Goal: Contribute content: Contribute content

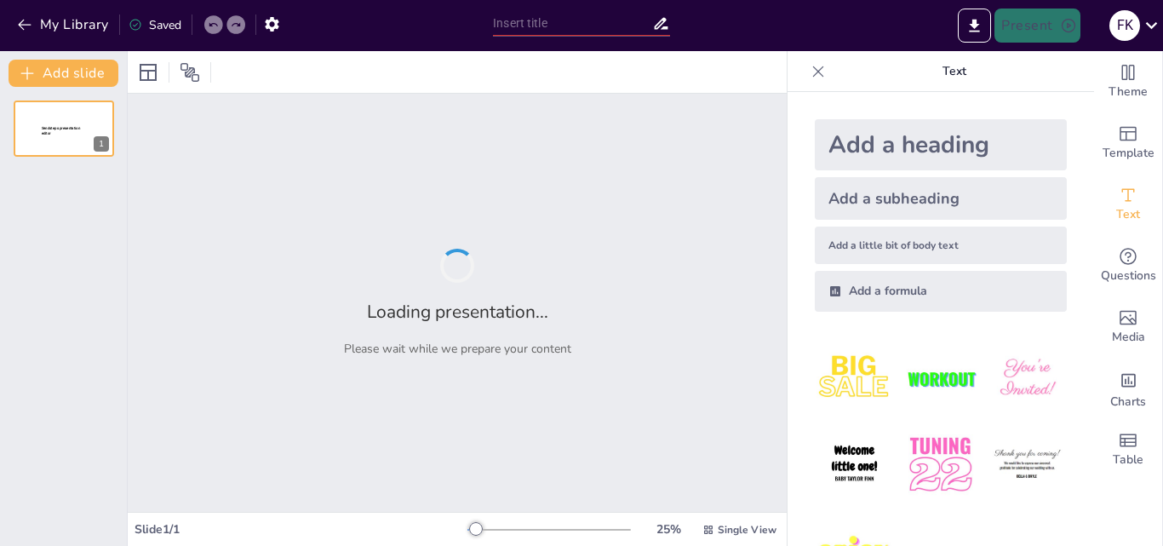
type input "Feminist Legal Perspectives: Evaluating the Impact of Legislation on Women's Ri…"
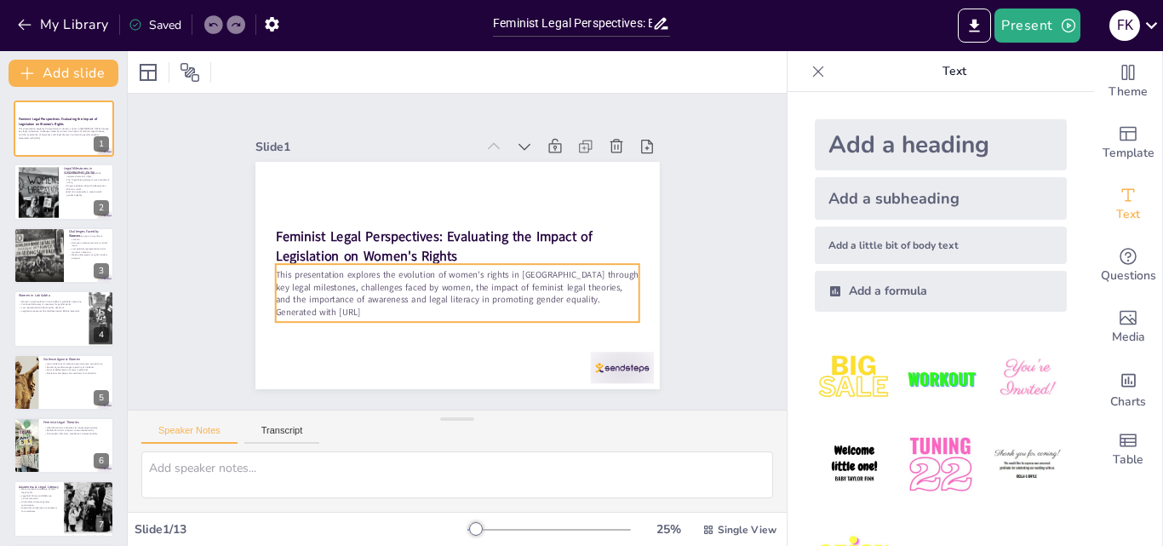
click at [413, 284] on p "This presentation explores the evolution of women's rights in [GEOGRAPHIC_DATA]…" at bounding box center [453, 287] width 365 height 76
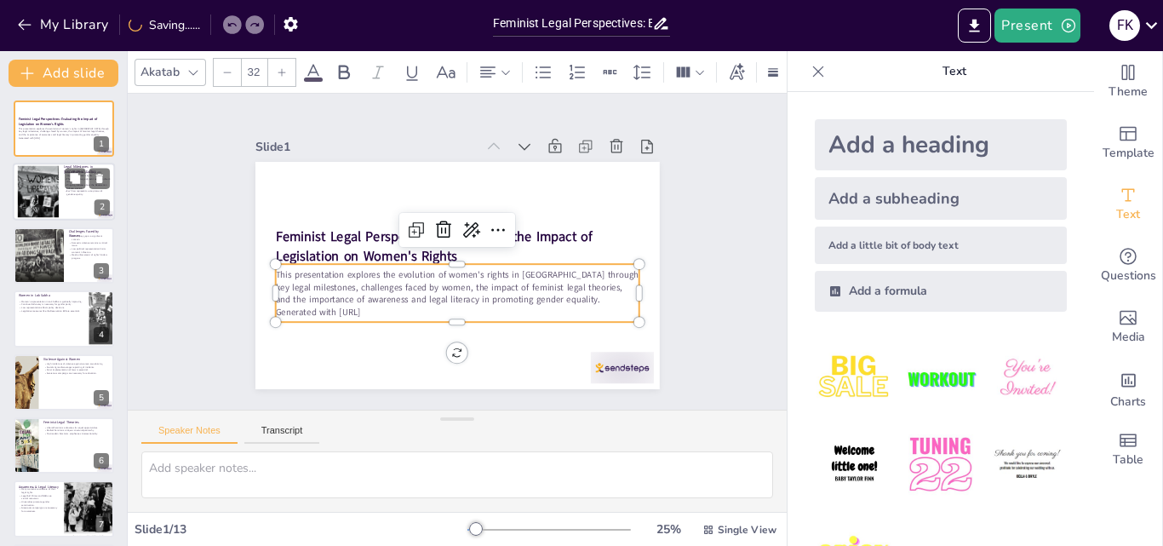
click at [26, 186] on div at bounding box center [37, 192] width 77 height 52
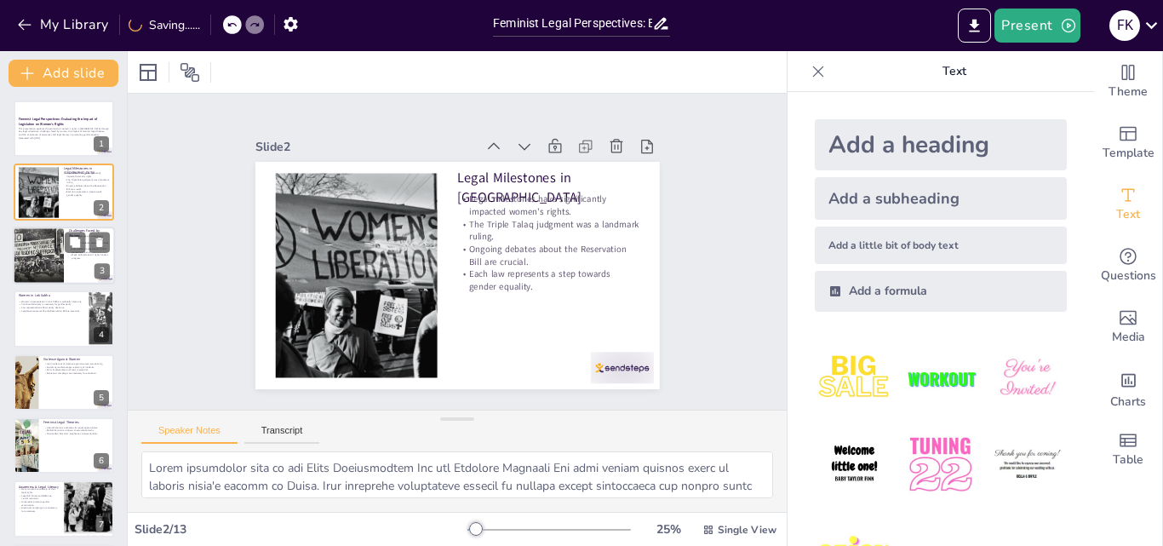
click at [50, 259] on div at bounding box center [38, 255] width 68 height 58
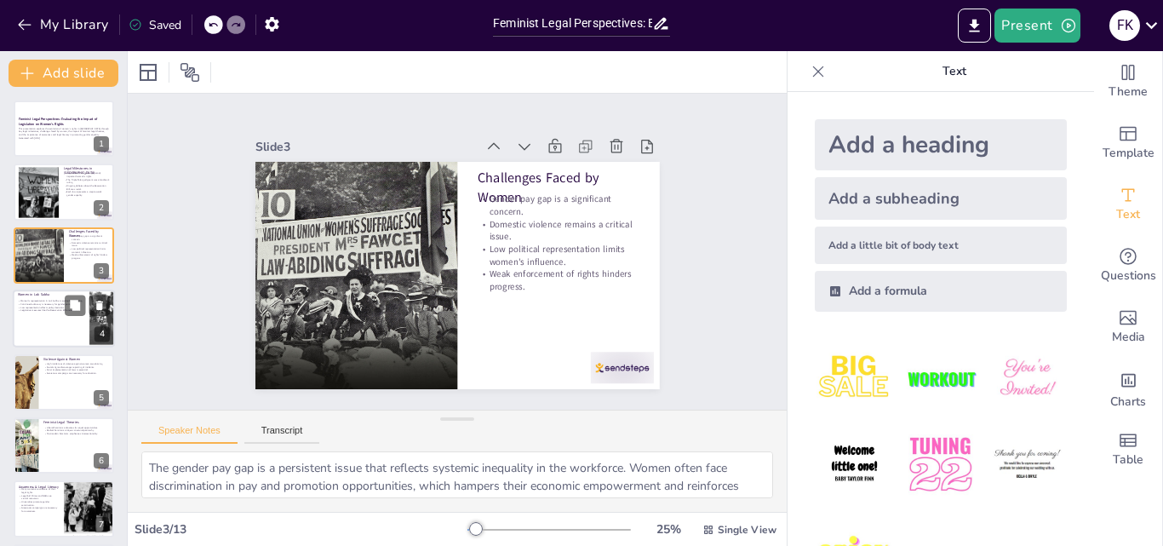
click at [50, 311] on p "Legislative measures like the Reservation Bill are essential." at bounding box center [51, 310] width 66 height 3
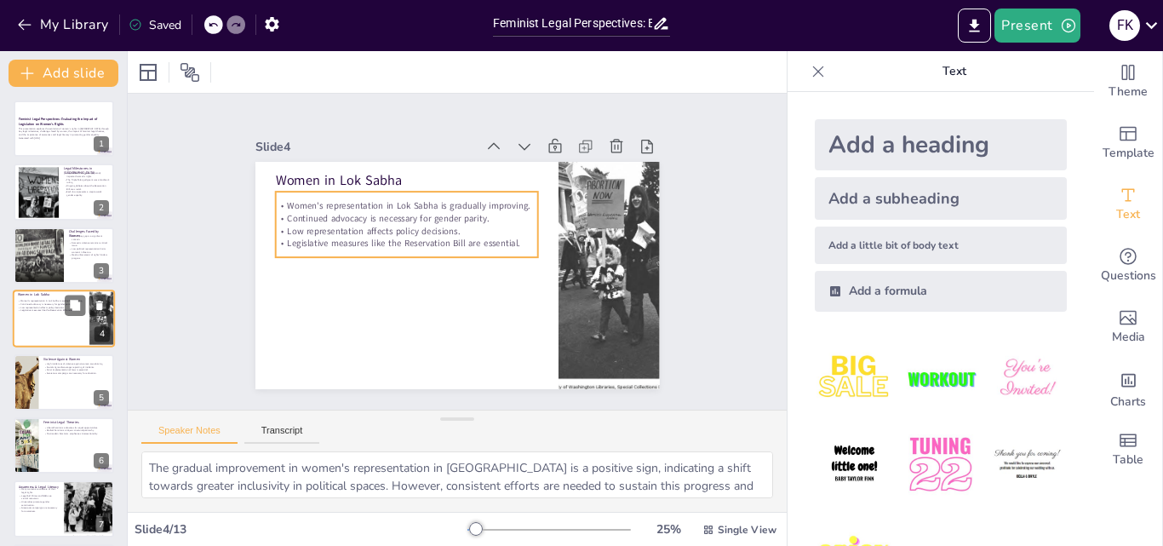
scroll to position [3, 0]
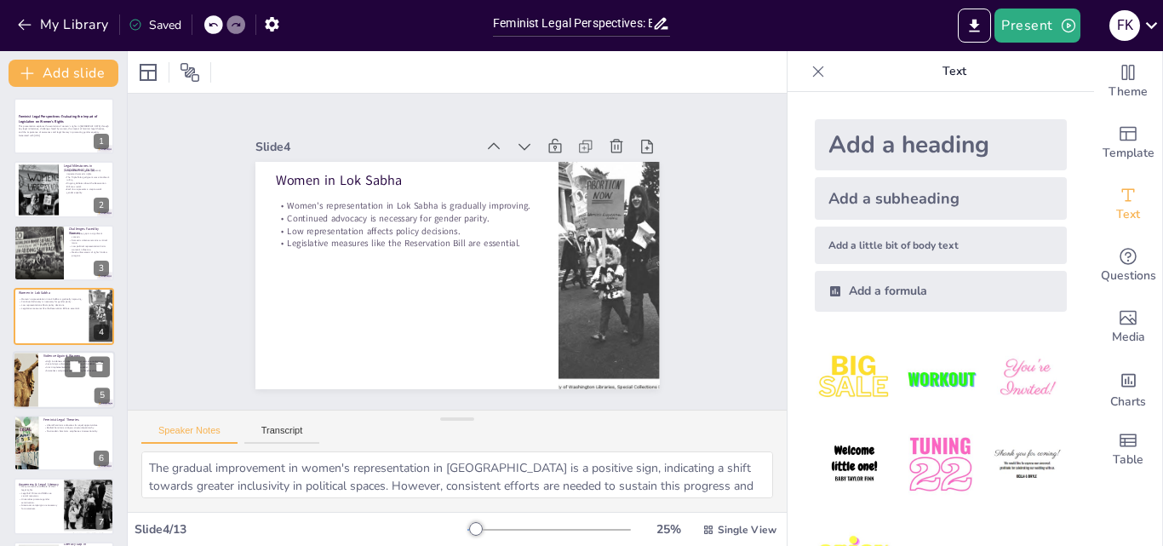
click at [31, 384] on div at bounding box center [25, 380] width 54 height 58
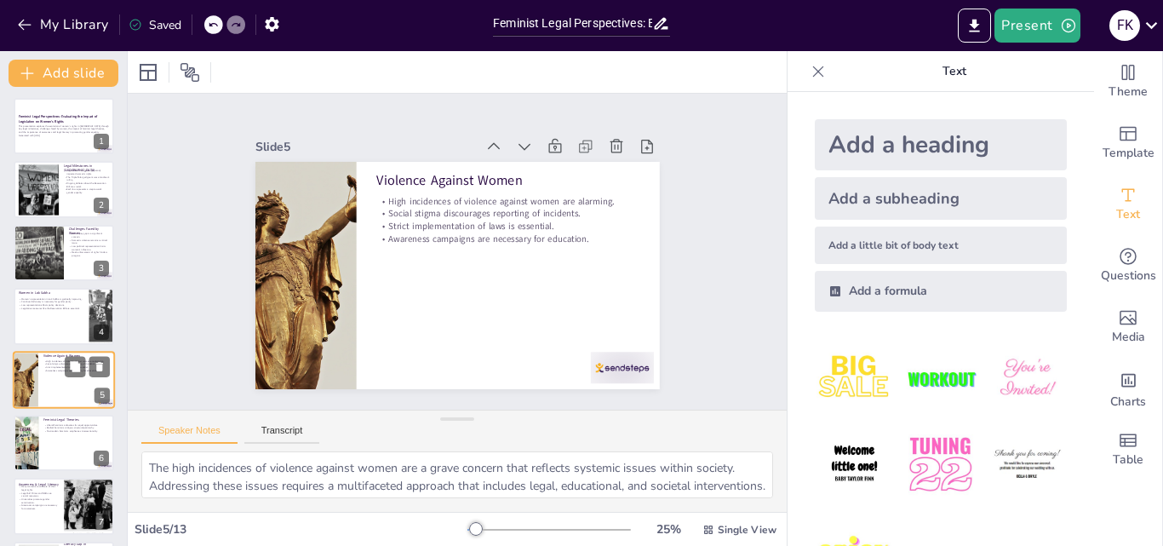
scroll to position [66, 0]
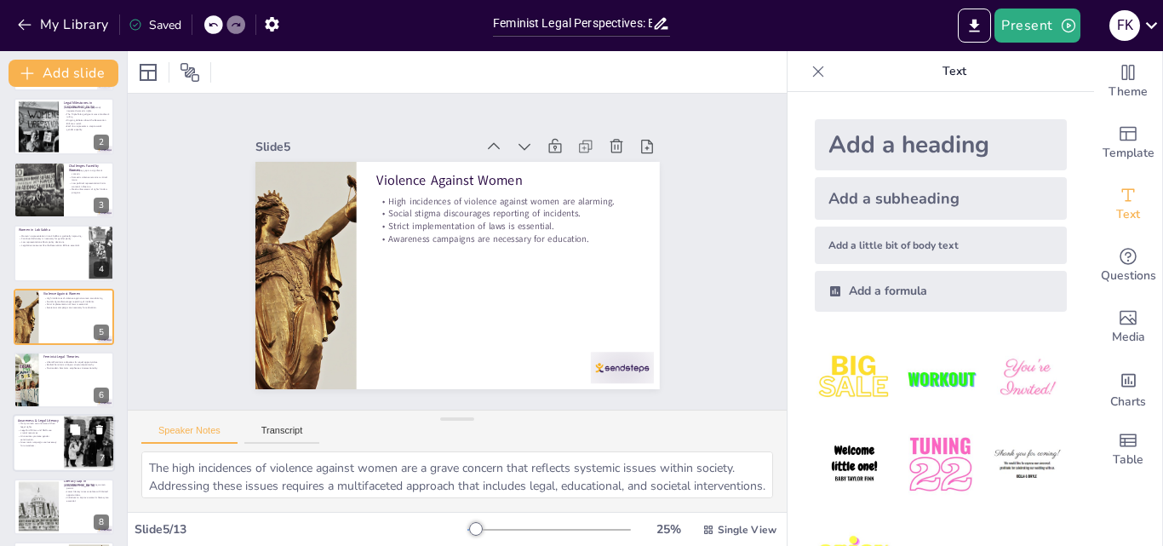
click at [54, 450] on div at bounding box center [64, 444] width 102 height 58
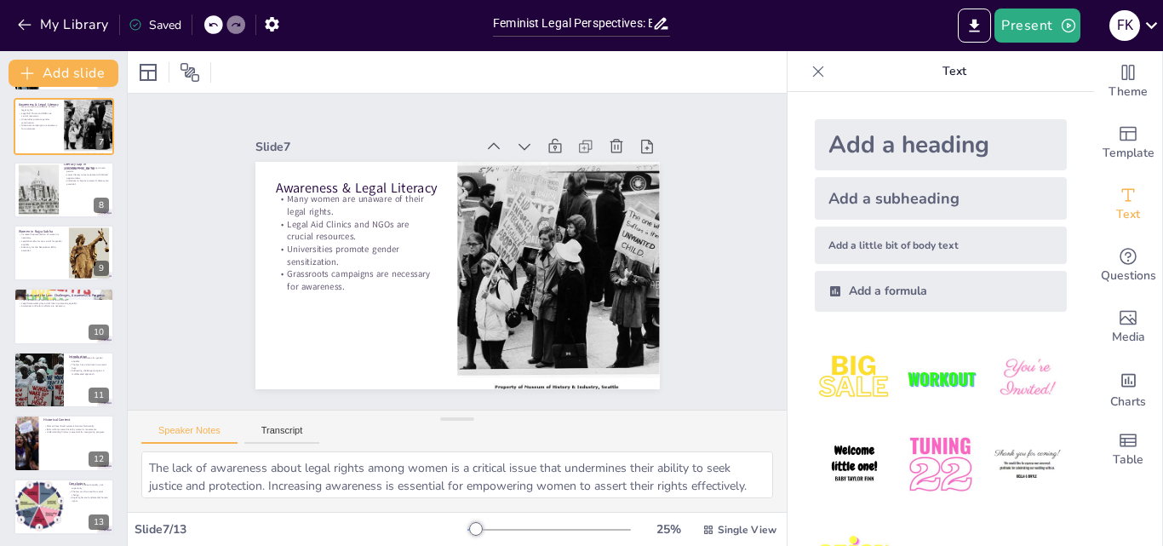
scroll to position [385, 0]
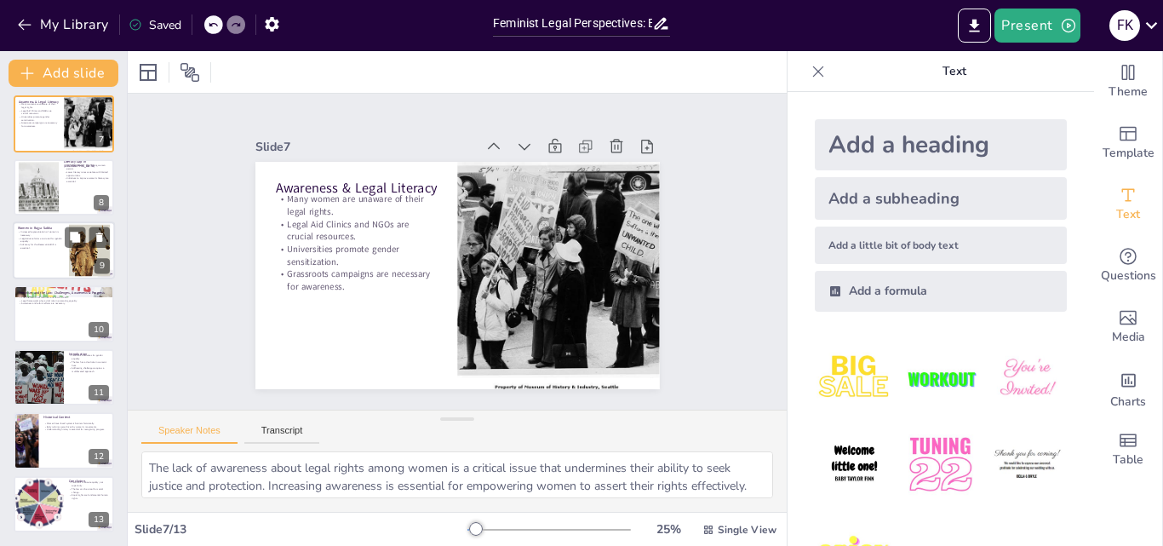
click at [20, 244] on p "Advocacy for the Reservation Bill is essential." at bounding box center [41, 246] width 46 height 6
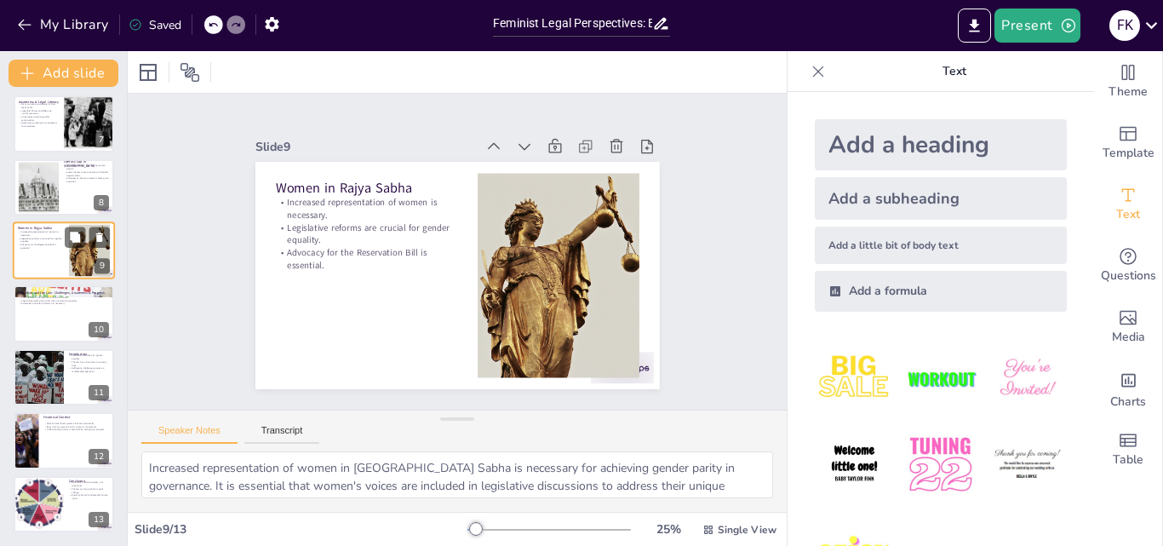
scroll to position [319, 0]
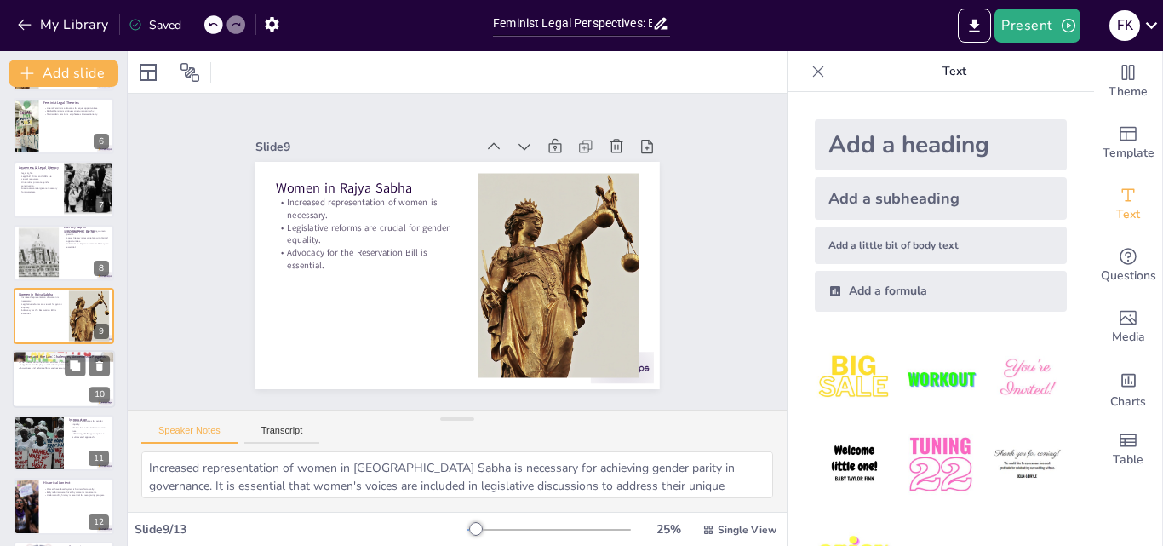
click at [59, 375] on div at bounding box center [64, 380] width 102 height 58
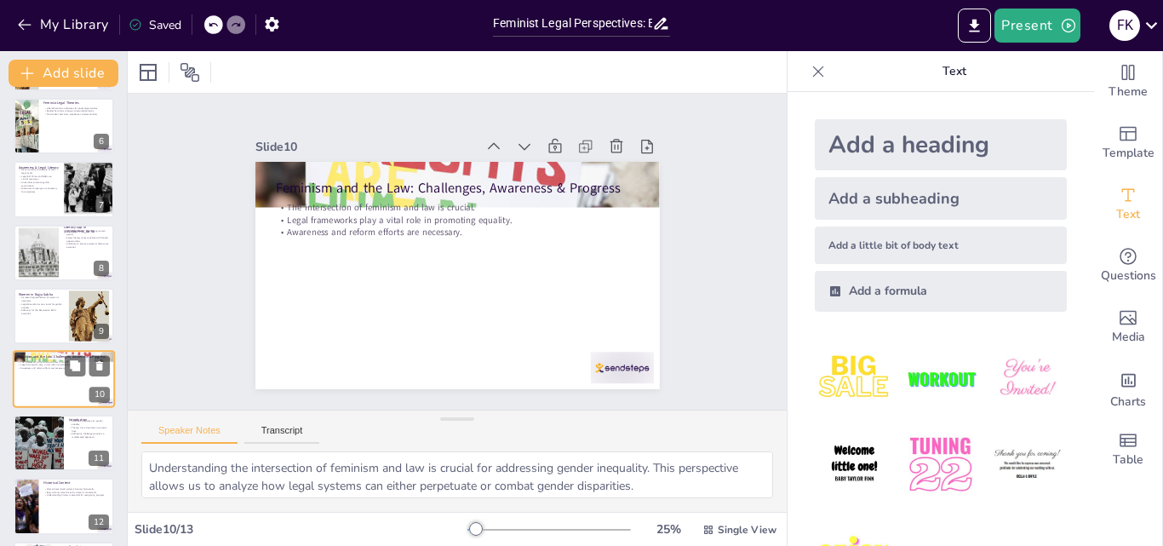
scroll to position [382, 0]
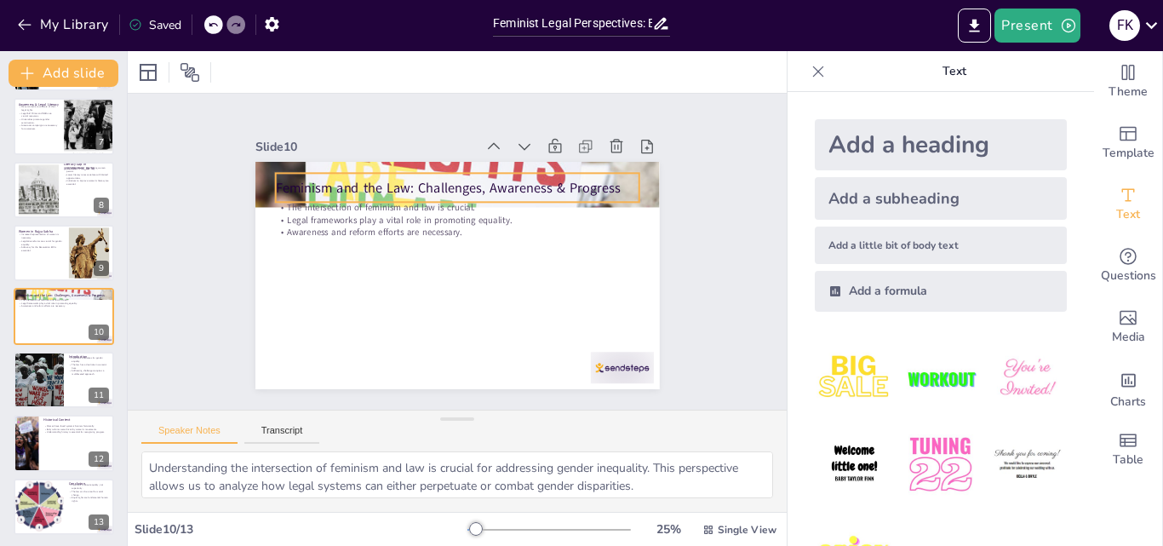
click at [289, 192] on div "Feminism and the Law: Challenges, Awareness & Progress" at bounding box center [470, 189] width 362 height 104
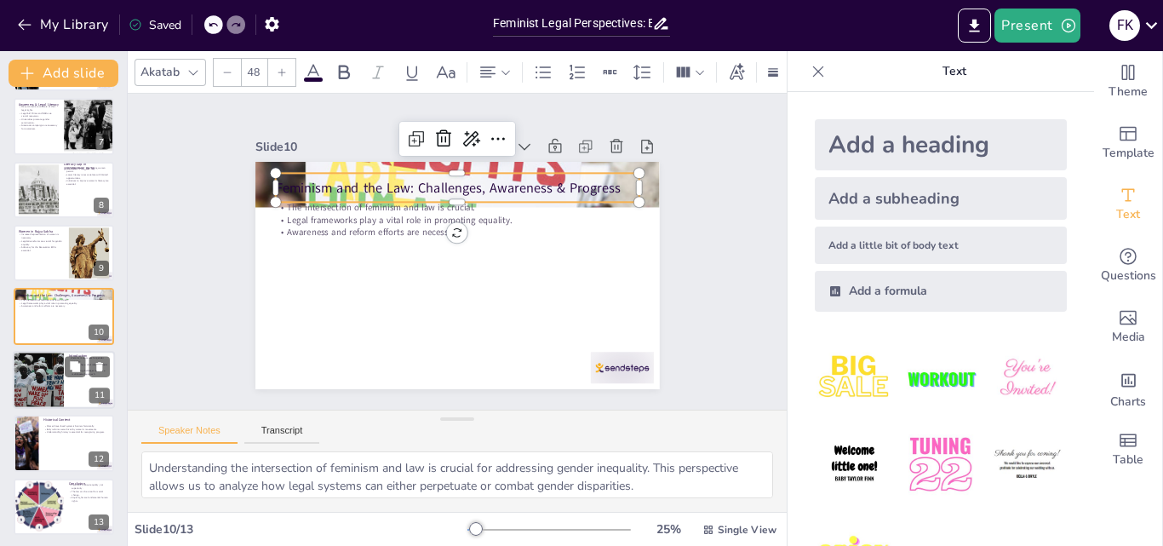
click at [63, 391] on div at bounding box center [38, 380] width 118 height 58
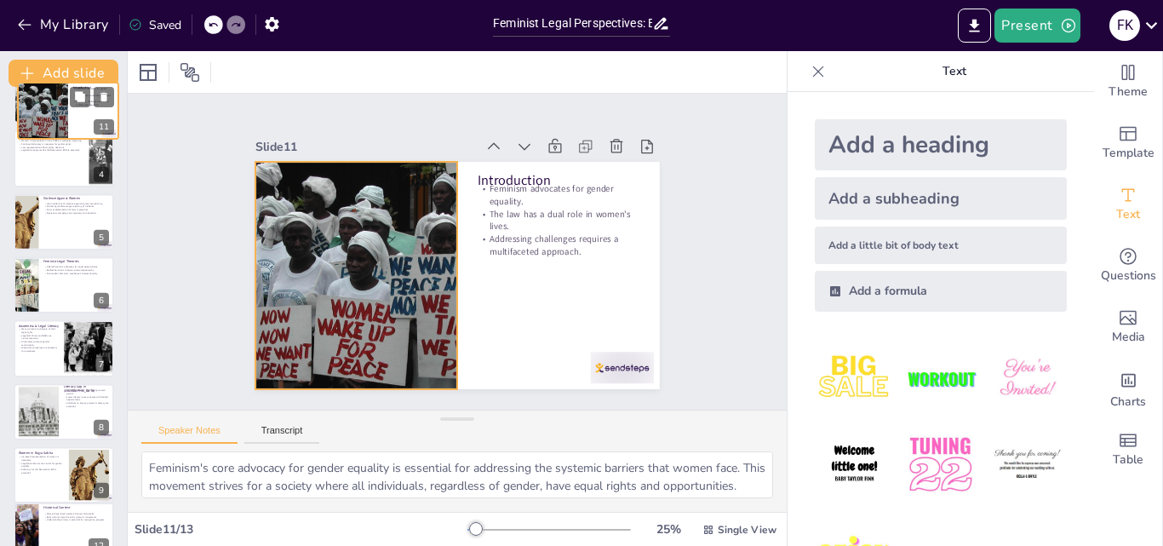
scroll to position [0, 0]
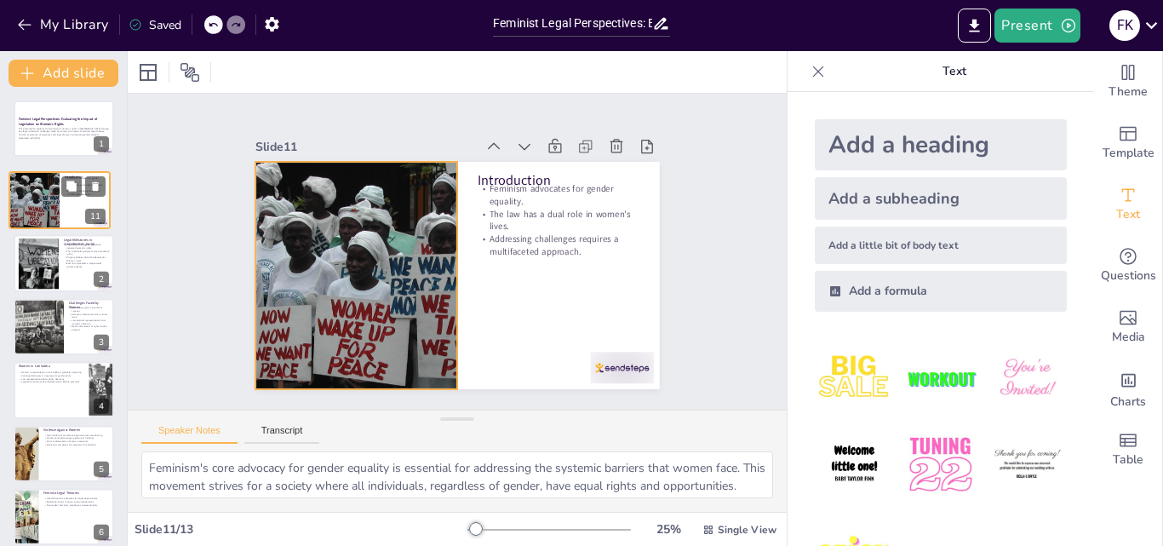
drag, startPoint x: 47, startPoint y: 384, endPoint x: 43, endPoint y: 200, distance: 183.9
click at [43, 200] on div at bounding box center [34, 200] width 117 height 56
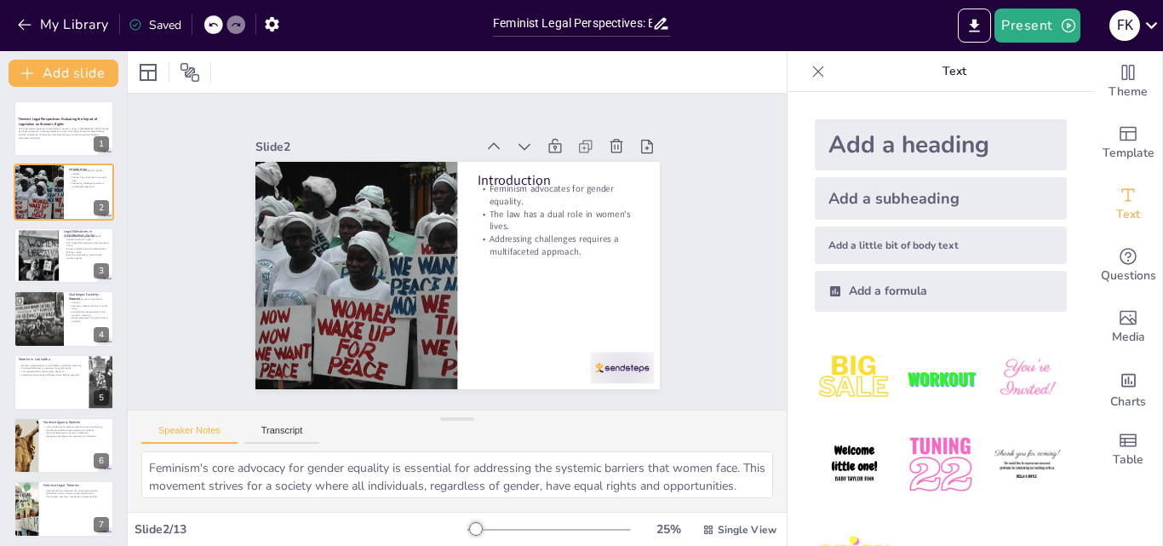
click at [43, 262] on div at bounding box center [39, 255] width 77 height 51
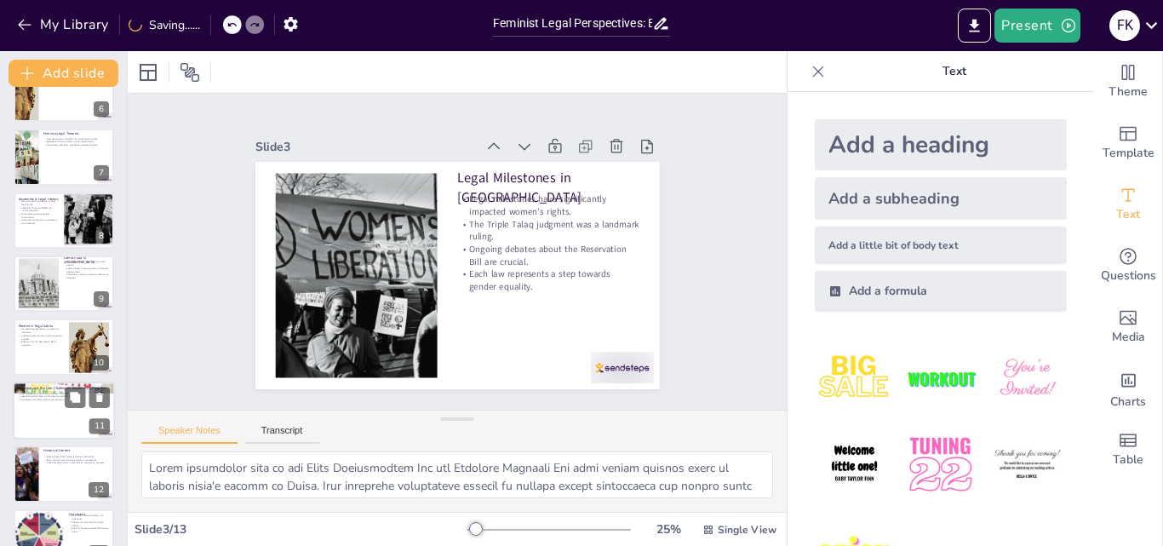
scroll to position [385, 0]
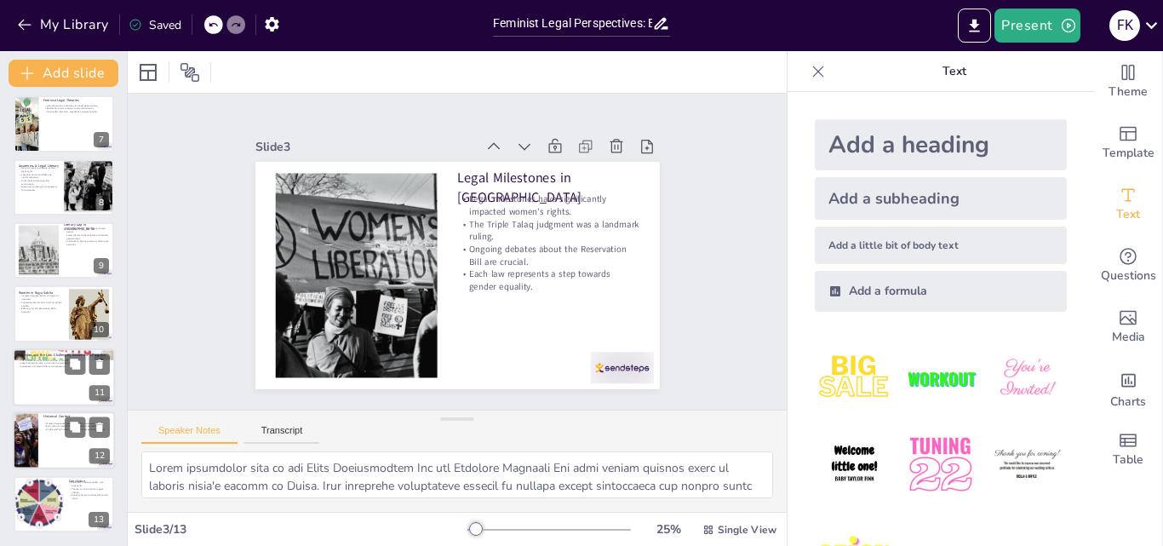
click at [35, 423] on div at bounding box center [25, 440] width 102 height 58
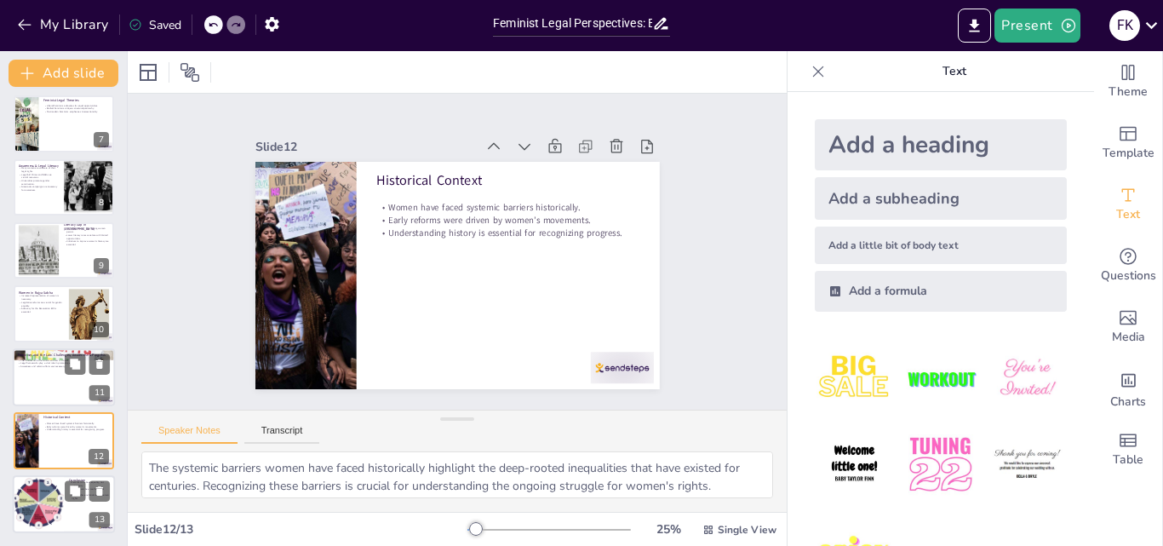
click at [46, 500] on div at bounding box center [37, 504] width 69 height 58
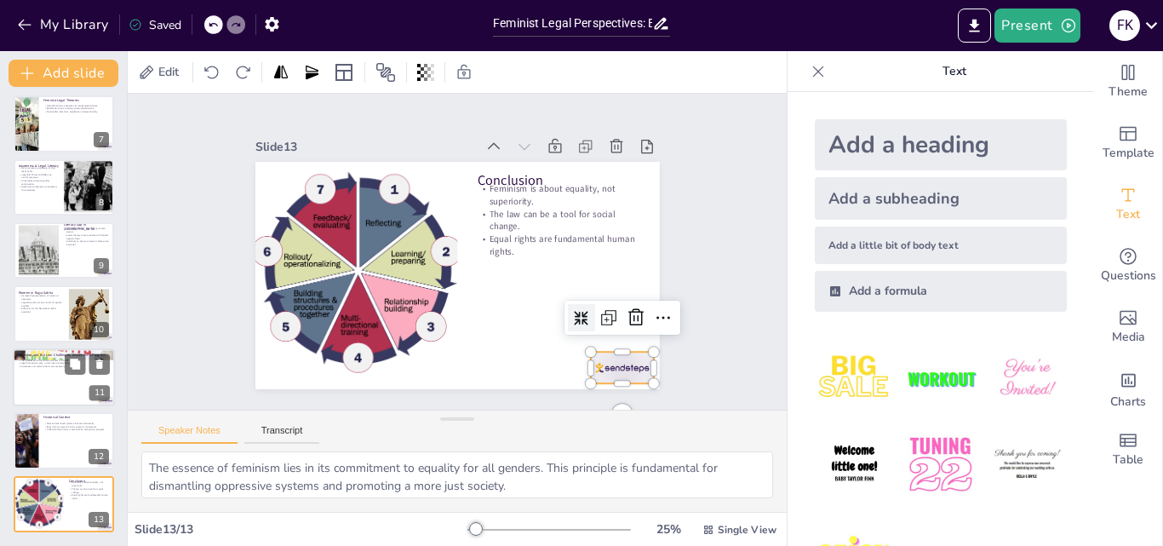
click at [594, 369] on div at bounding box center [609, 384] width 66 height 38
click at [621, 325] on icon at bounding box center [627, 336] width 22 height 22
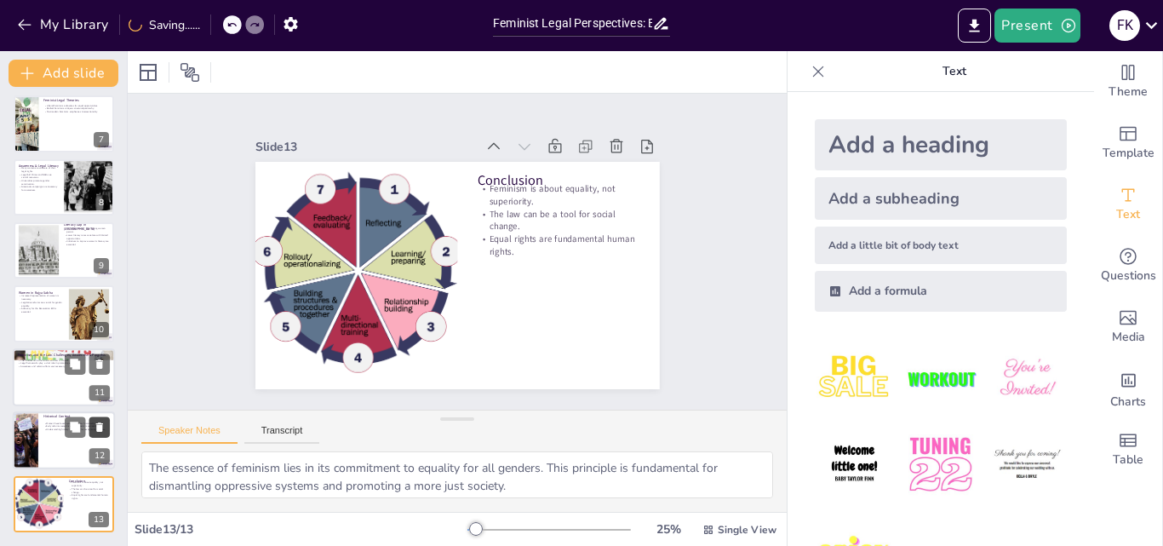
click at [91, 436] on button at bounding box center [99, 427] width 20 height 20
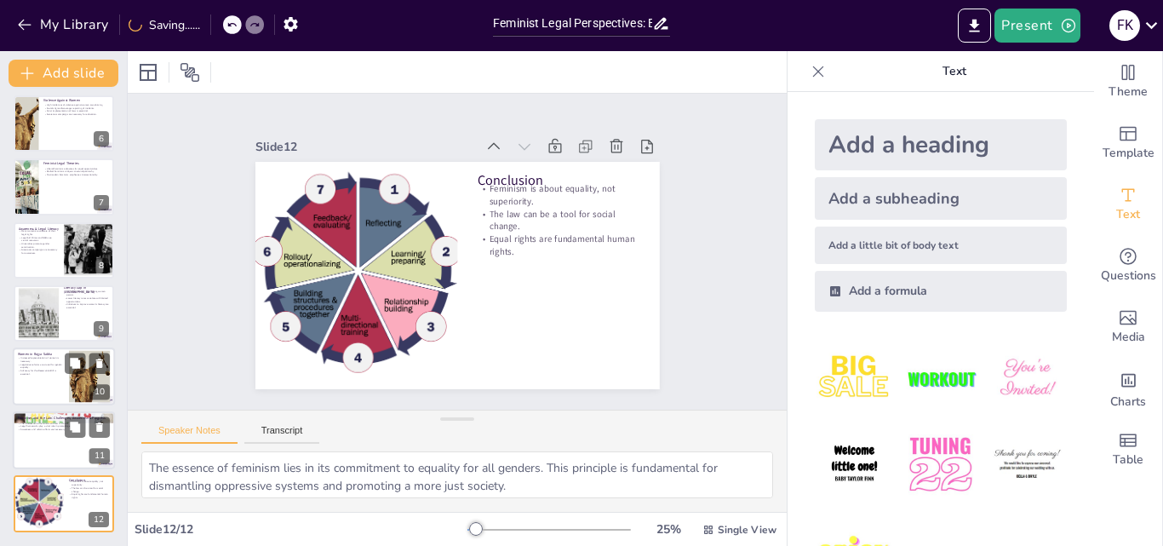
click at [43, 392] on div at bounding box center [64, 377] width 102 height 58
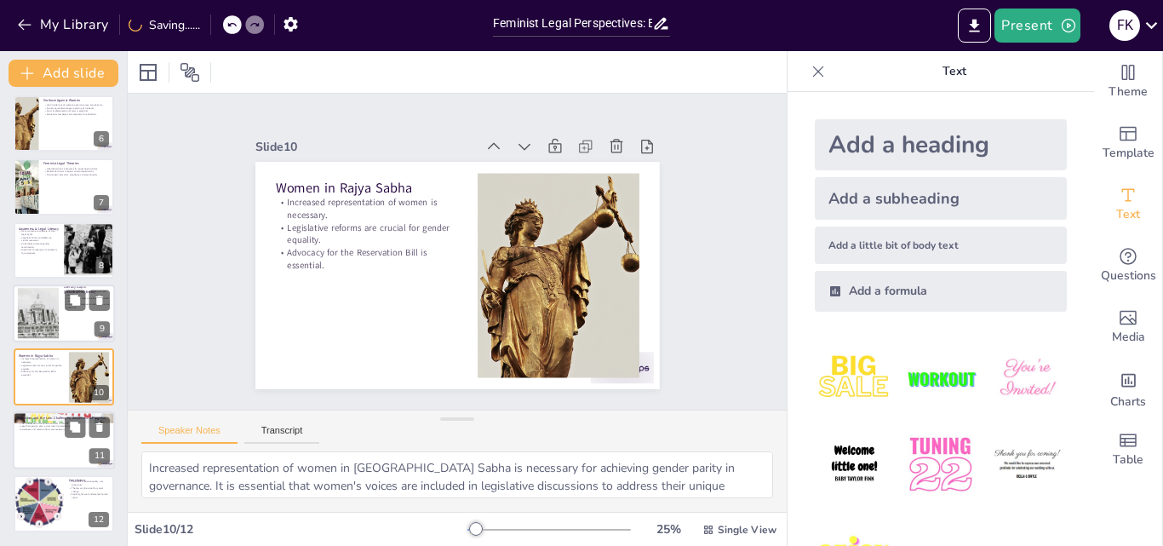
click at [58, 325] on div at bounding box center [38, 314] width 75 height 52
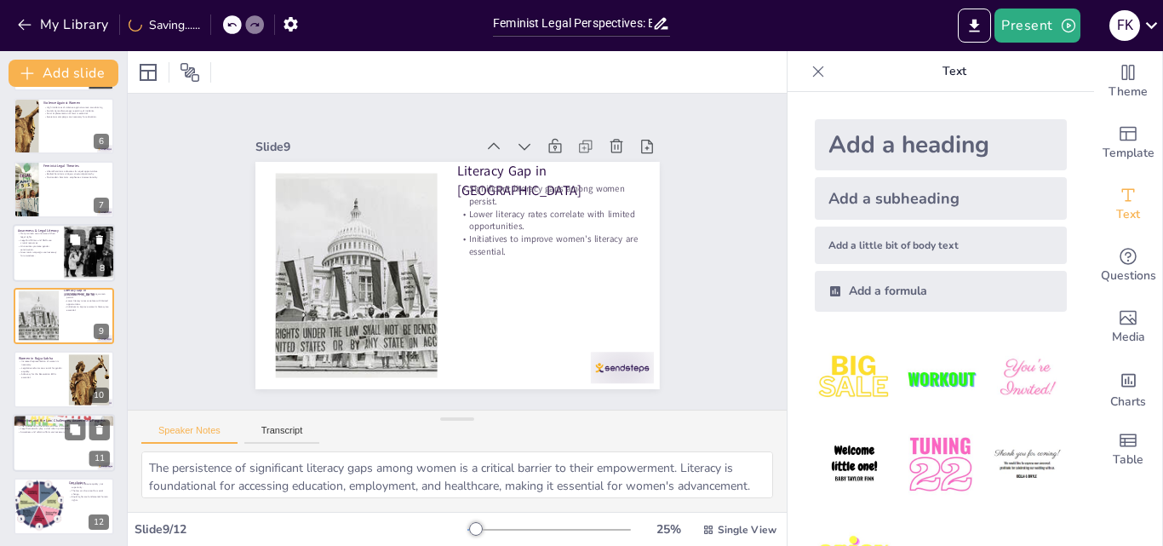
click at [70, 273] on div at bounding box center [89, 253] width 67 height 58
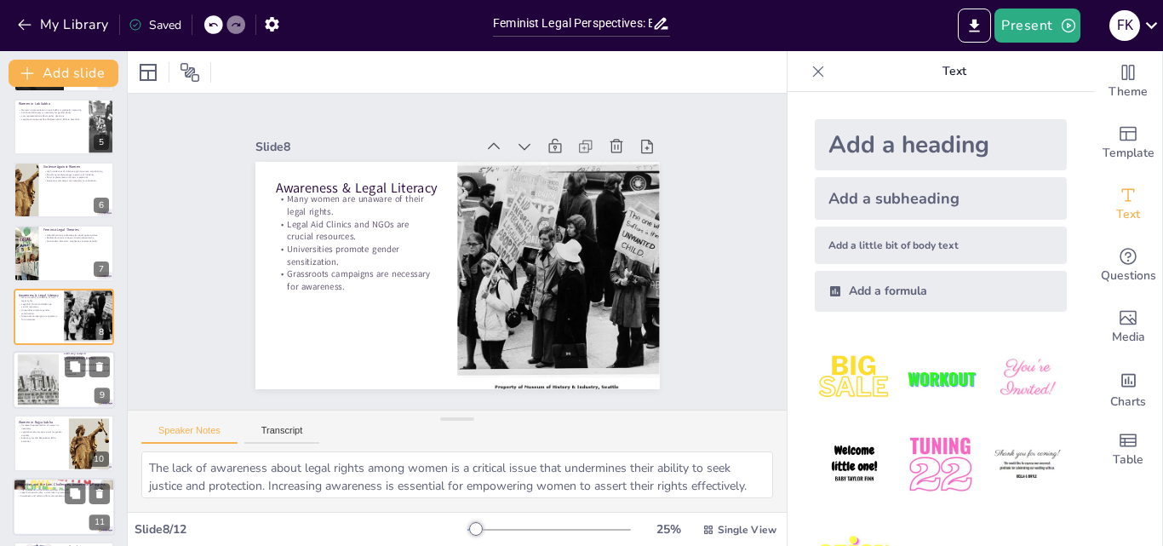
click at [52, 392] on div at bounding box center [38, 380] width 75 height 52
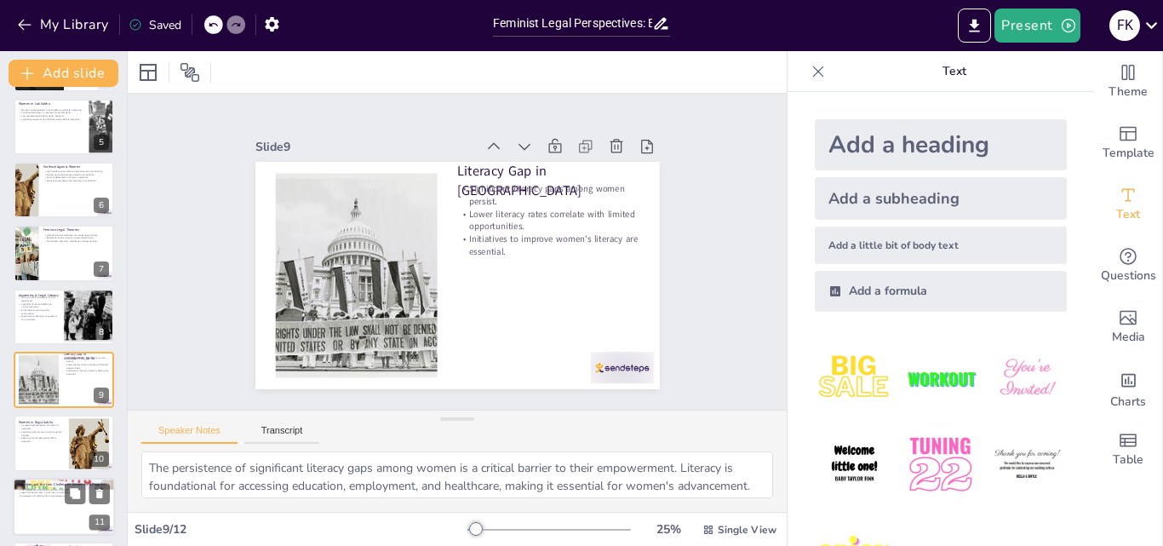
scroll to position [319, 0]
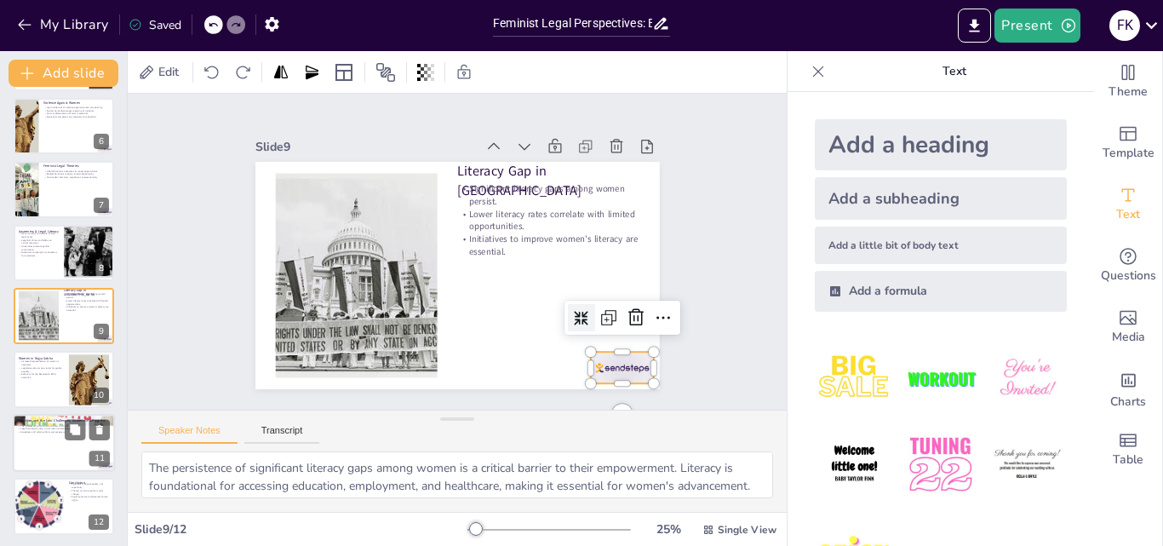
click at [593, 398] on div at bounding box center [560, 425] width 71 height 54
click at [619, 357] on icon at bounding box center [606, 370] width 26 height 26
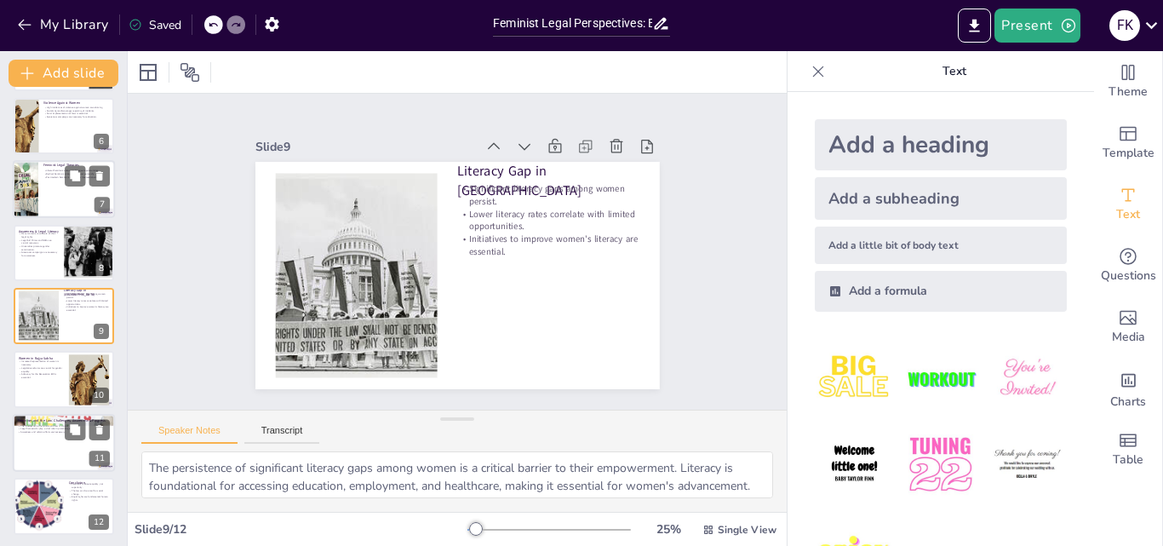
click at [22, 189] on div at bounding box center [26, 190] width 80 height 58
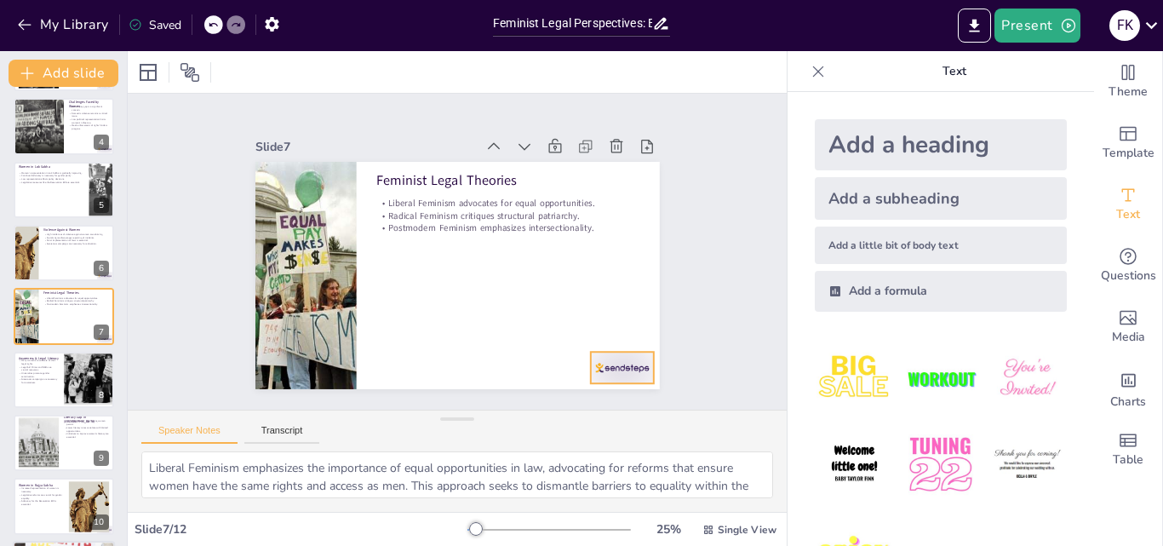
click at [619, 377] on div at bounding box center [594, 399] width 68 height 44
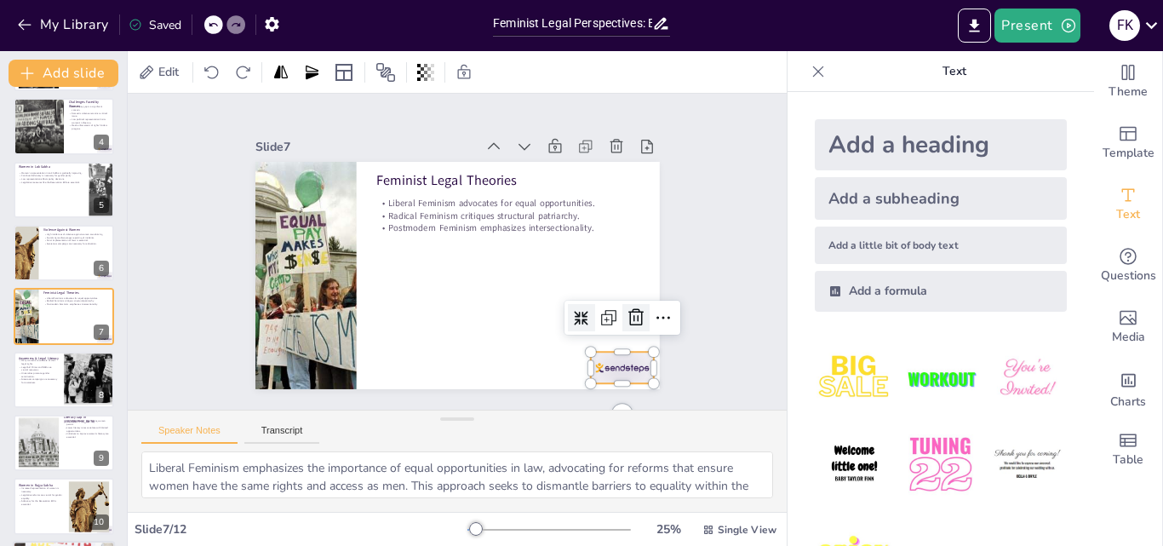
click at [619, 357] on icon at bounding box center [606, 370] width 26 height 26
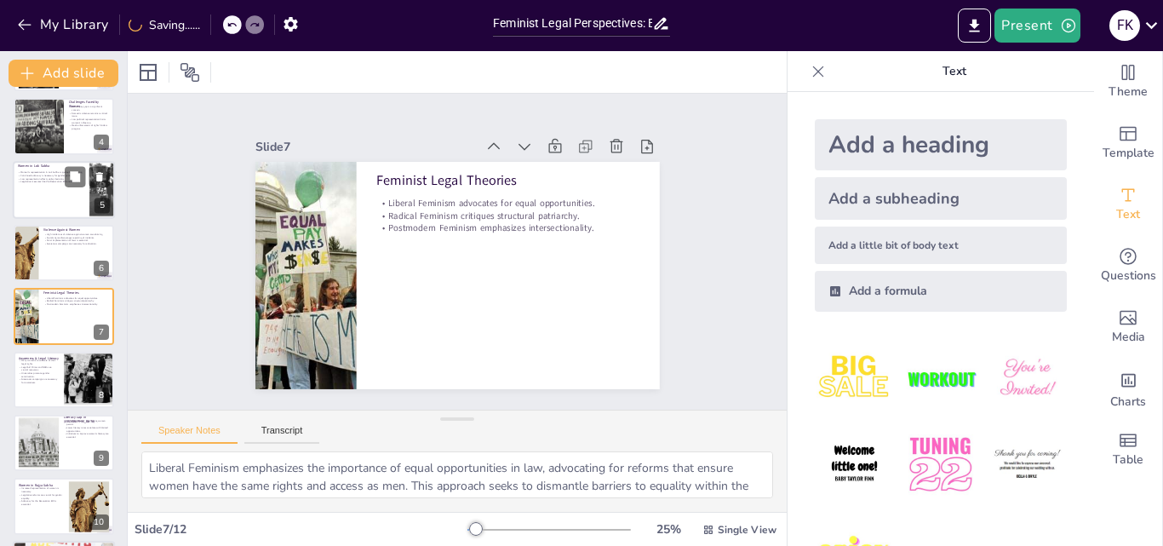
click at [35, 167] on p "Women in Lok Sabha" at bounding box center [51, 165] width 66 height 5
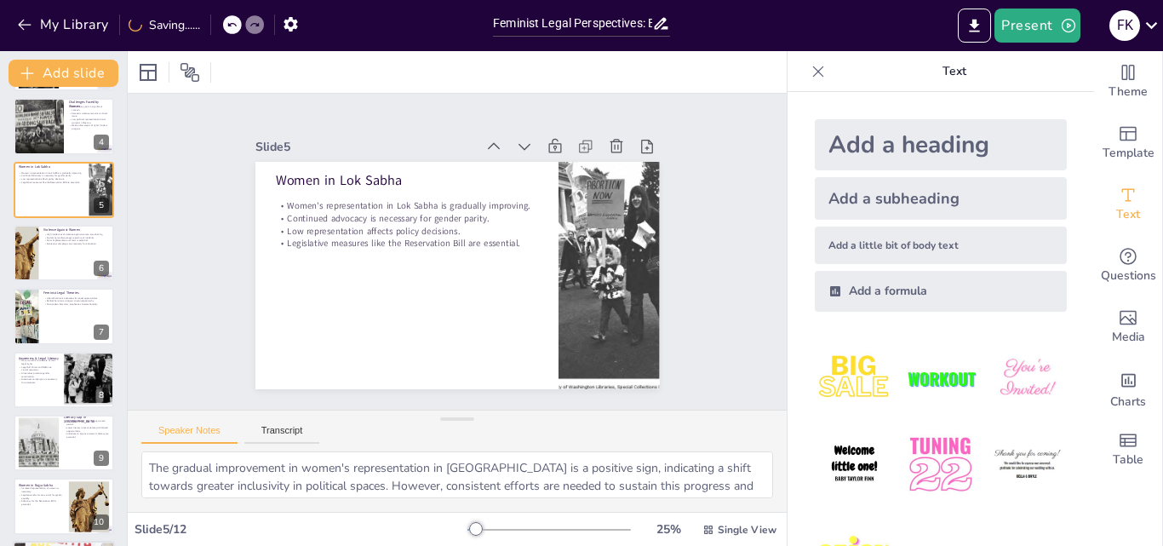
scroll to position [66, 0]
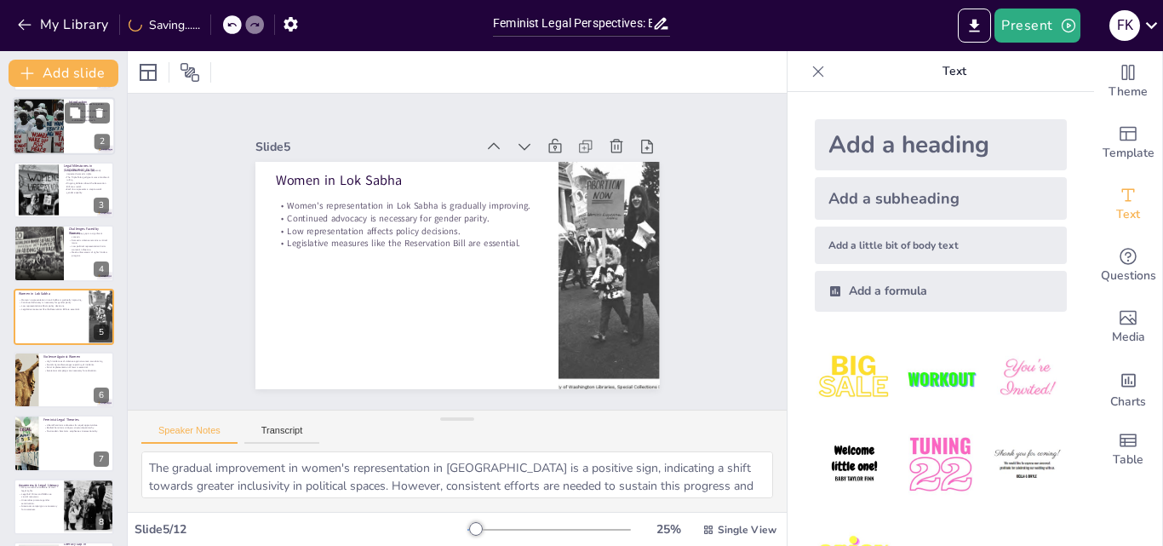
click at [50, 134] on div at bounding box center [38, 127] width 118 height 58
type textarea "Feminism's core advocacy for gender equality is essential for addressing the sy…"
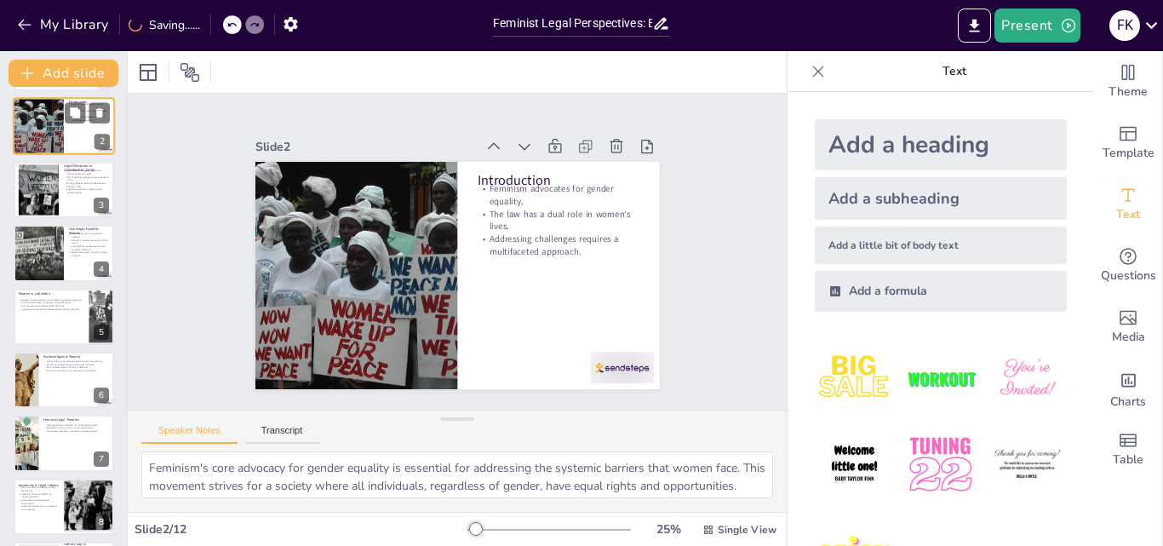
scroll to position [0, 0]
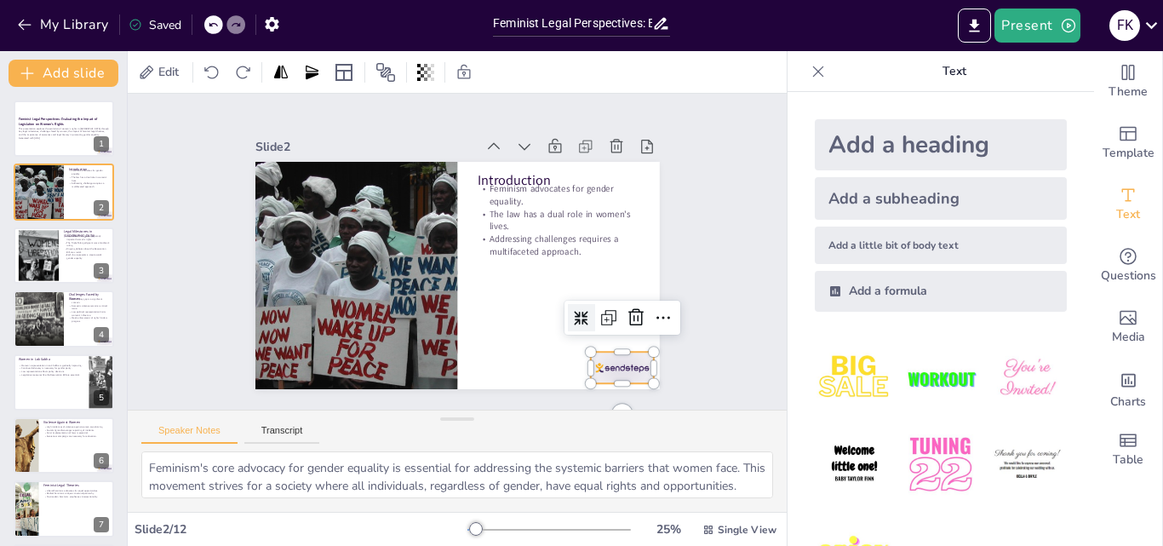
click at [586, 365] on div at bounding box center [608, 384] width 66 height 38
click at [626, 307] on icon at bounding box center [636, 317] width 20 height 20
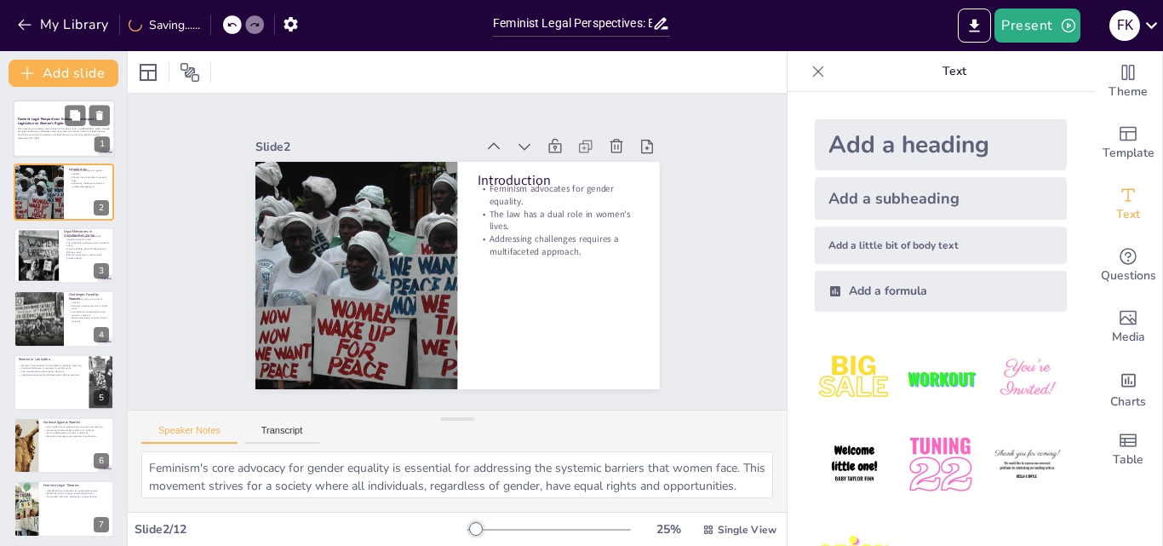
click at [37, 129] on p "This presentation explores the evolution of women's rights in [GEOGRAPHIC_DATA]…" at bounding box center [64, 131] width 92 height 9
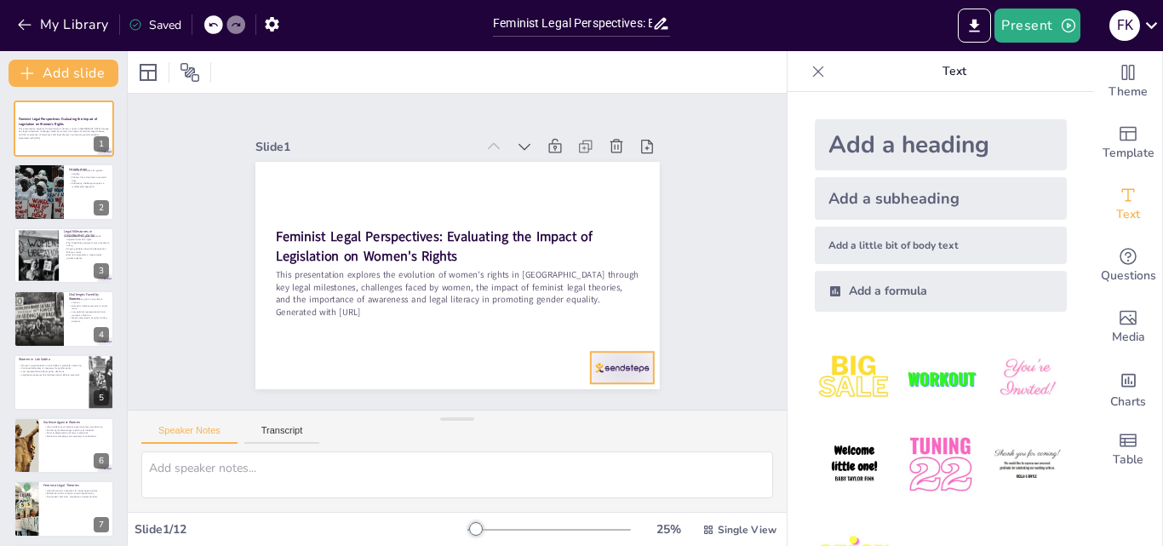
click at [597, 388] on div at bounding box center [578, 412] width 70 height 49
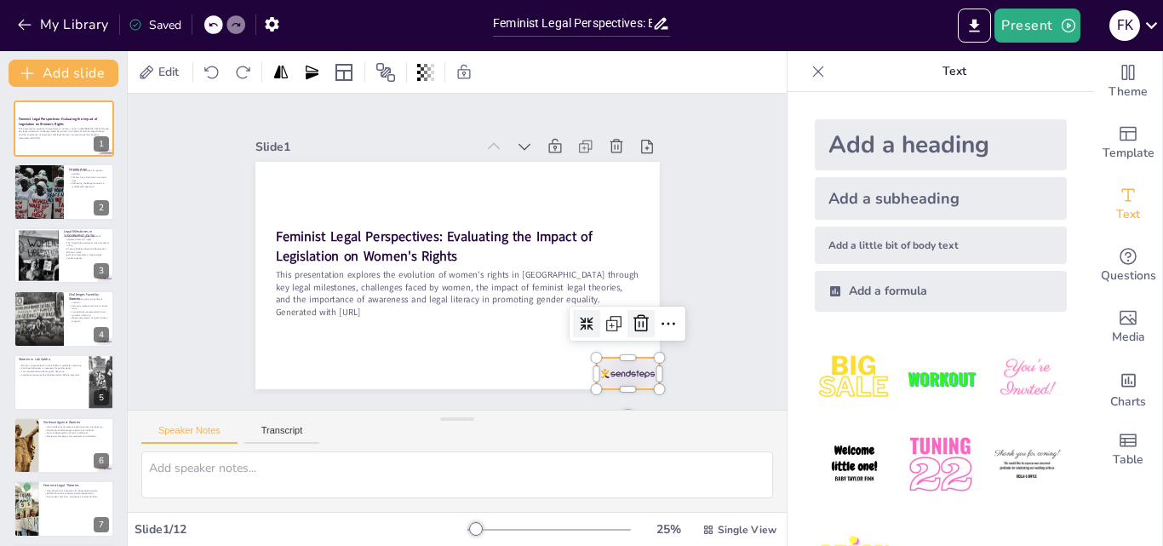
click at [624, 333] on icon at bounding box center [632, 342] width 17 height 18
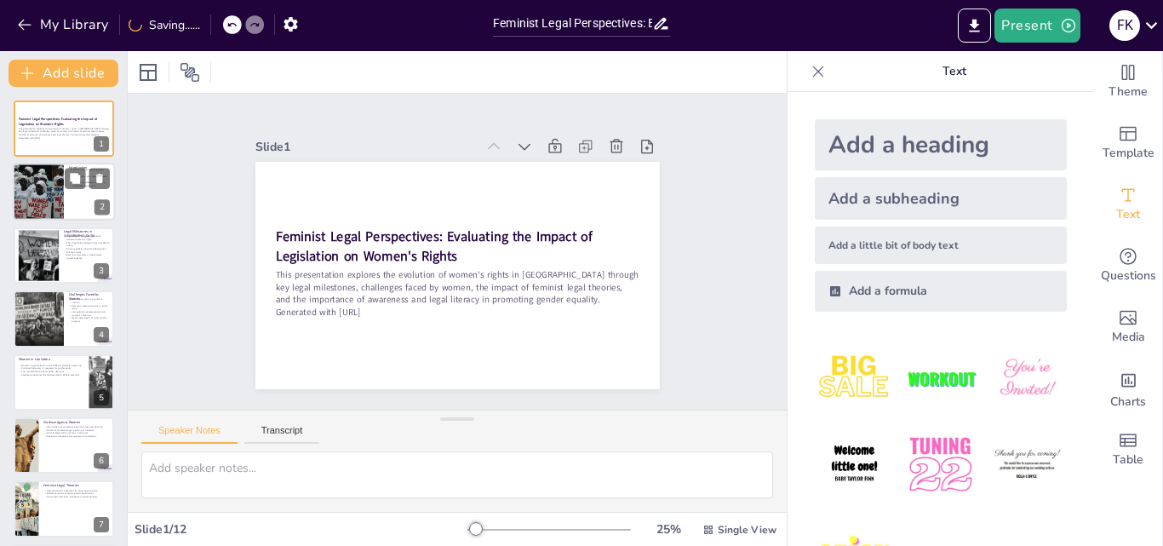
click at [59, 169] on div at bounding box center [38, 192] width 118 height 58
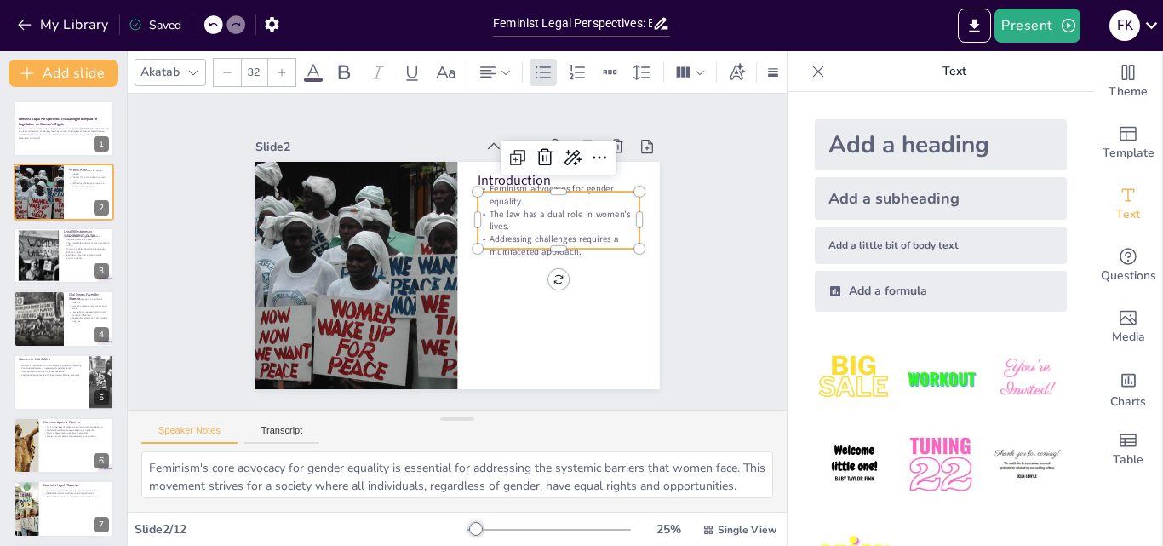
click at [575, 188] on p "Feminism advocates for gender equality." at bounding box center [563, 206] width 163 height 42
click at [739, 291] on div "Slide 1 Feminist Legal Perspectives: Evaluating the Impact of Legislation on Wo…" at bounding box center [457, 251] width 688 height 383
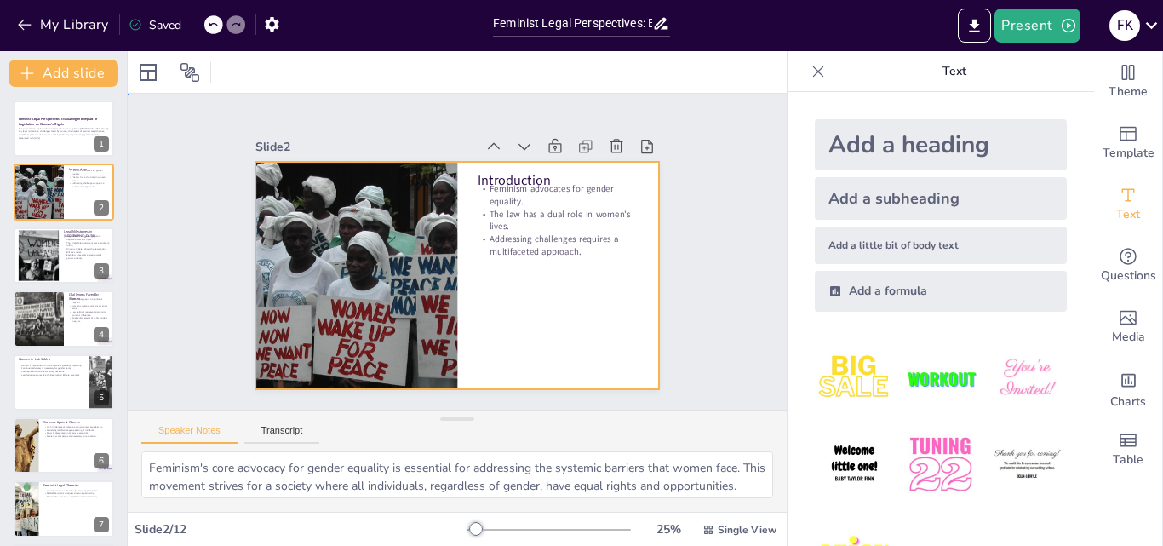
click at [552, 257] on div at bounding box center [455, 275] width 426 height 268
click at [49, 251] on div at bounding box center [37, 255] width 77 height 52
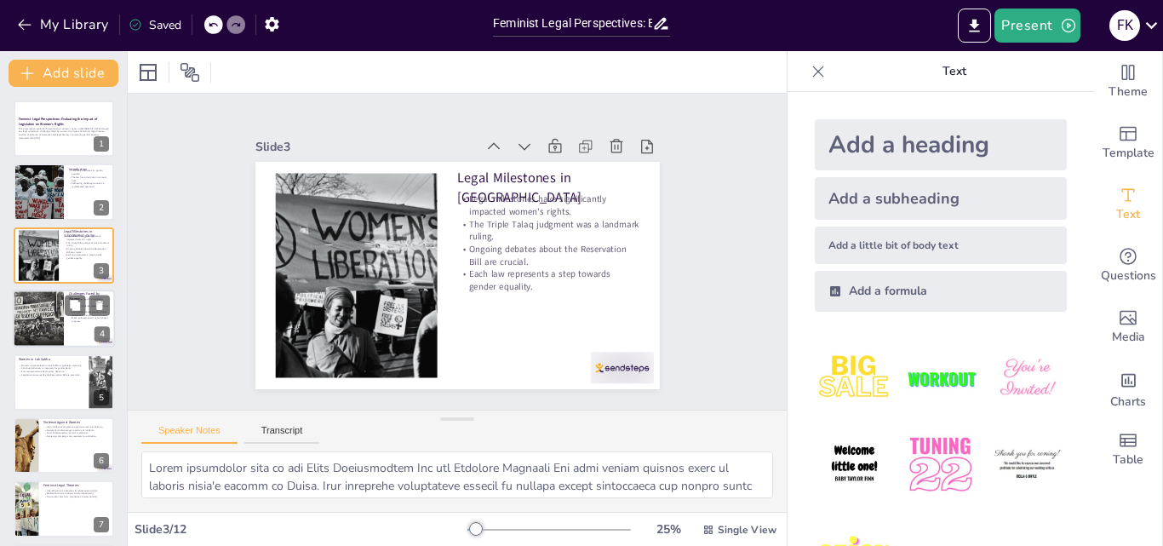
click at [37, 338] on div at bounding box center [38, 318] width 68 height 58
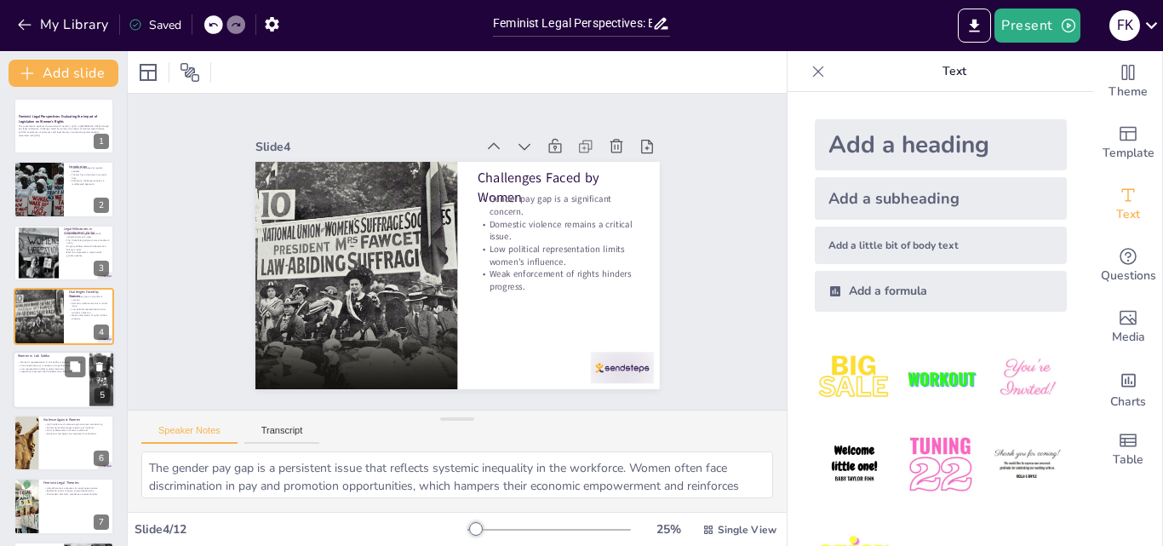
click at [18, 387] on div at bounding box center [64, 380] width 102 height 58
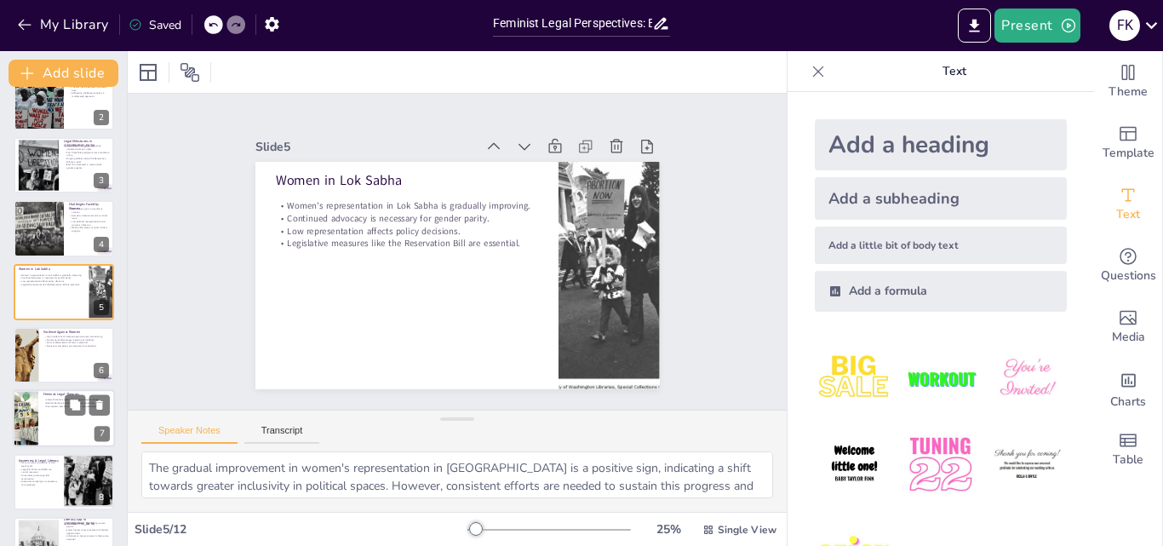
scroll to position [151, 0]
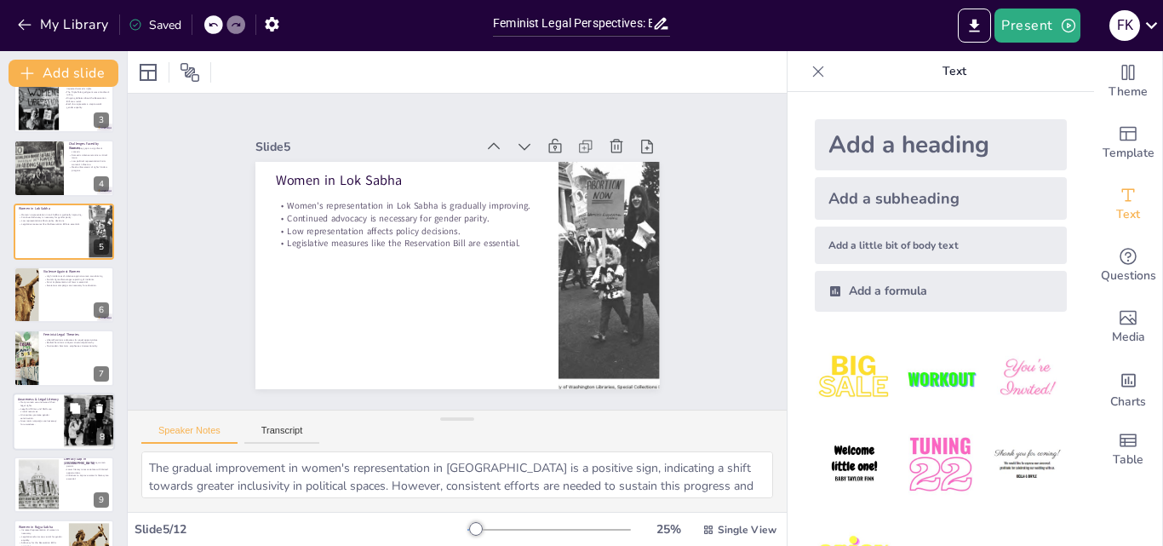
click at [28, 392] on div "Awareness & Legal Literacy Many women are unaware of their legal rights. Legal …" at bounding box center [64, 392] width 102 height 0
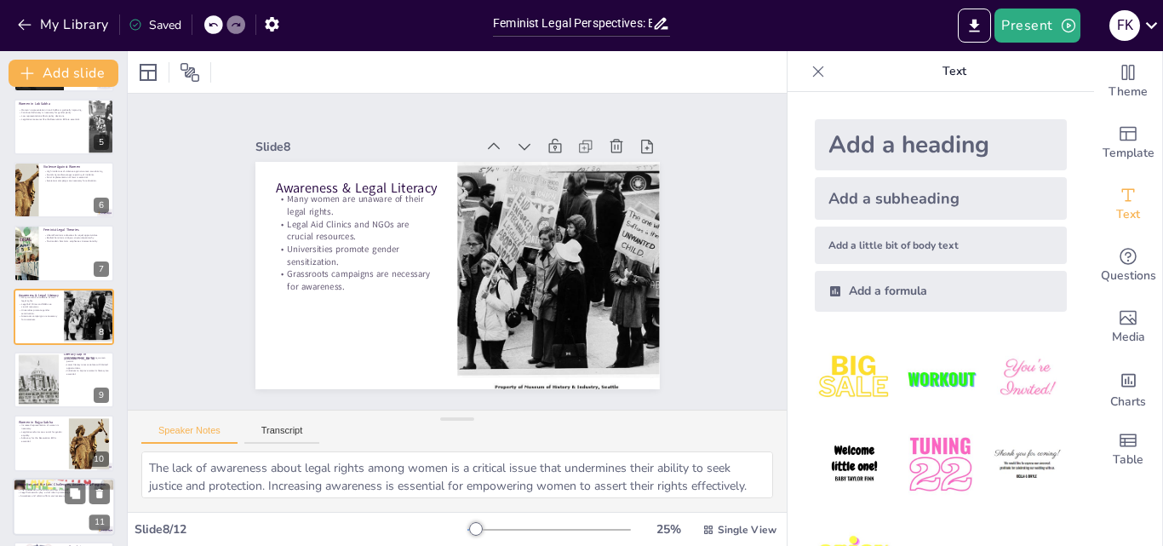
type textarea "Legal milestones such as the Equal Remuneration Act and Domestic Violence Act h…"
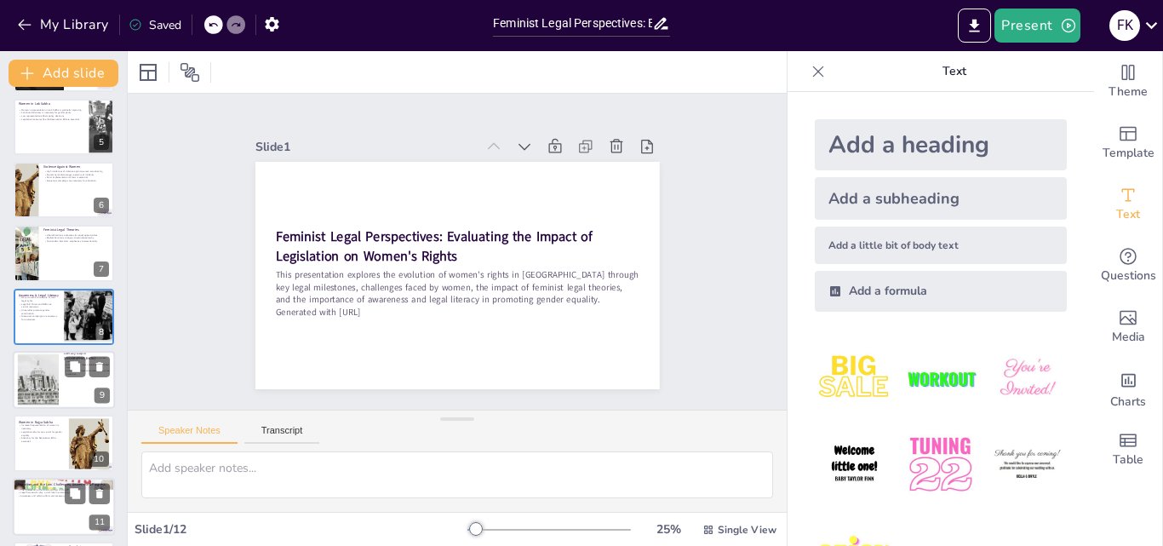
click at [37, 384] on div at bounding box center [38, 380] width 75 height 52
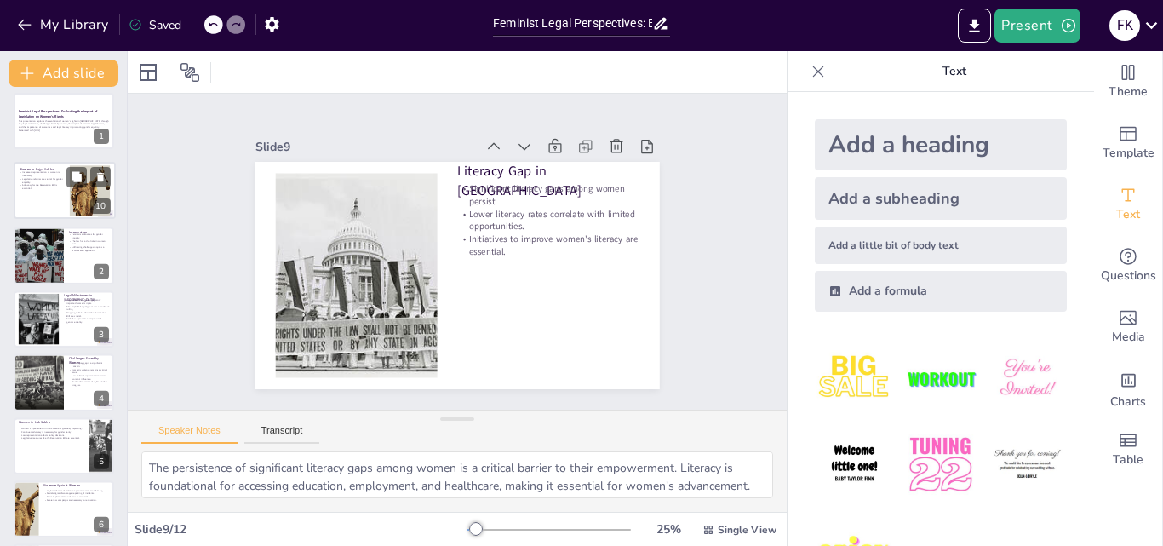
scroll to position [3, 0]
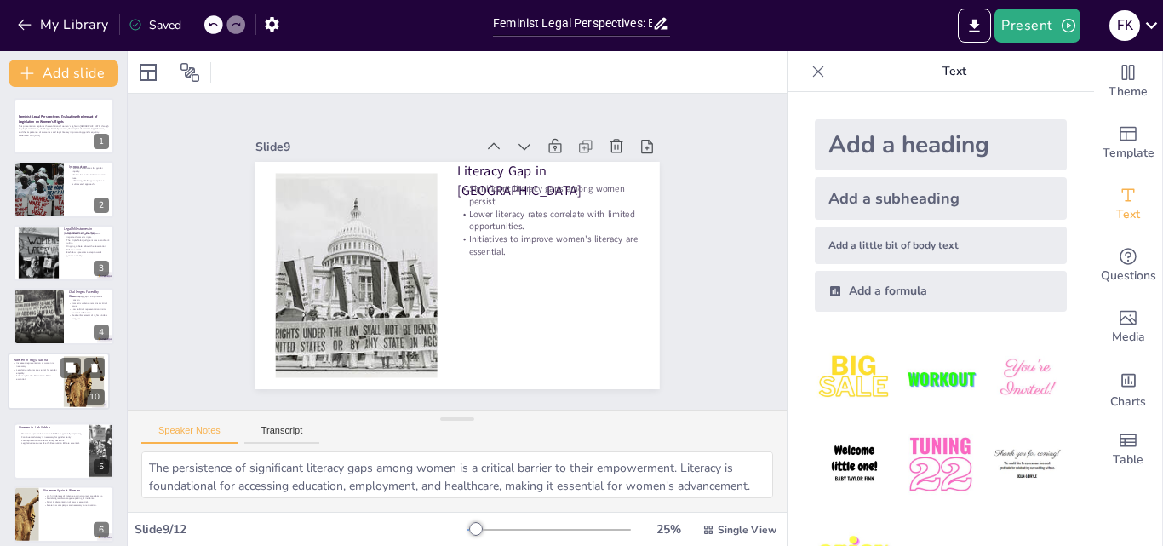
click at [32, 381] on div at bounding box center [59, 380] width 100 height 56
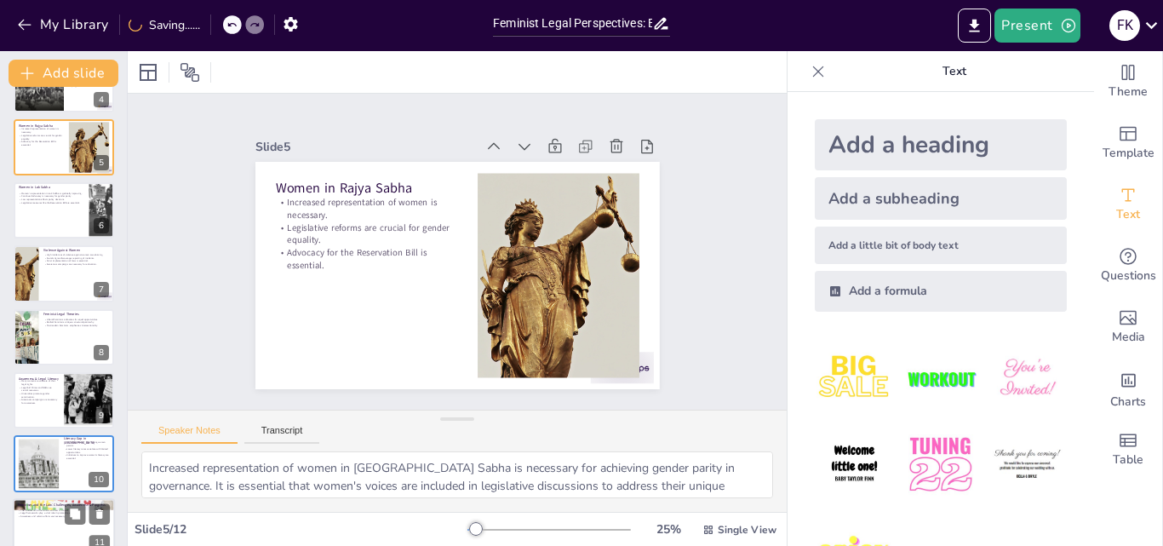
scroll to position [322, 0]
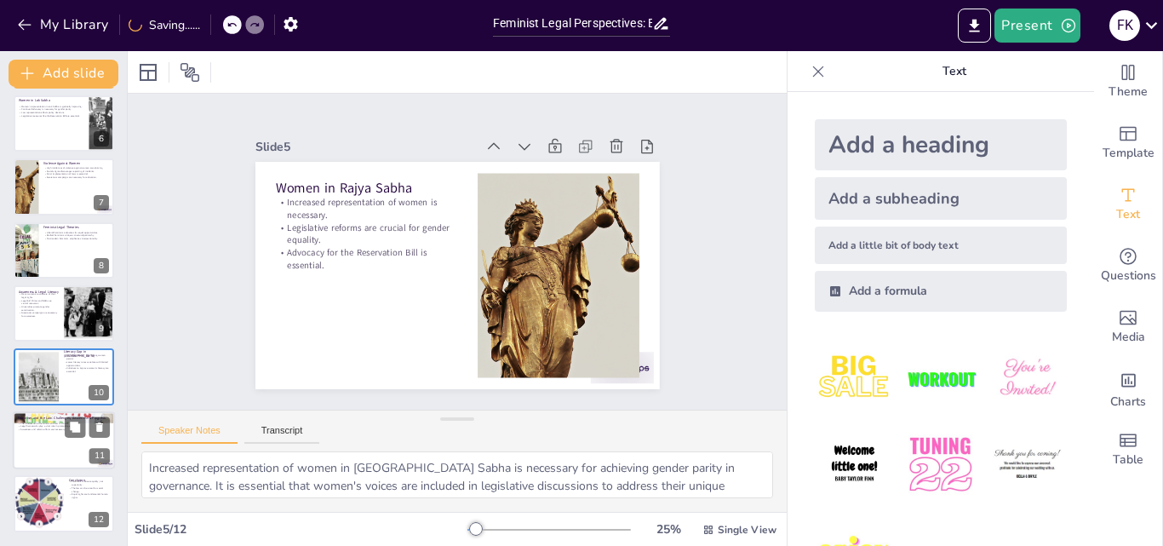
click at [16, 420] on div at bounding box center [64, 417] width 102 height 67
type textarea "Understanding the intersection of feminism and law is crucial for addressing ge…"
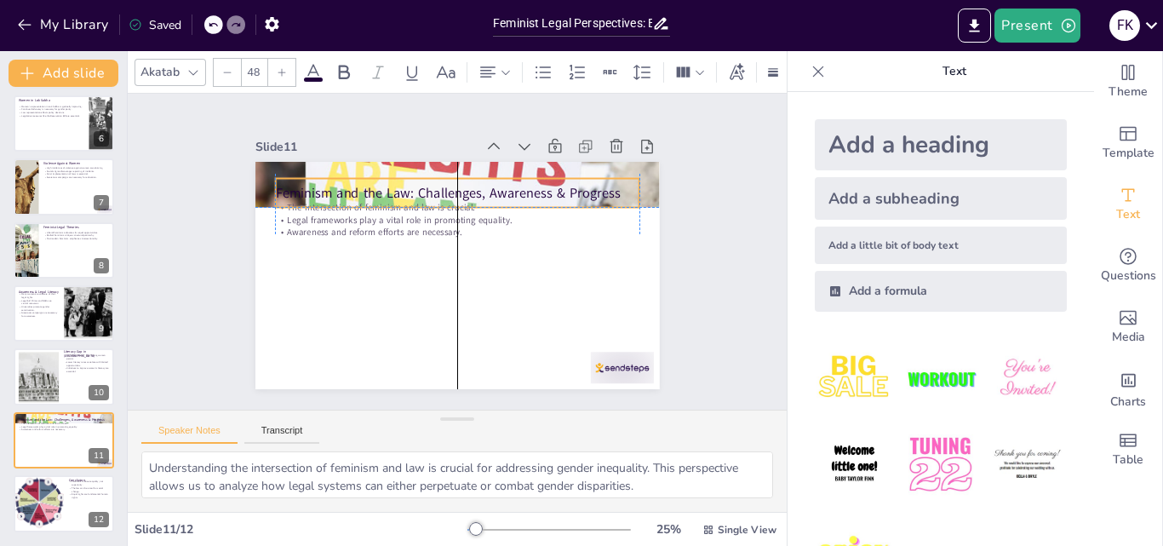
click at [289, 173] on div "Feminism and the Law: Challenges, Awareness & Progress" at bounding box center [470, 194] width 362 height 104
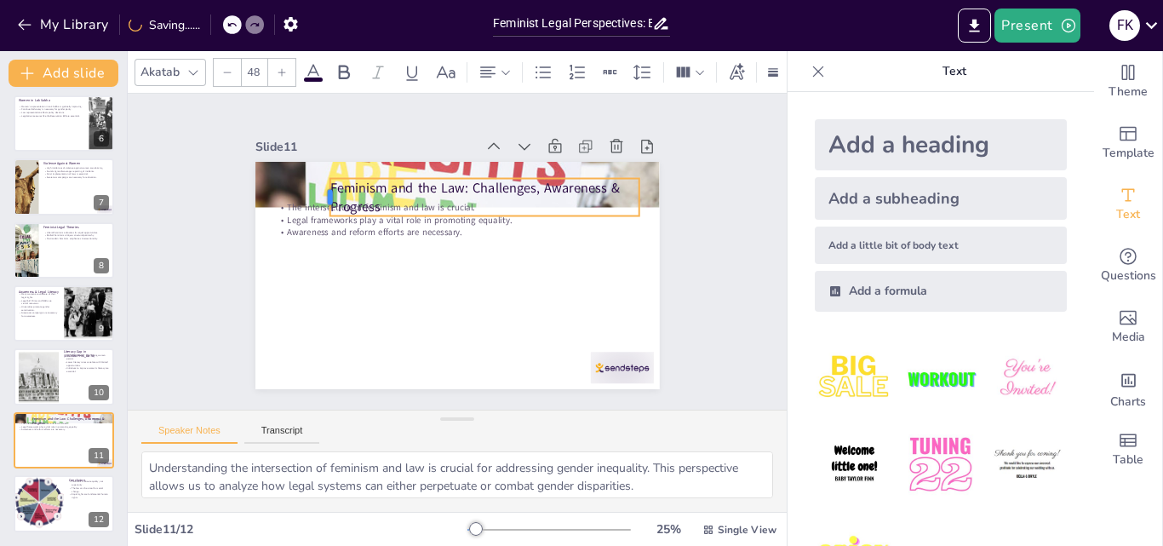
drag, startPoint x: 261, startPoint y: 184, endPoint x: 316, endPoint y: 189, distance: 54.7
click at [321, 189] on div at bounding box center [330, 183] width 18 height 39
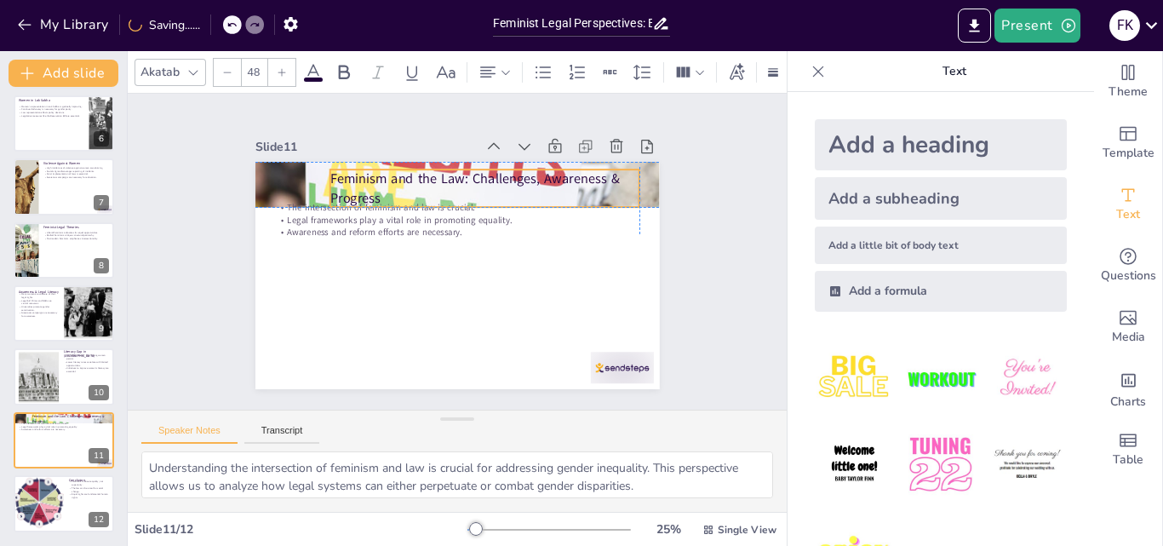
drag, startPoint x: 358, startPoint y: 182, endPoint x: 353, endPoint y: 170, distance: 12.7
click at [359, 170] on p "Feminism and the Law: Challenges, Awareness & Progress" at bounding box center [508, 205] width 298 height 160
click at [322, 65] on icon at bounding box center [313, 72] width 20 height 20
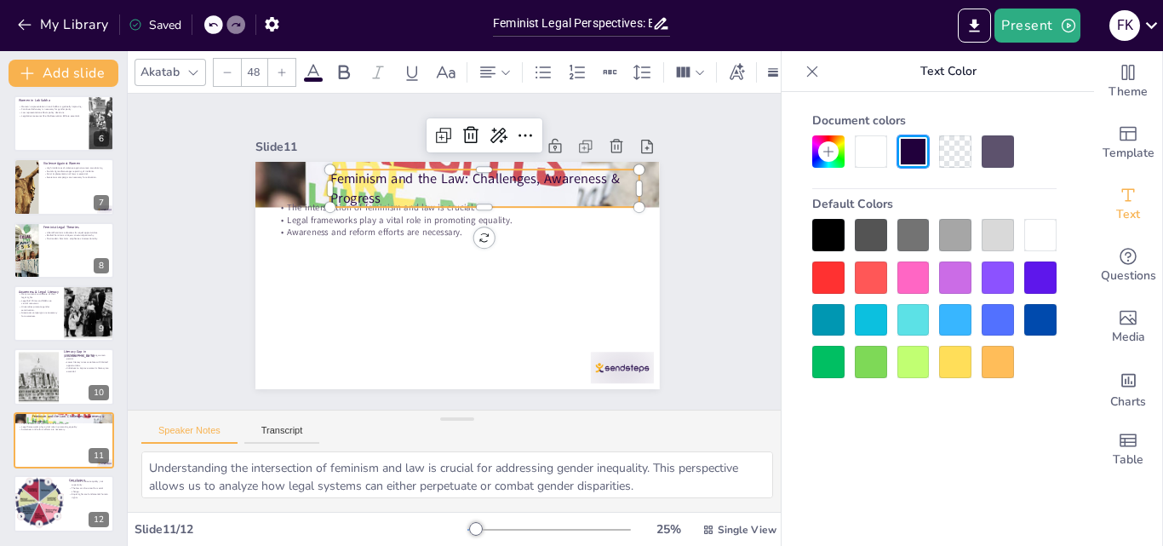
click at [1037, 243] on div at bounding box center [1040, 235] width 32 height 32
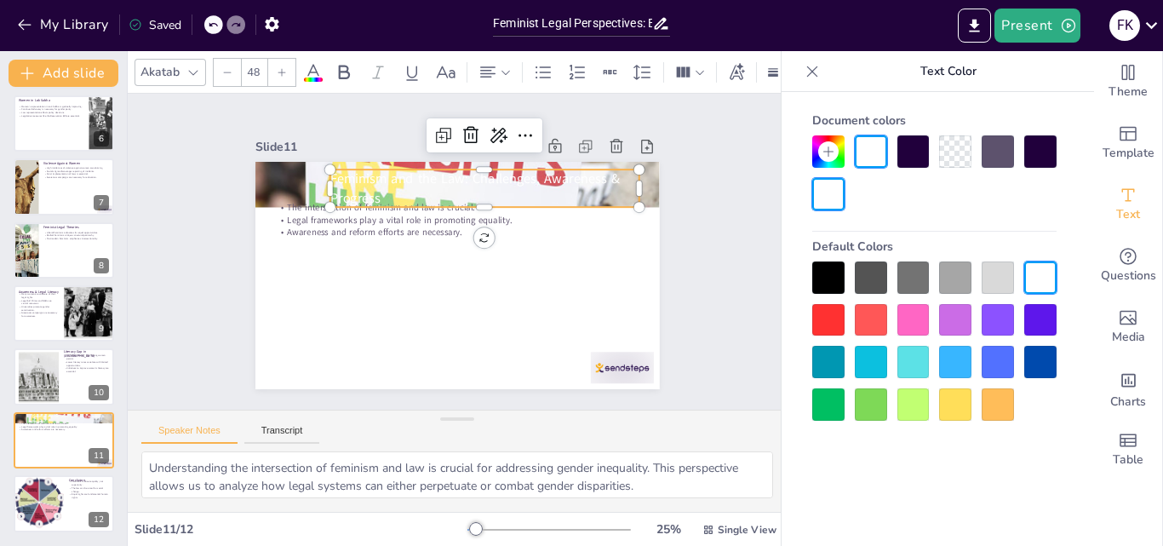
click at [914, 283] on div at bounding box center [913, 277] width 32 height 32
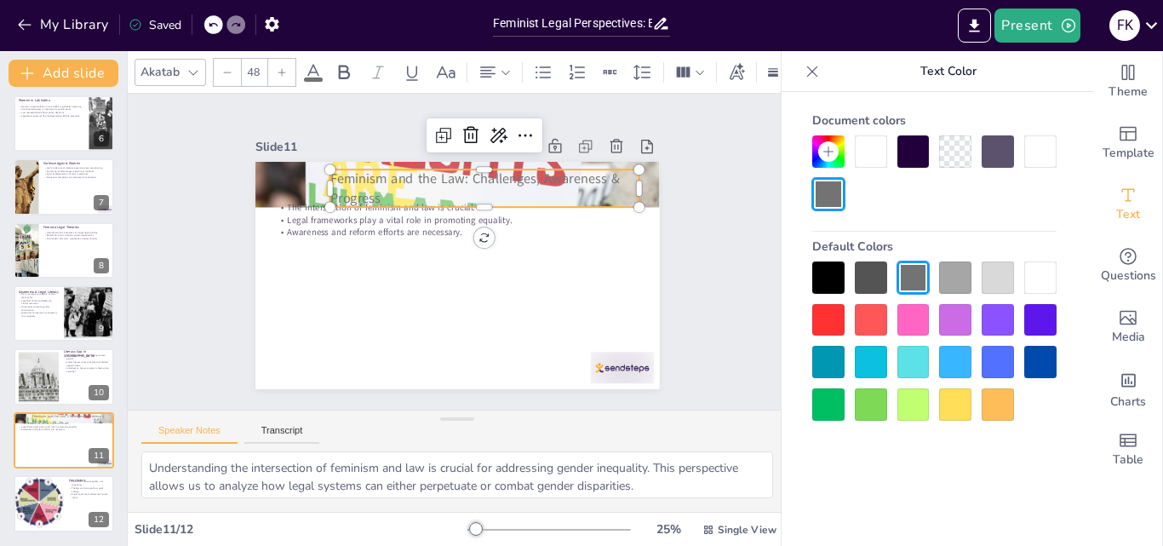
click at [856, 397] on div at bounding box center [871, 404] width 32 height 32
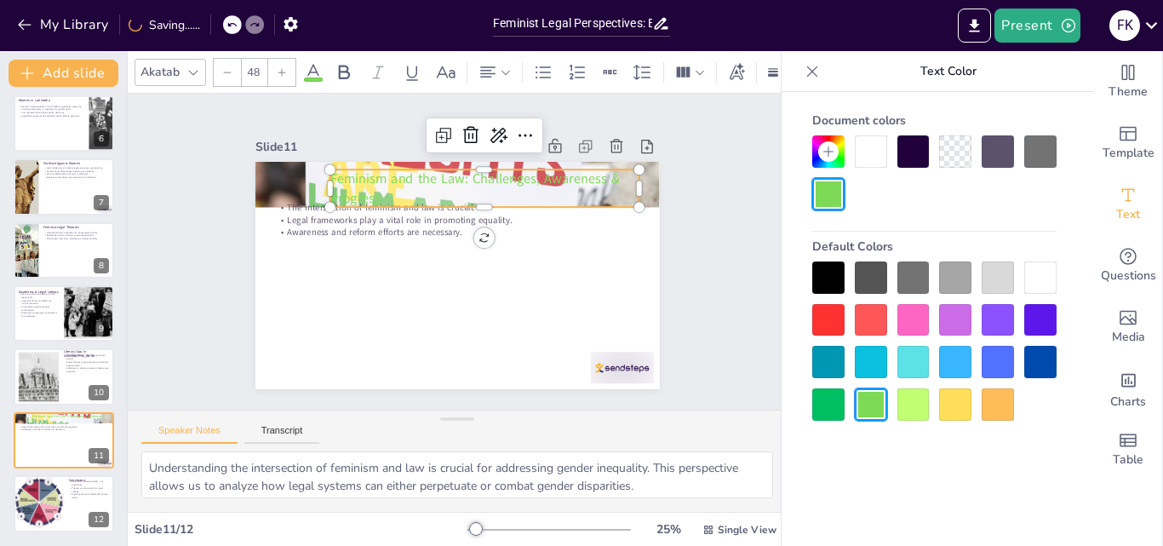
click at [916, 399] on div at bounding box center [913, 404] width 32 height 32
click at [820, 319] on div at bounding box center [828, 320] width 32 height 32
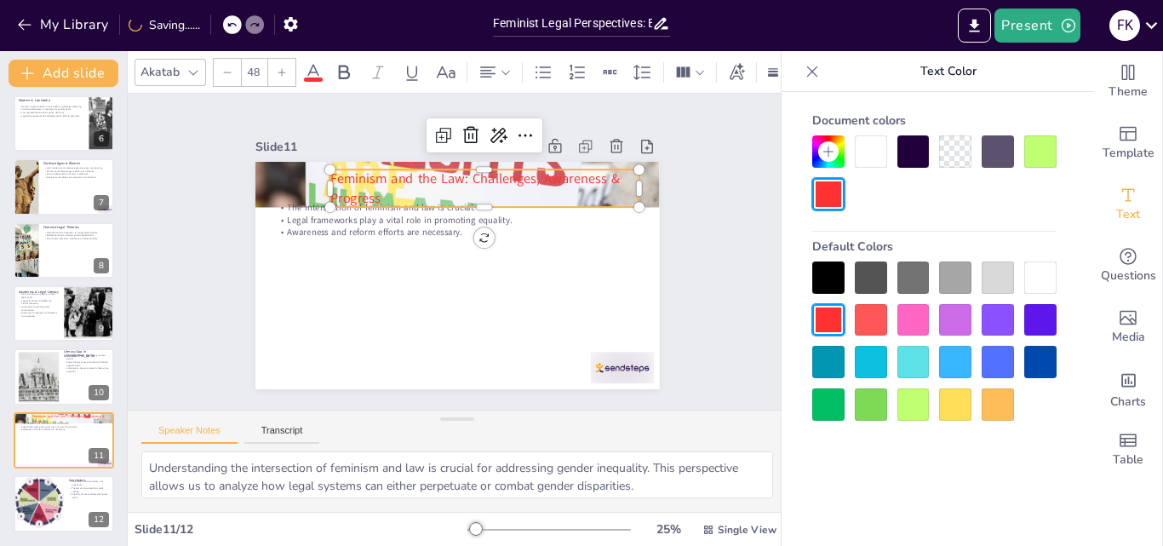
click at [825, 285] on div at bounding box center [828, 277] width 32 height 32
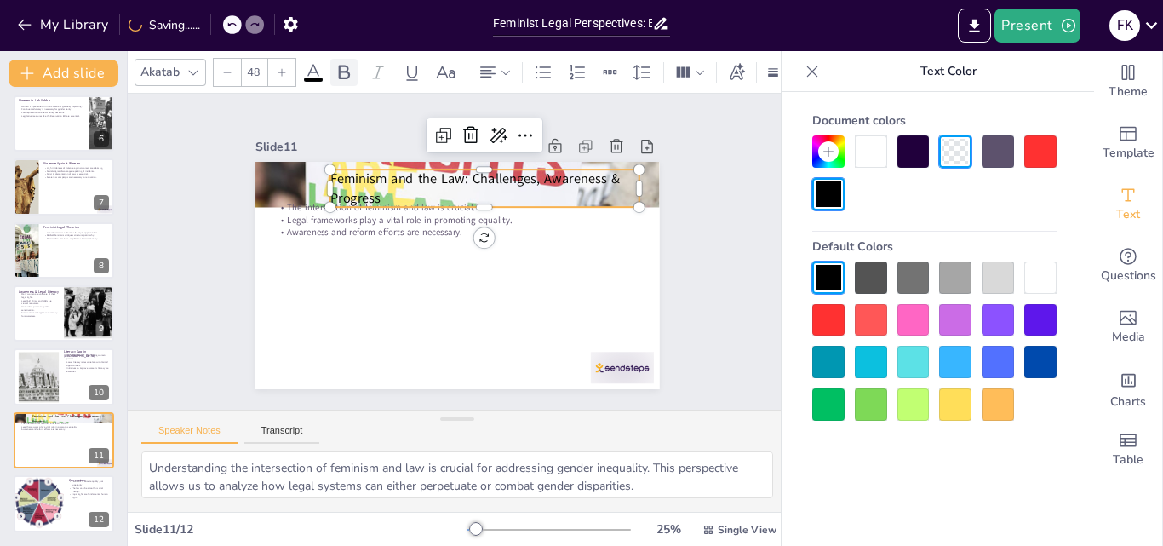
click at [335, 62] on icon at bounding box center [344, 72] width 20 height 20
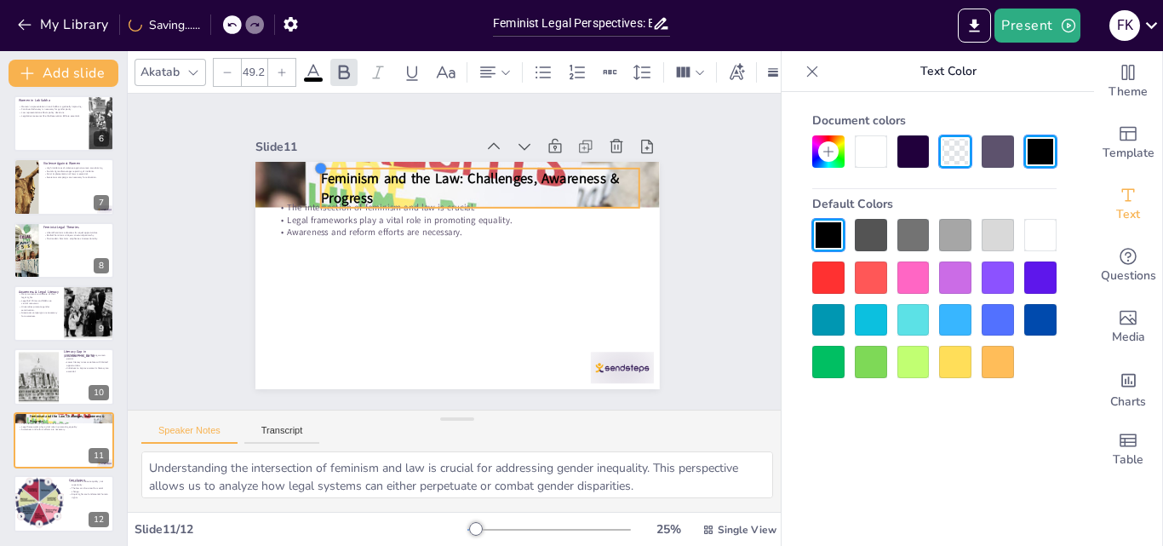
type input "49.5"
drag, startPoint x: 317, startPoint y: 163, endPoint x: 307, endPoint y: 163, distance: 9.4
click at [323, 163] on div at bounding box center [330, 154] width 15 height 15
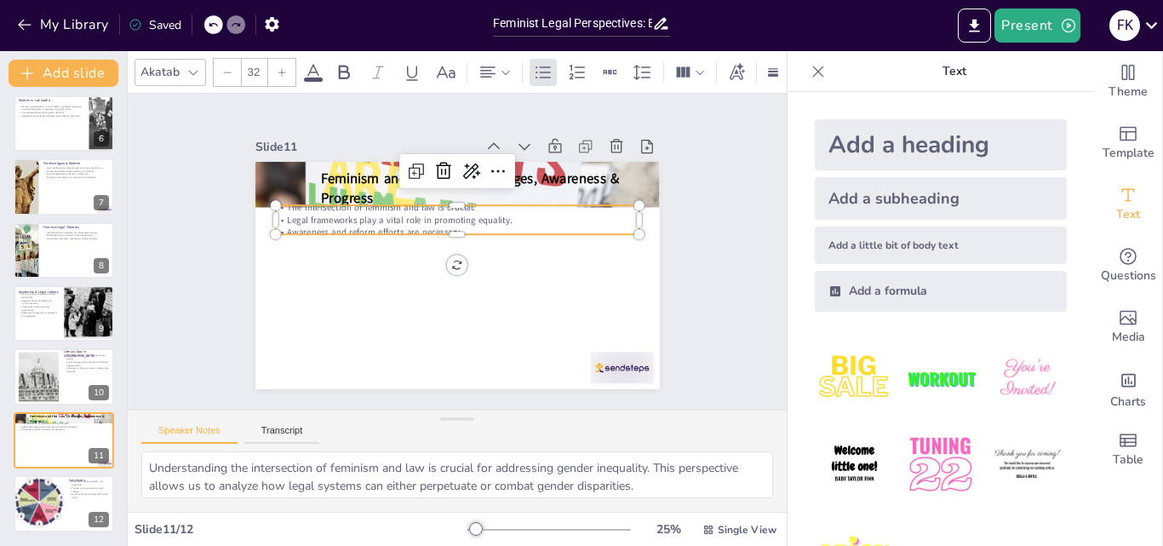
click at [378, 220] on p "Awareness and reform efforts are necessary." at bounding box center [459, 232] width 363 height 50
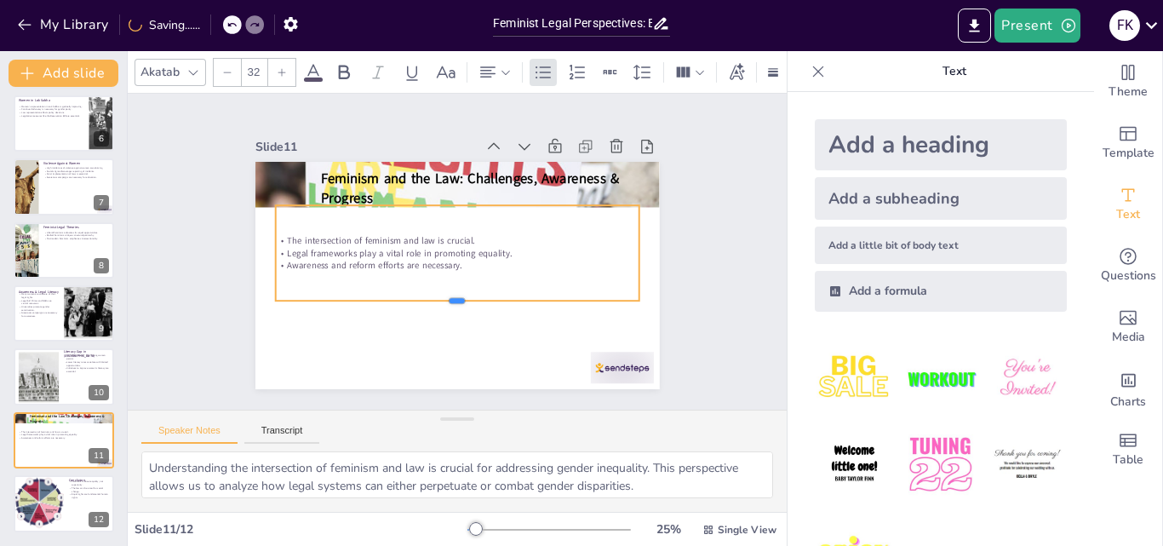
drag, startPoint x: 445, startPoint y: 234, endPoint x: 447, endPoint y: 300, distance: 66.4
click at [447, 300] on div at bounding box center [445, 305] width 358 height 89
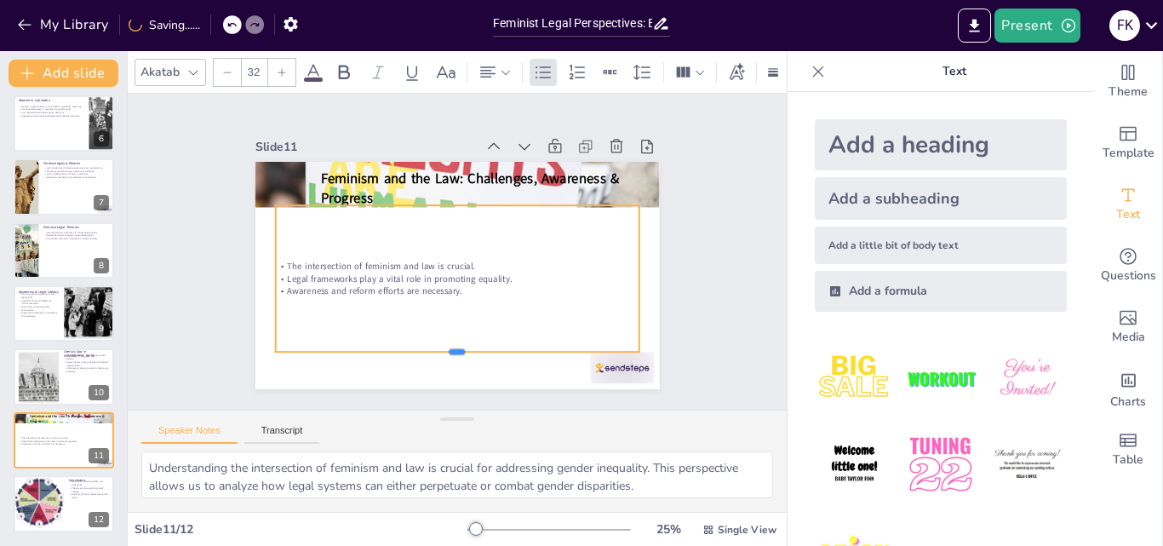
drag, startPoint x: 447, startPoint y: 300, endPoint x: 447, endPoint y: 352, distance: 51.1
click at [447, 352] on div at bounding box center [446, 358] width 363 height 52
click at [477, 221] on div "The intersection of feminism and law is crucial. Legal frameworks play a vital …" at bounding box center [452, 278] width 386 height 219
click at [709, 296] on div "Slide 1 Feminist Legal Perspectives: Evaluating the Impact of Legislation on Wo…" at bounding box center [457, 251] width 688 height 382
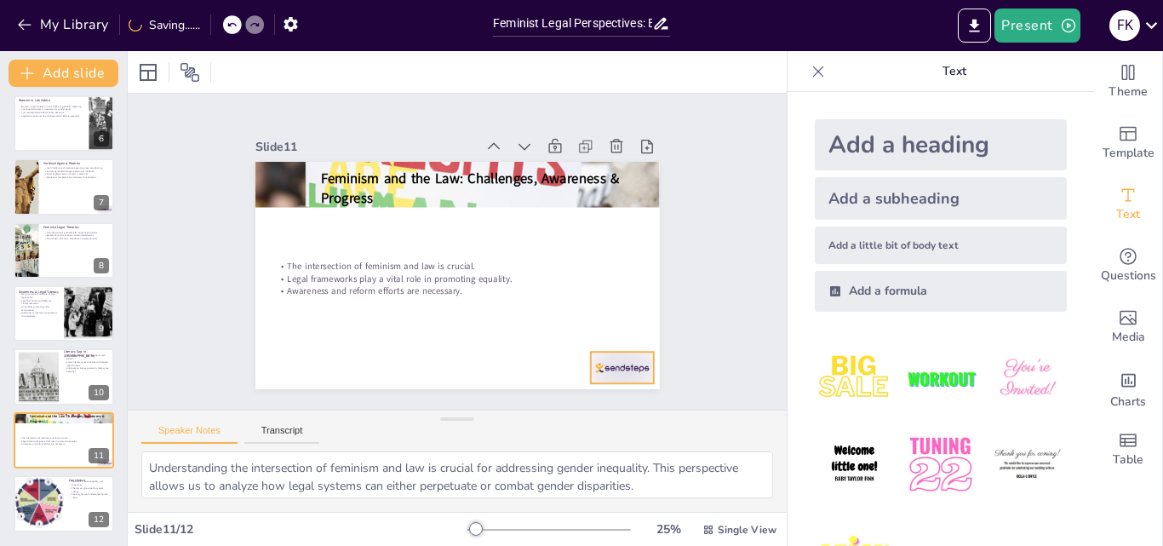
click at [629, 365] on div at bounding box center [608, 384] width 66 height 38
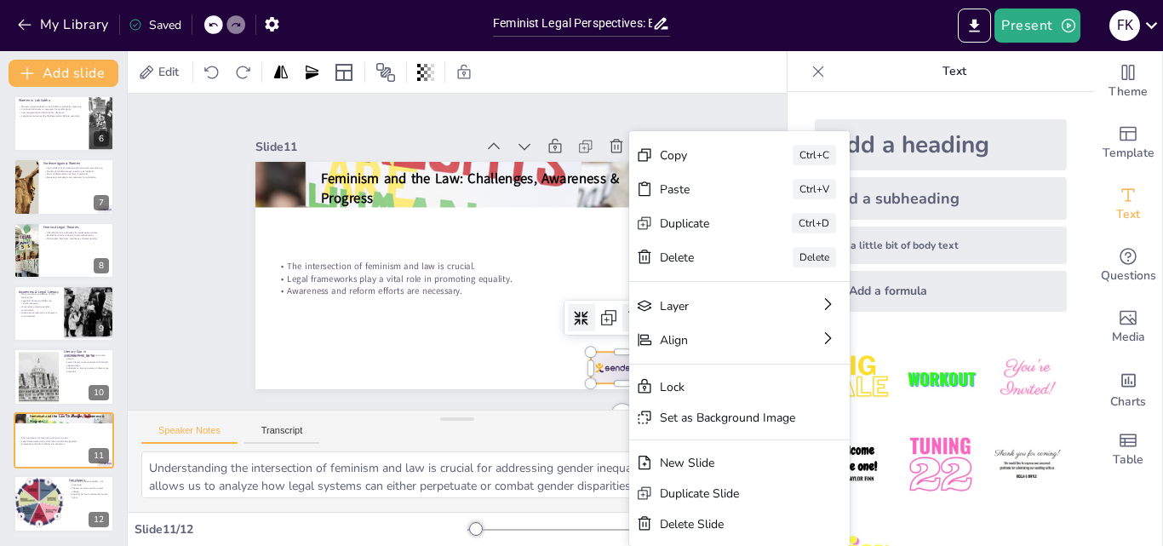
click at [616, 324] on icon at bounding box center [627, 335] width 22 height 22
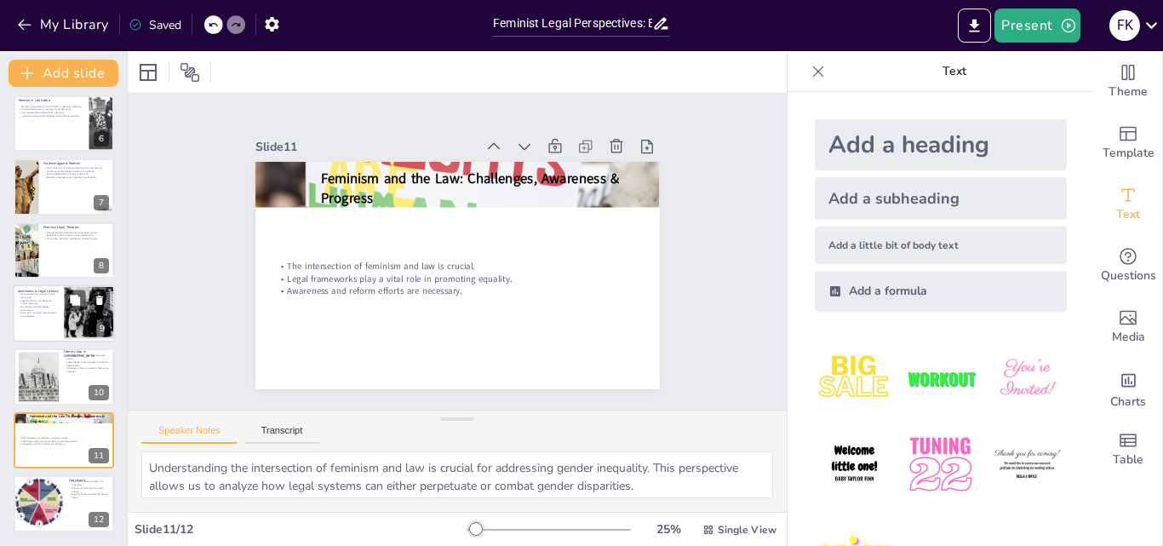
click at [60, 337] on div at bounding box center [64, 313] width 102 height 58
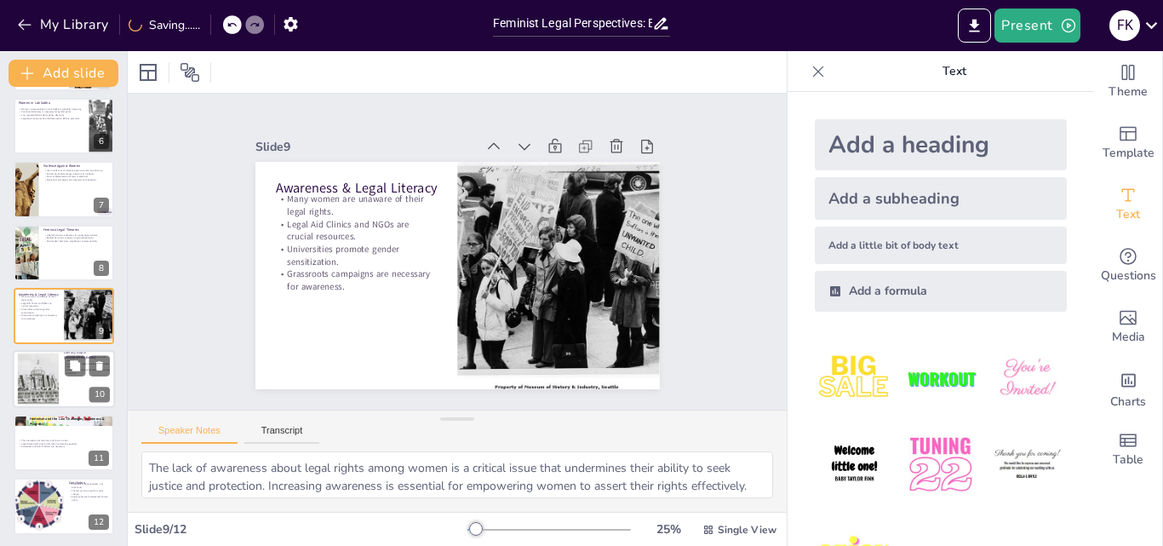
click at [60, 364] on div at bounding box center [64, 380] width 102 height 58
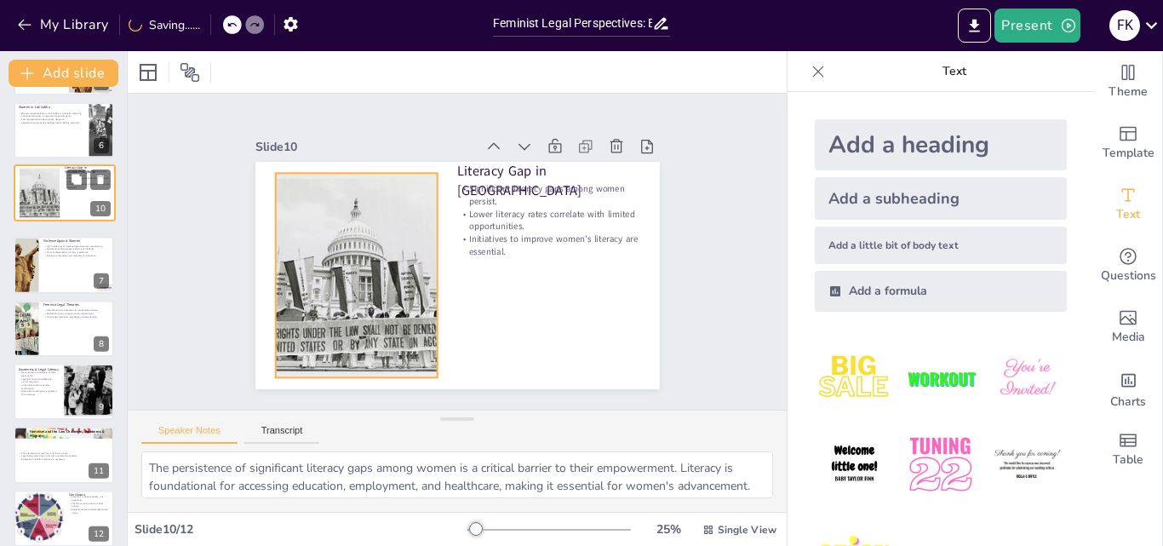
drag, startPoint x: 48, startPoint y: 388, endPoint x: 49, endPoint y: 198, distance: 189.8
click at [49, 198] on div at bounding box center [40, 193] width 74 height 51
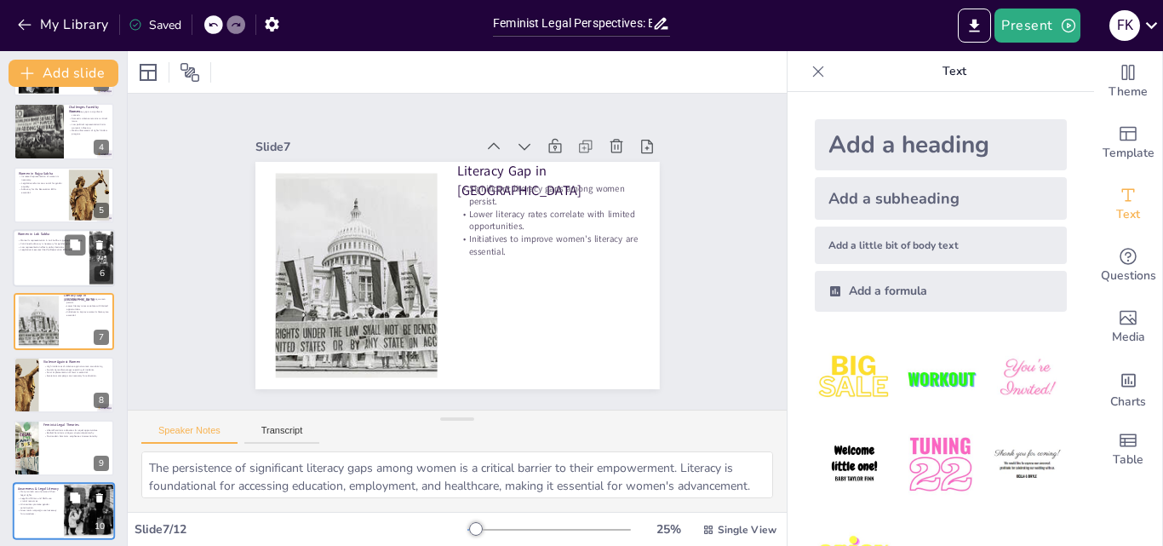
scroll to position [264, 0]
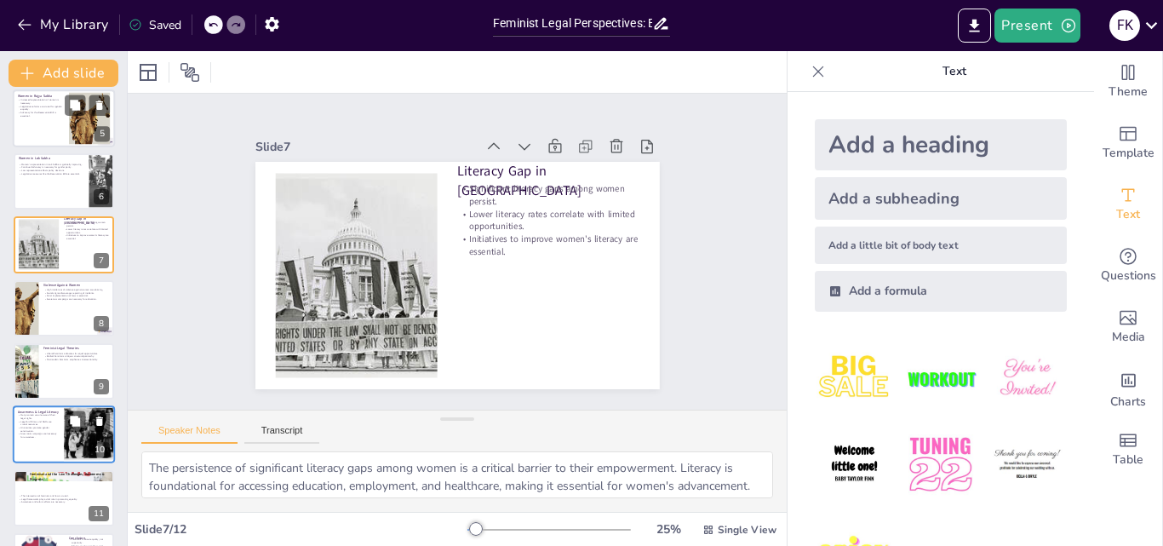
click at [58, 115] on p "Advocacy for the Reservation Bill is essential." at bounding box center [41, 114] width 46 height 6
type textarea "Increased representation of women in [GEOGRAPHIC_DATA] Sabha is necessary for a…"
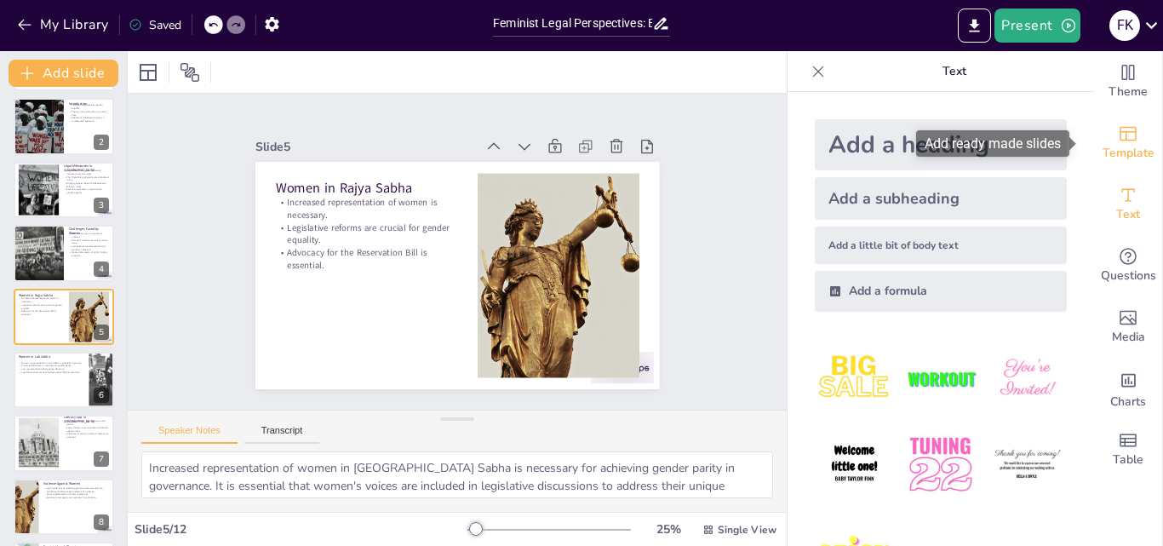
click at [1125, 152] on span "Template" at bounding box center [1128, 153] width 52 height 19
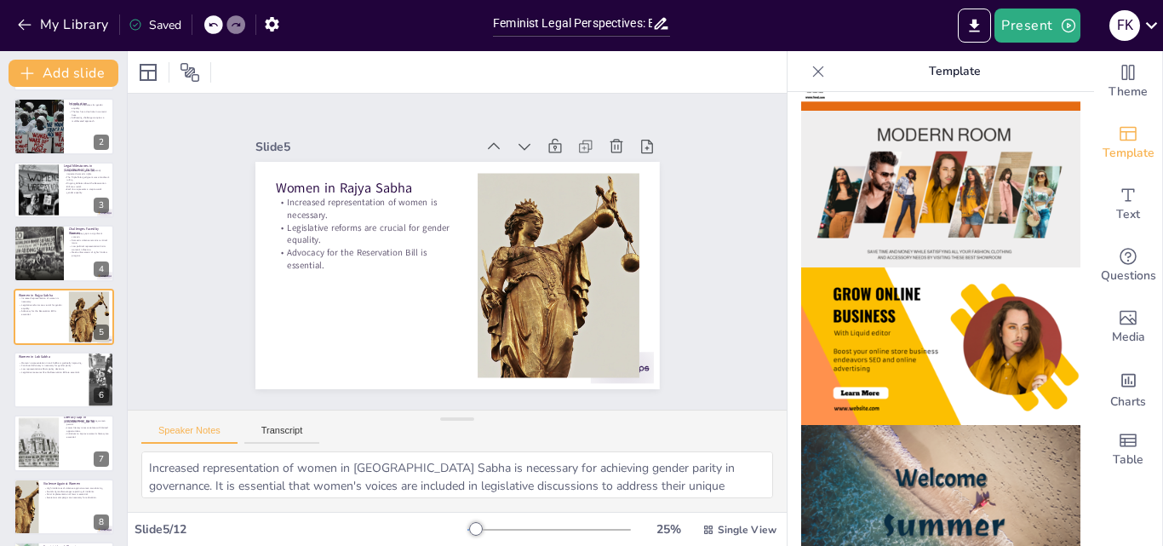
scroll to position [0, 0]
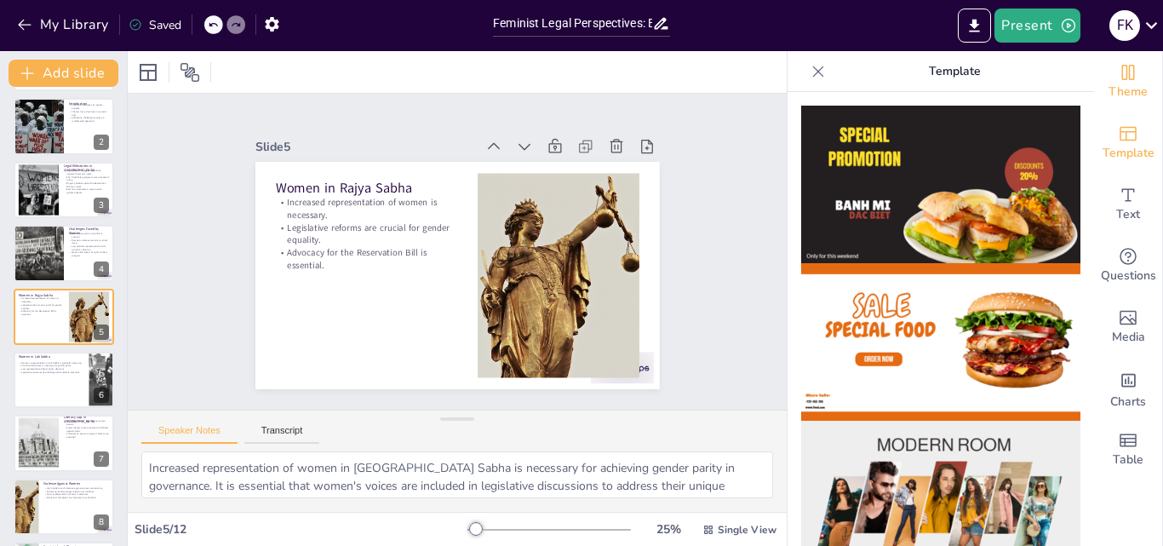
click at [1119, 72] on icon "Change the overall theme" at bounding box center [1128, 72] width 20 height 20
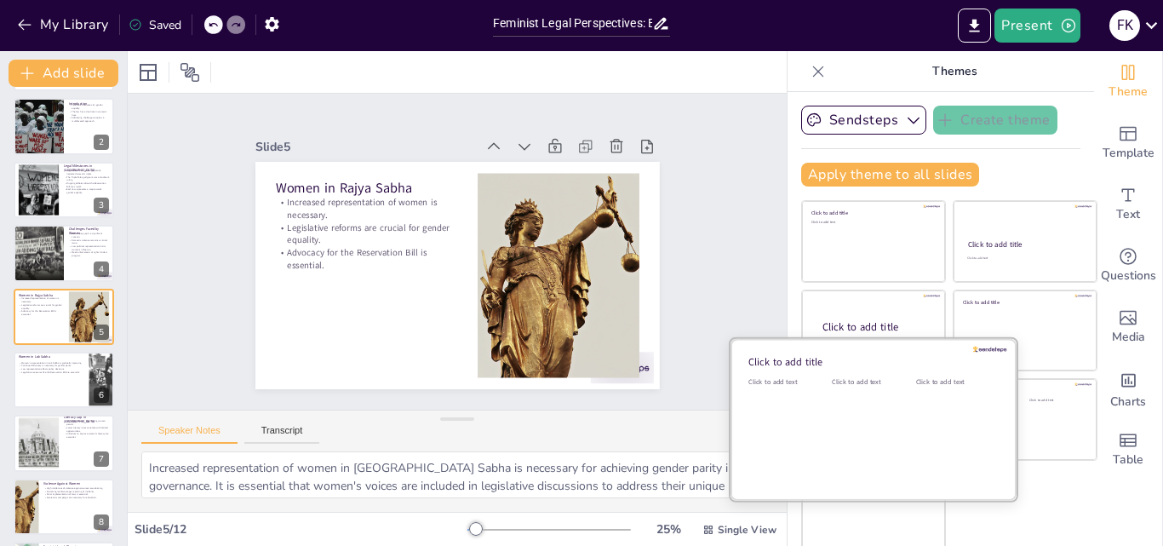
click at [853, 424] on div "Click to add text" at bounding box center [870, 430] width 77 height 106
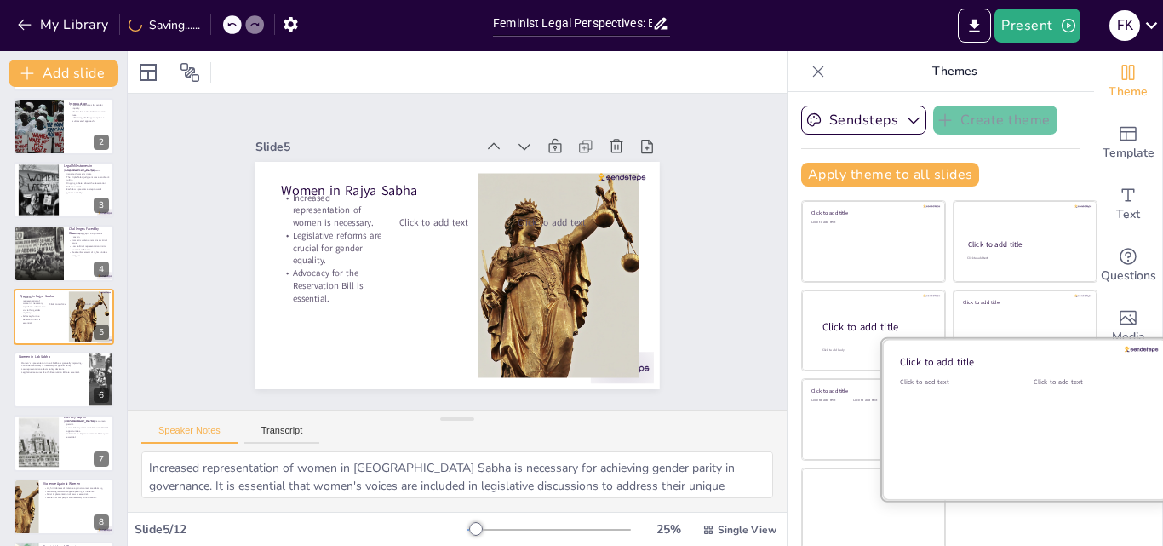
click at [1004, 426] on div at bounding box center [1025, 419] width 286 height 161
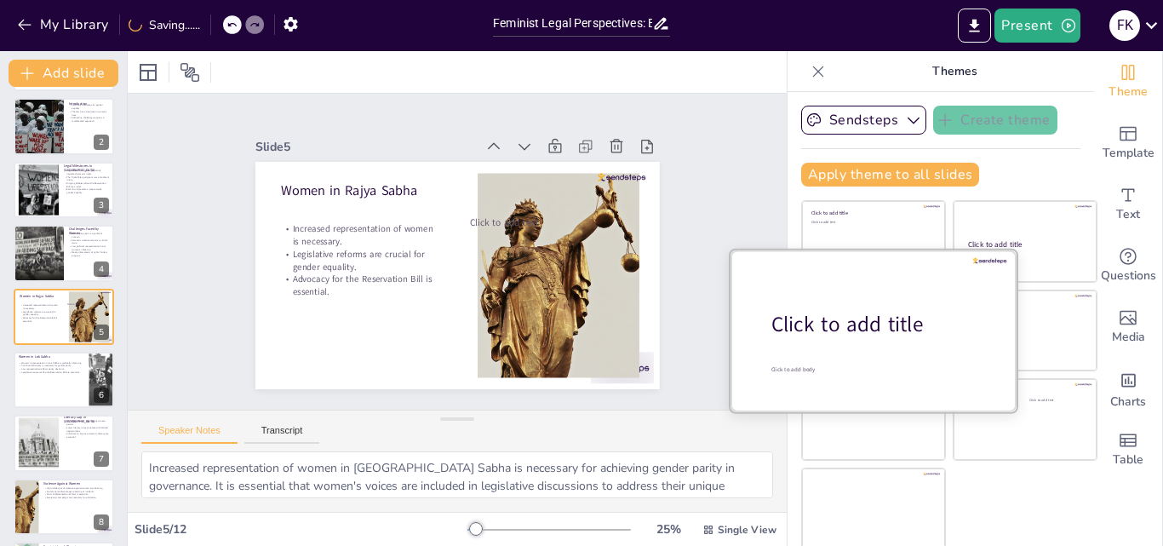
click at [851, 324] on div "Click to add title" at bounding box center [879, 324] width 217 height 29
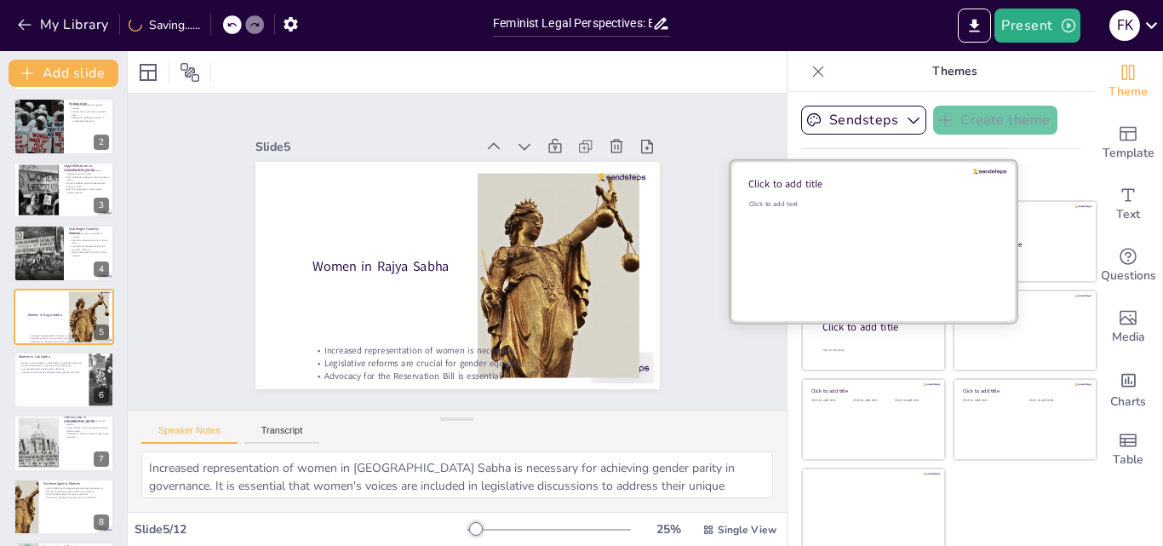
drag, startPoint x: 832, startPoint y: 226, endPoint x: 838, endPoint y: 233, distance: 9.0
click at [838, 233] on div "Click to add text" at bounding box center [870, 252] width 243 height 106
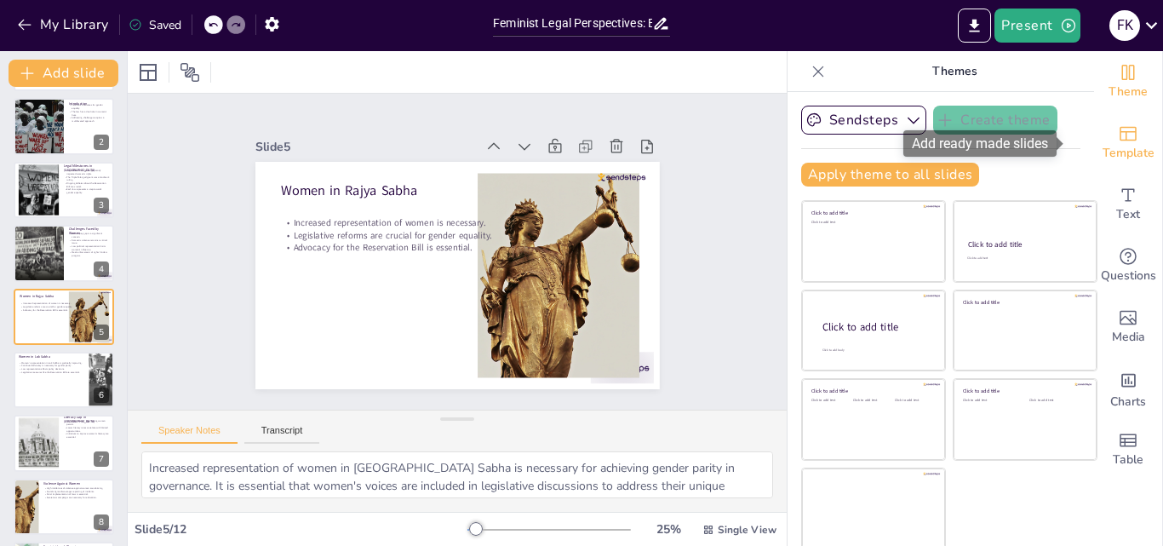
click at [1118, 129] on icon "Add ready made slides" at bounding box center [1128, 133] width 20 height 20
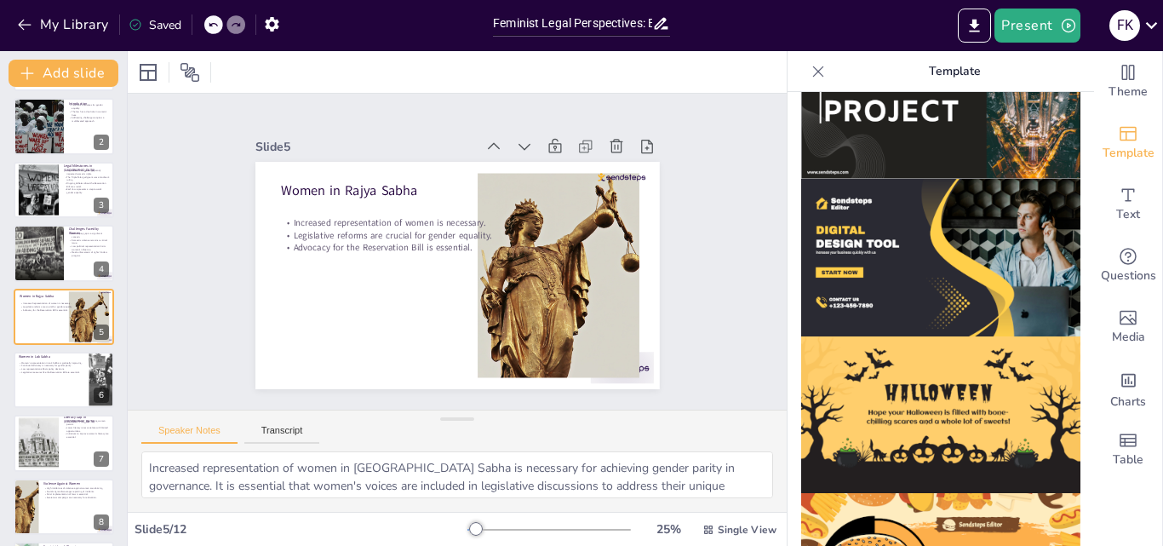
scroll to position [1708, 0]
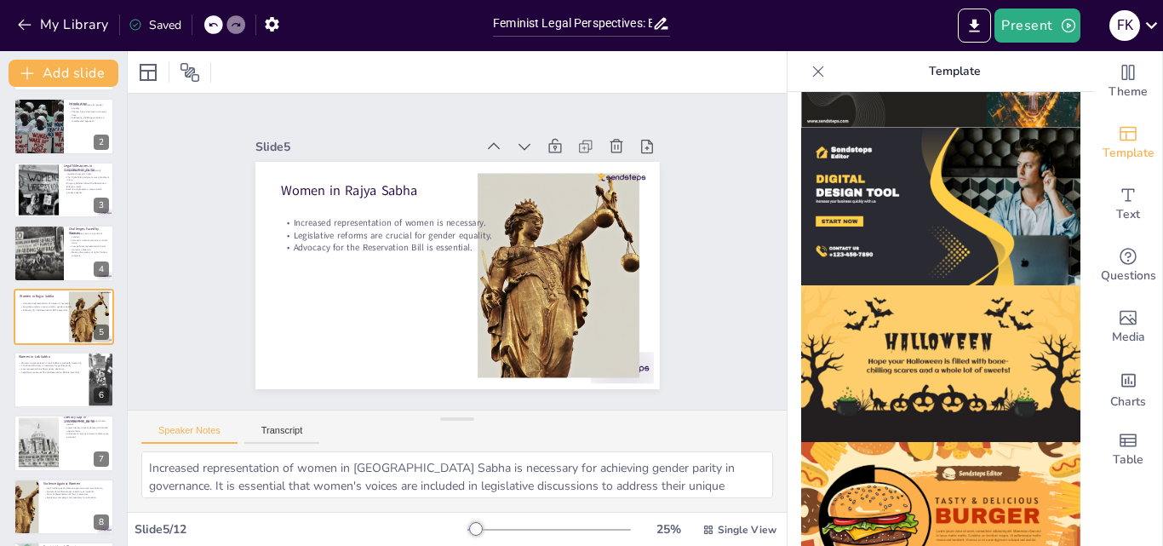
click at [953, 298] on img at bounding box center [940, 363] width 279 height 157
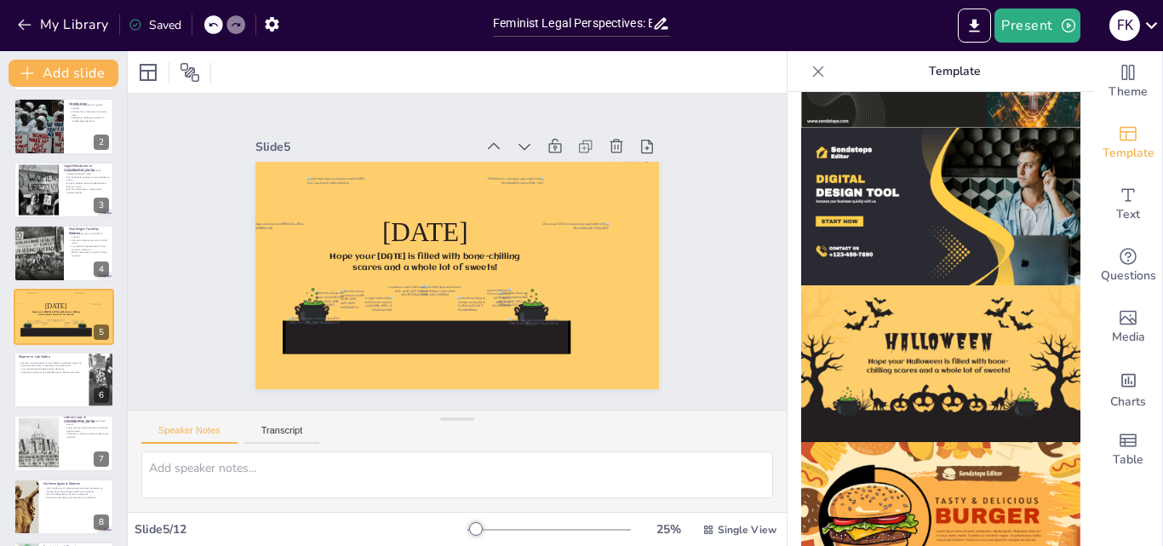
click at [909, 128] on img at bounding box center [940, 206] width 279 height 157
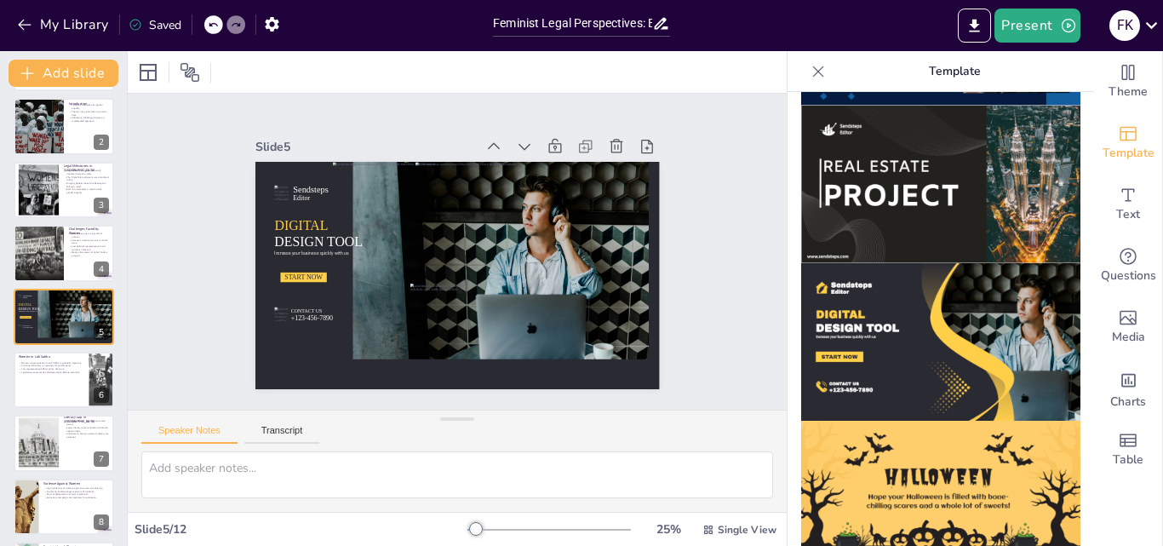
scroll to position [1538, 0]
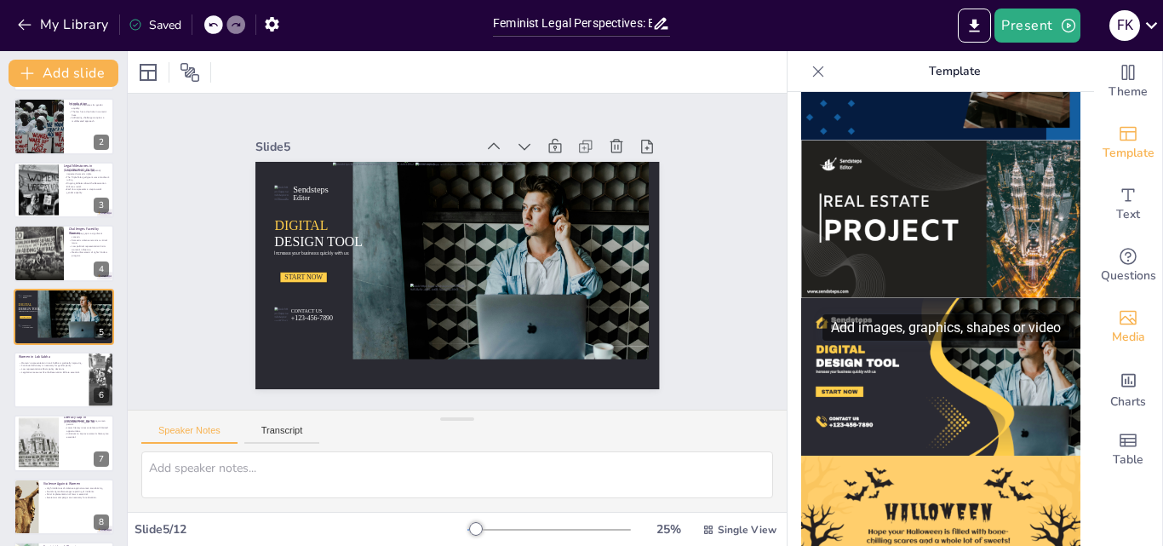
drag, startPoint x: 1079, startPoint y: 446, endPoint x: 1095, endPoint y: 301, distance: 145.5
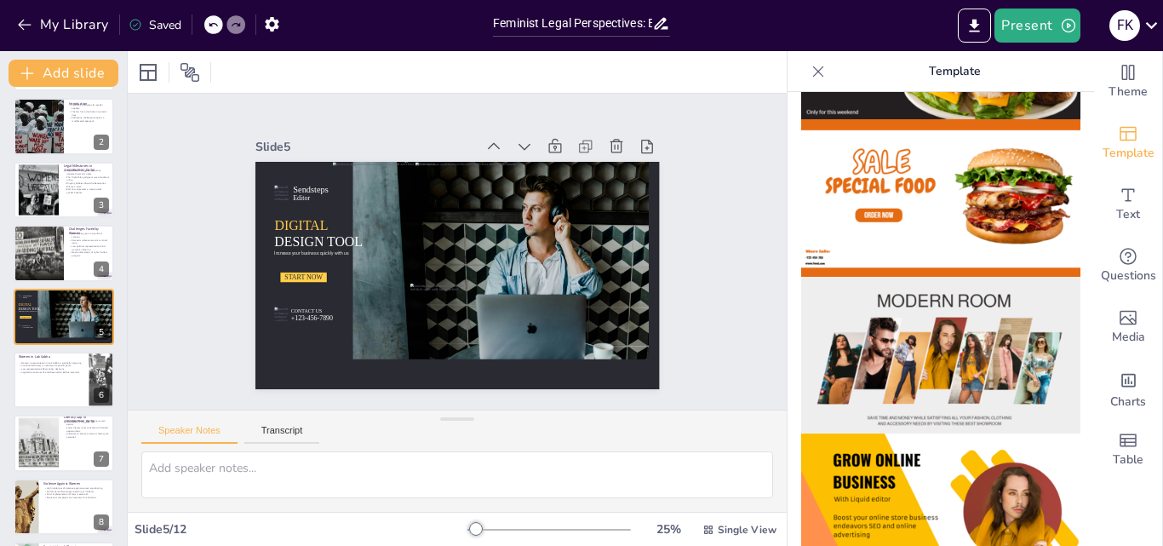
scroll to position [0, 0]
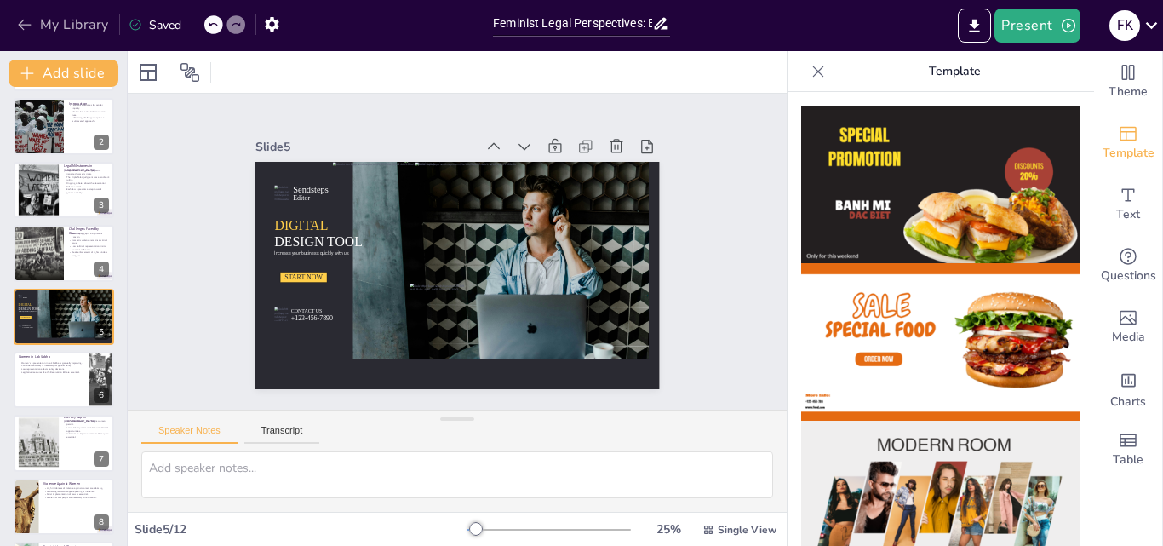
click at [23, 20] on icon "button" at bounding box center [24, 24] width 17 height 17
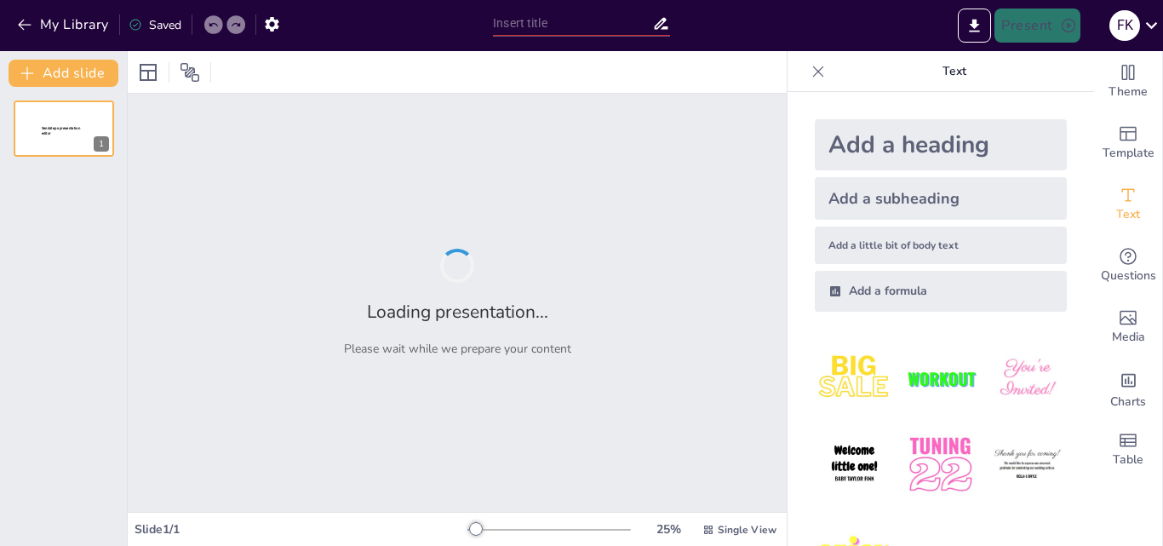
type input "Feminist Legal Perspectives: Evaluating the Impact of Legislation on Women's Ri…"
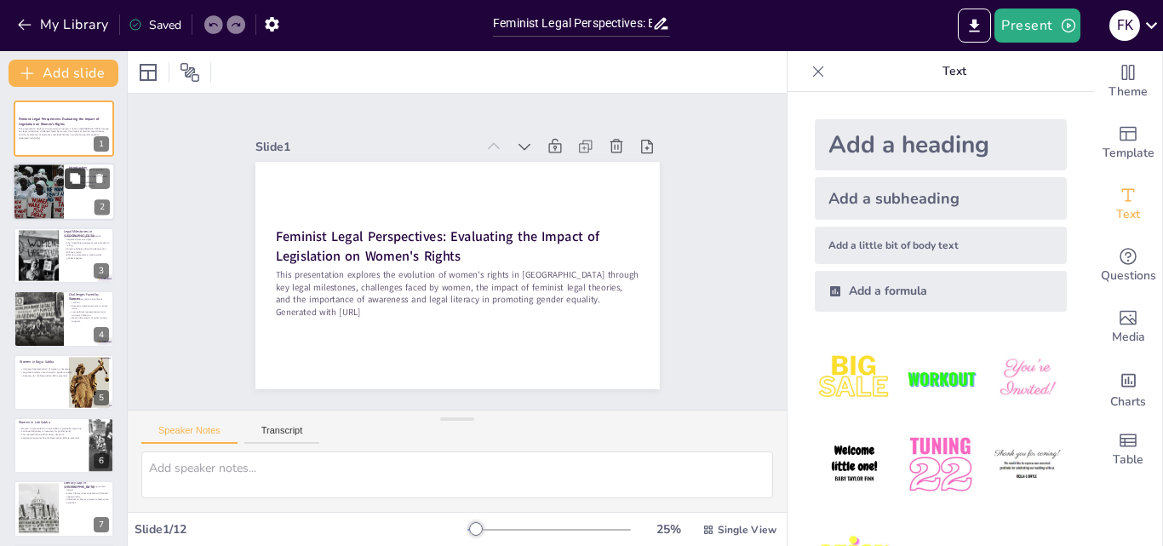
click at [69, 187] on button at bounding box center [75, 179] width 20 height 20
type textarea "Feminism's core advocacy for gender equality is essential for addressing the sy…"
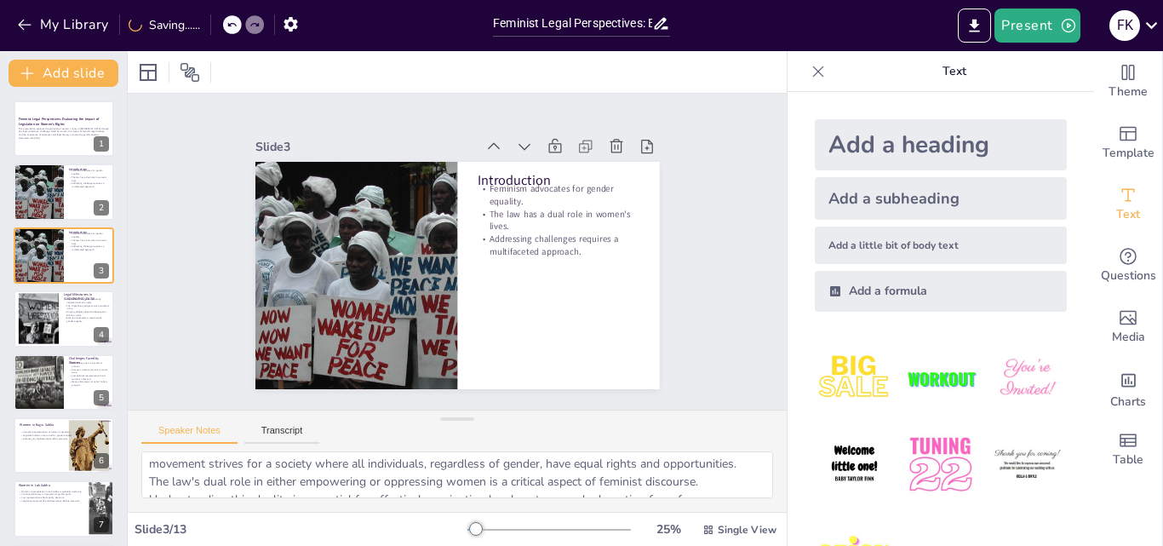
scroll to position [94, 0]
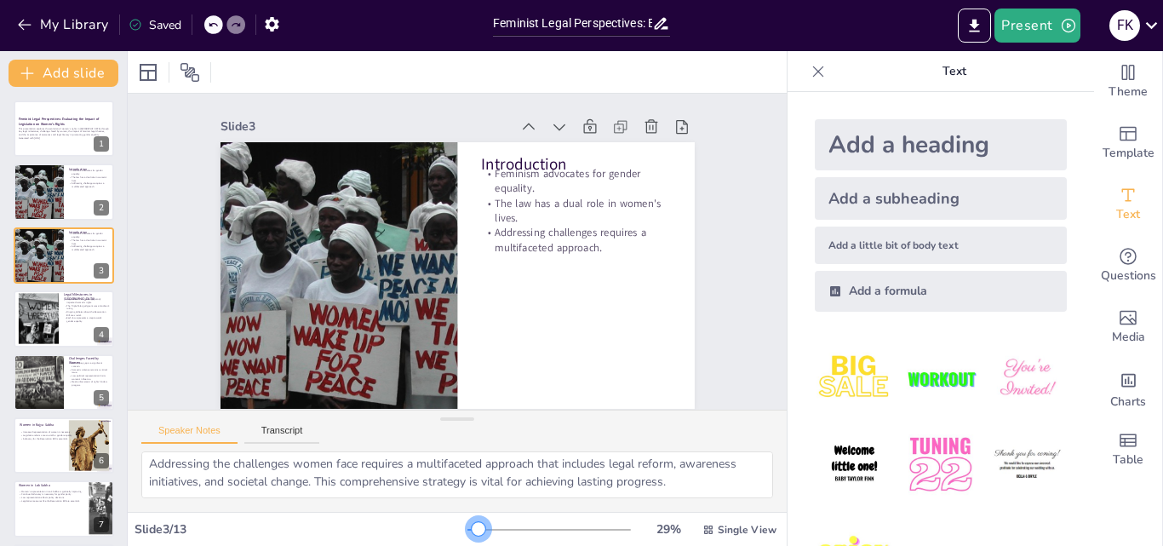
drag, startPoint x: 456, startPoint y: 525, endPoint x: 466, endPoint y: 525, distance: 10.2
click at [467, 525] on div at bounding box center [548, 530] width 163 height 14
click at [728, 531] on span "Single View" at bounding box center [747, 530] width 59 height 14
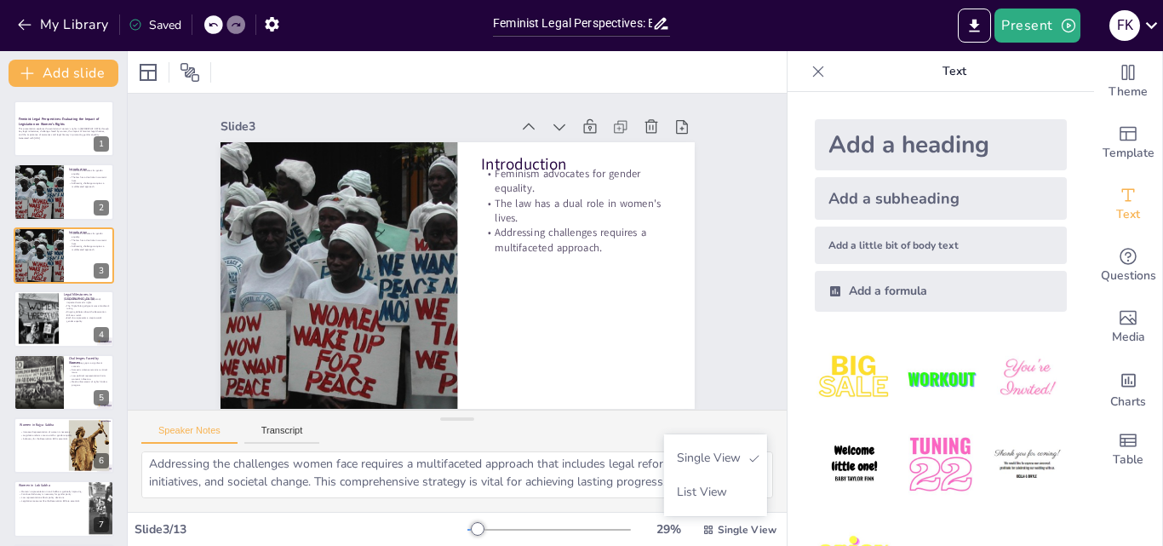
click at [735, 412] on div "Speaker Notes Transcript" at bounding box center [457, 430] width 659 height 41
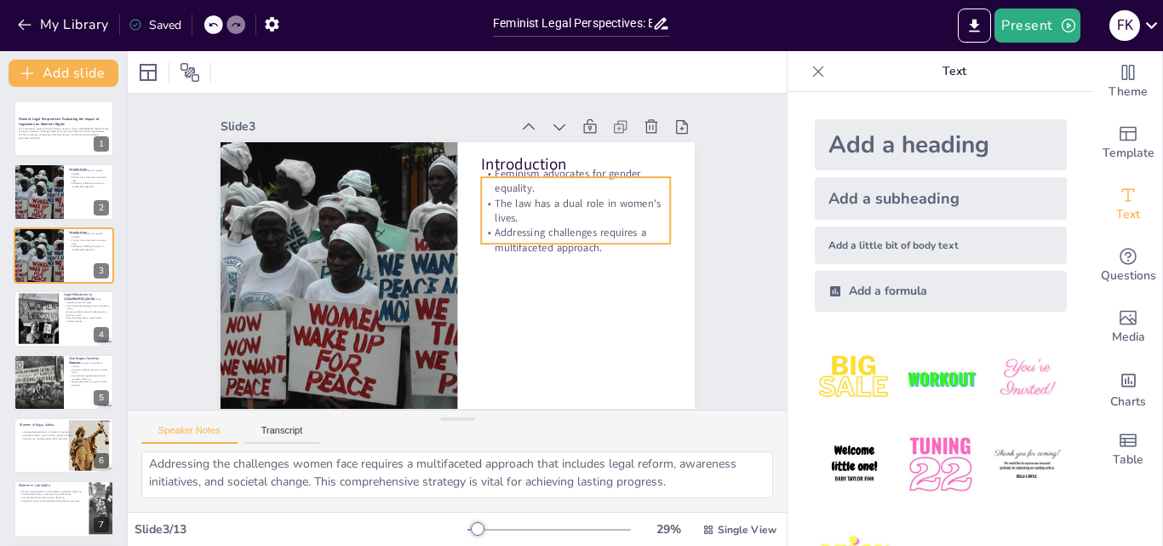
click at [572, 180] on p "Feminism advocates for gender equality." at bounding box center [576, 181] width 190 height 30
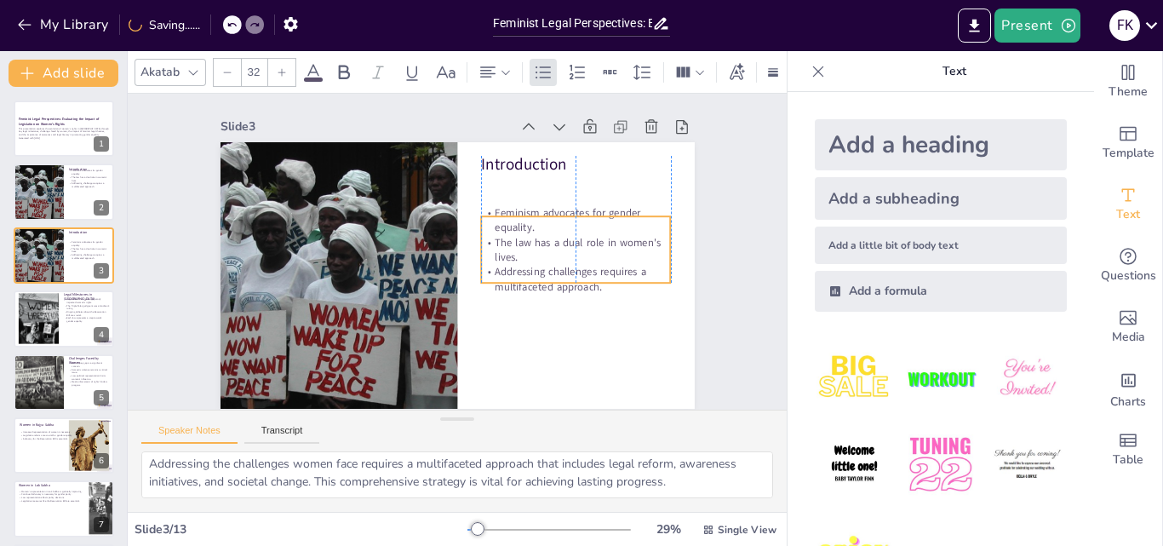
drag, startPoint x: 569, startPoint y: 239, endPoint x: 569, endPoint y: 278, distance: 39.2
click at [569, 278] on p "Addressing challenges requires a multifaceted approach." at bounding box center [576, 279] width 190 height 30
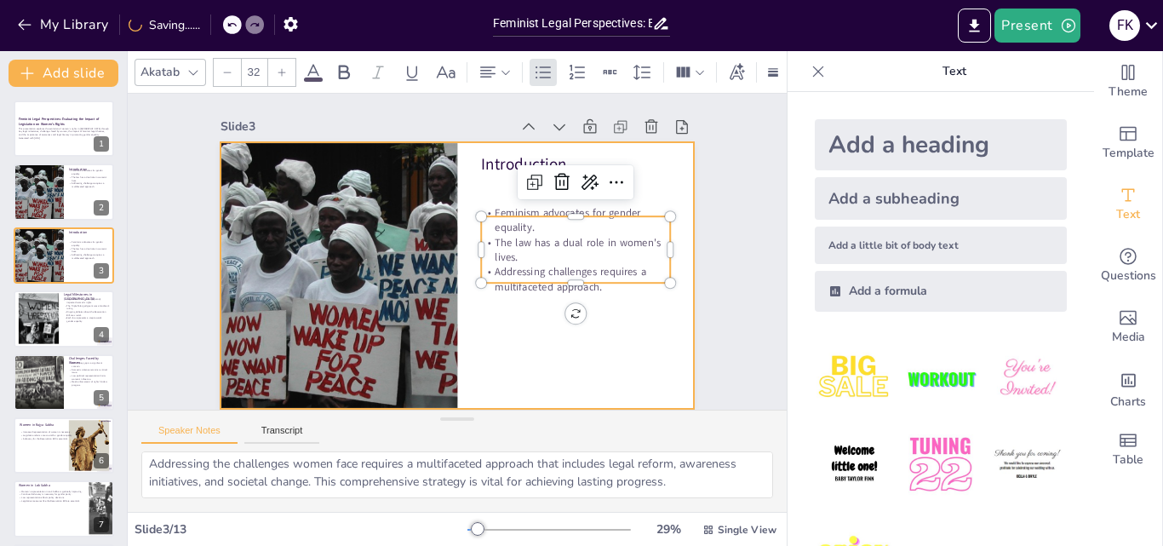
click at [482, 163] on p "Introduction" at bounding box center [576, 164] width 190 height 22
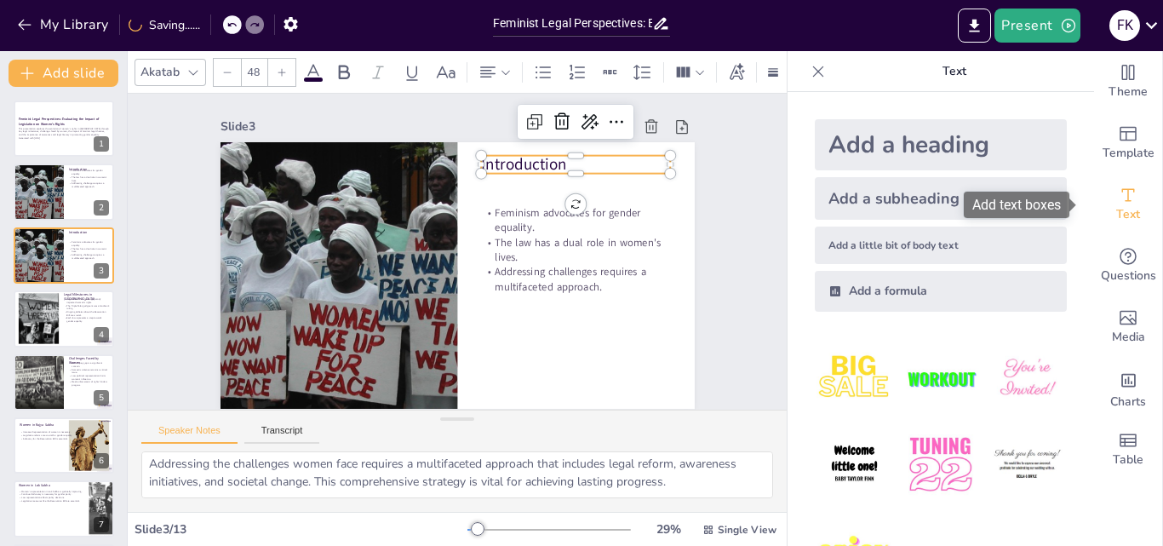
click at [1122, 191] on icon "Add text boxes" at bounding box center [1128, 195] width 20 height 20
click at [1018, 367] on img at bounding box center [1026, 378] width 79 height 79
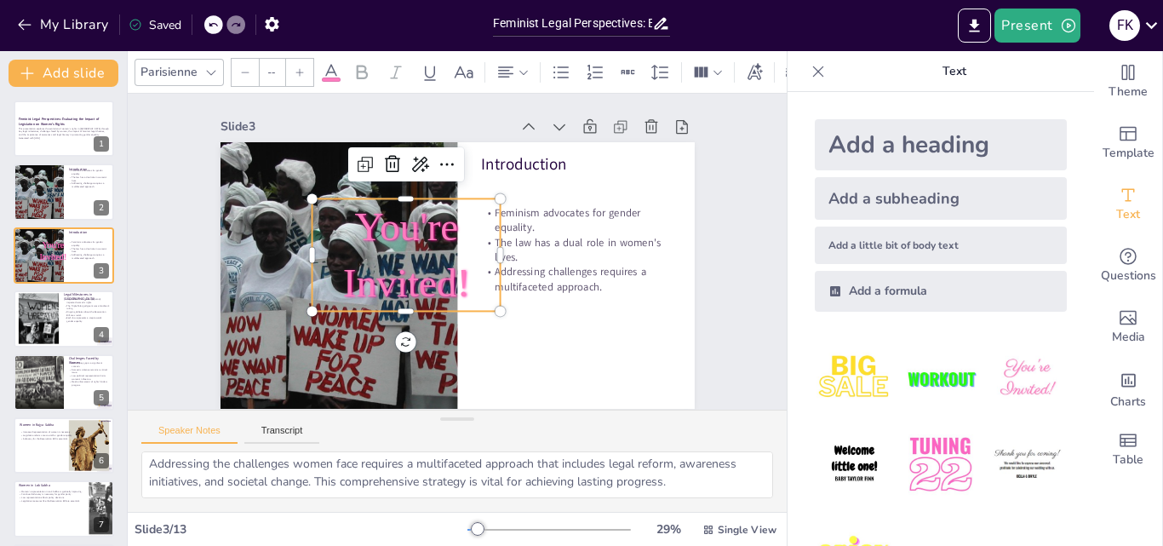
type input "162.7"
click at [382, 160] on icon at bounding box center [392, 164] width 20 height 20
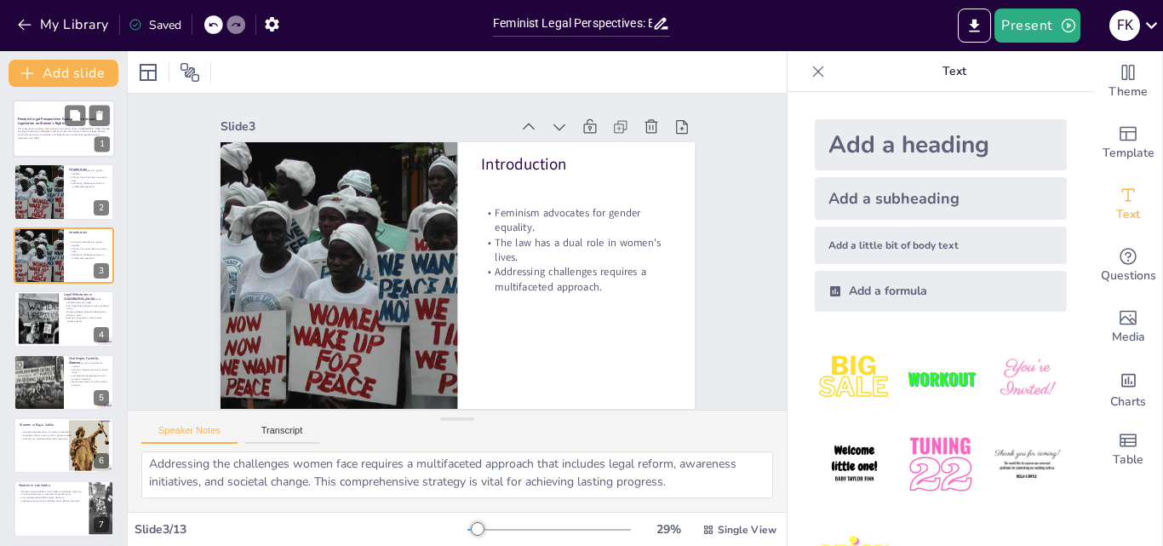
click at [64, 110] on div at bounding box center [64, 129] width 102 height 58
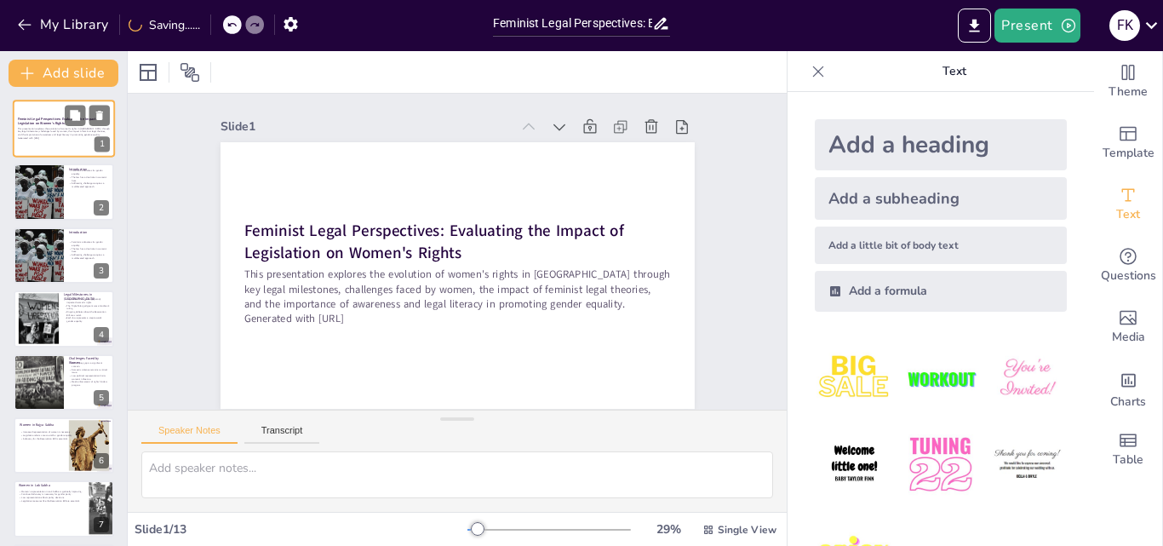
scroll to position [0, 0]
click at [74, 188] on button at bounding box center [75, 179] width 20 height 20
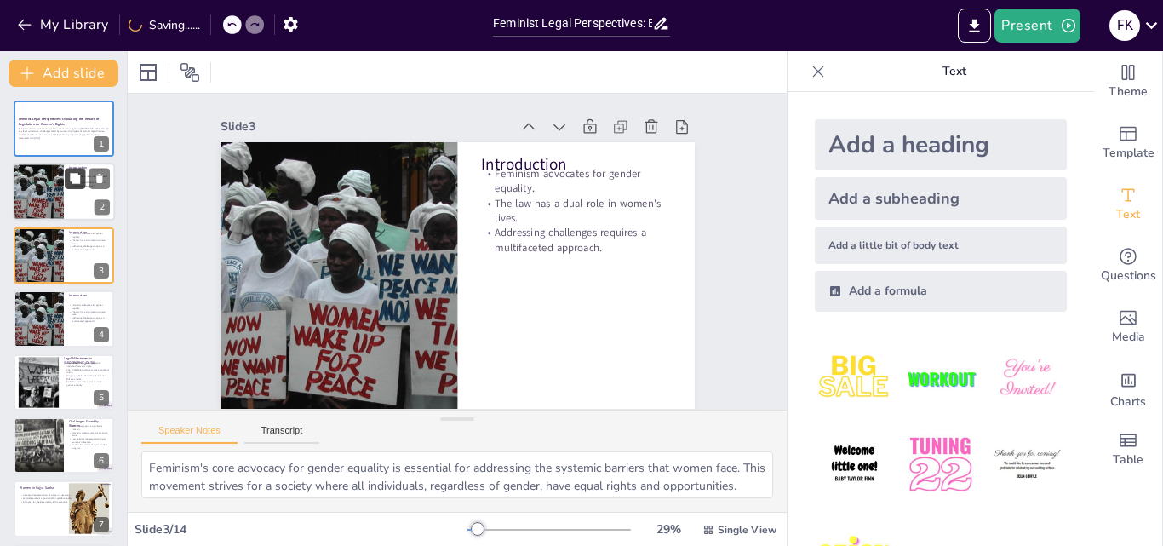
scroll to position [11, 0]
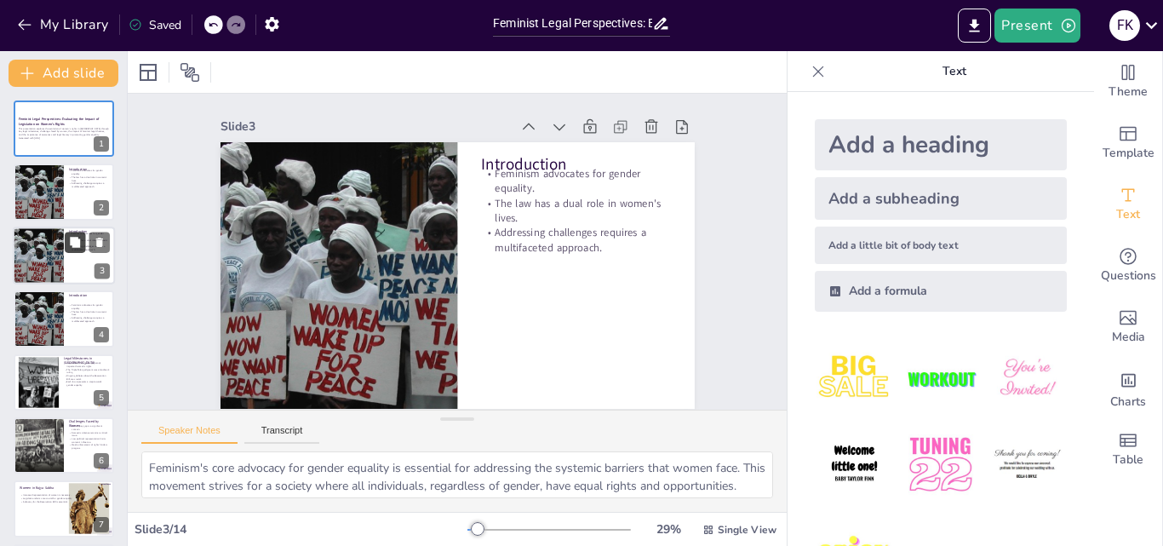
click at [78, 239] on icon at bounding box center [75, 242] width 10 height 10
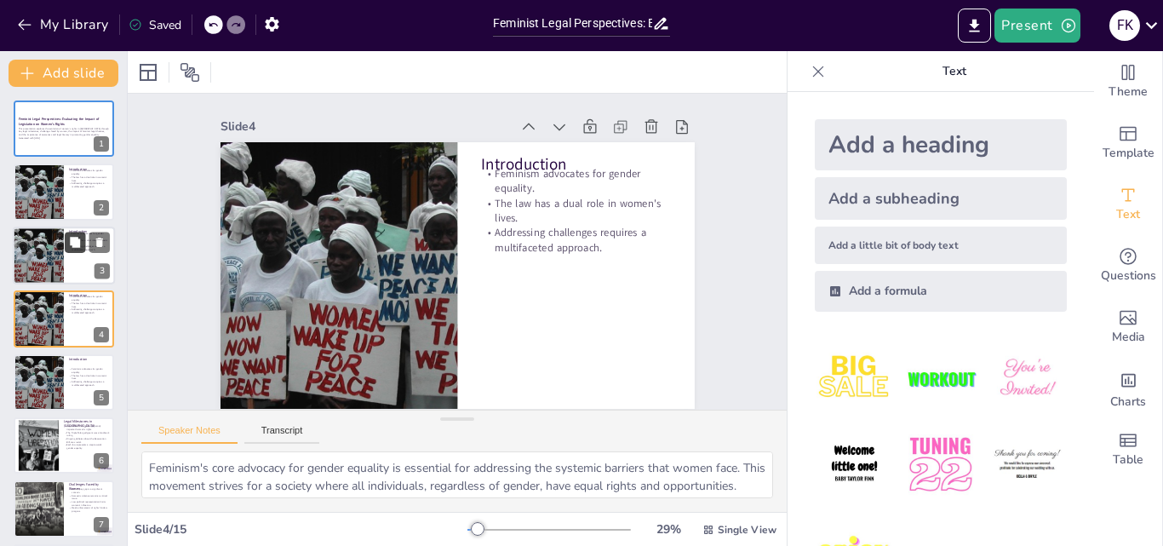
scroll to position [3, 0]
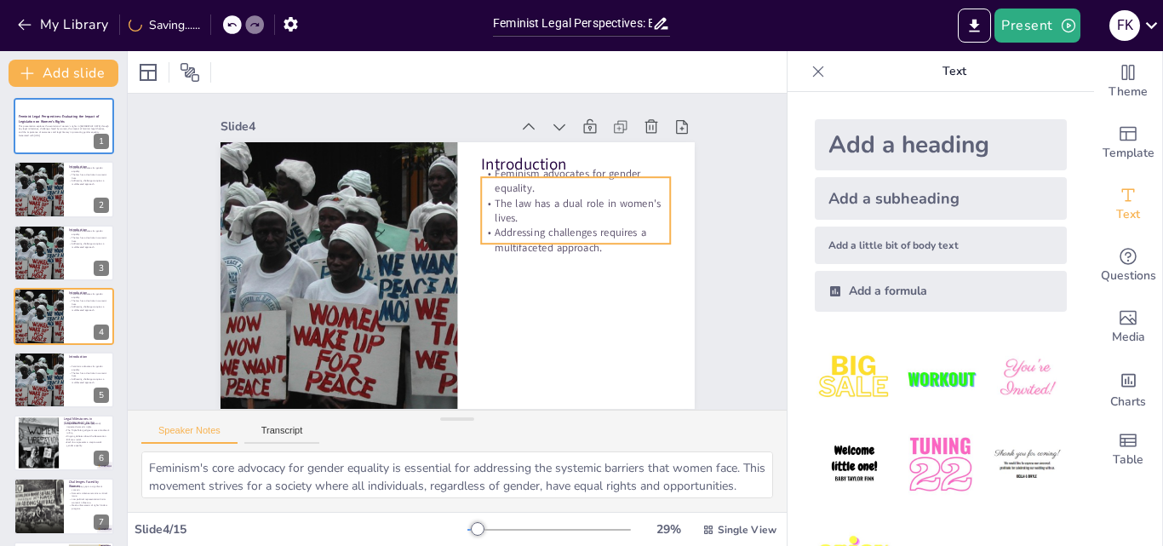
click at [572, 180] on p "Feminism advocates for gender equality." at bounding box center [576, 181] width 190 height 30
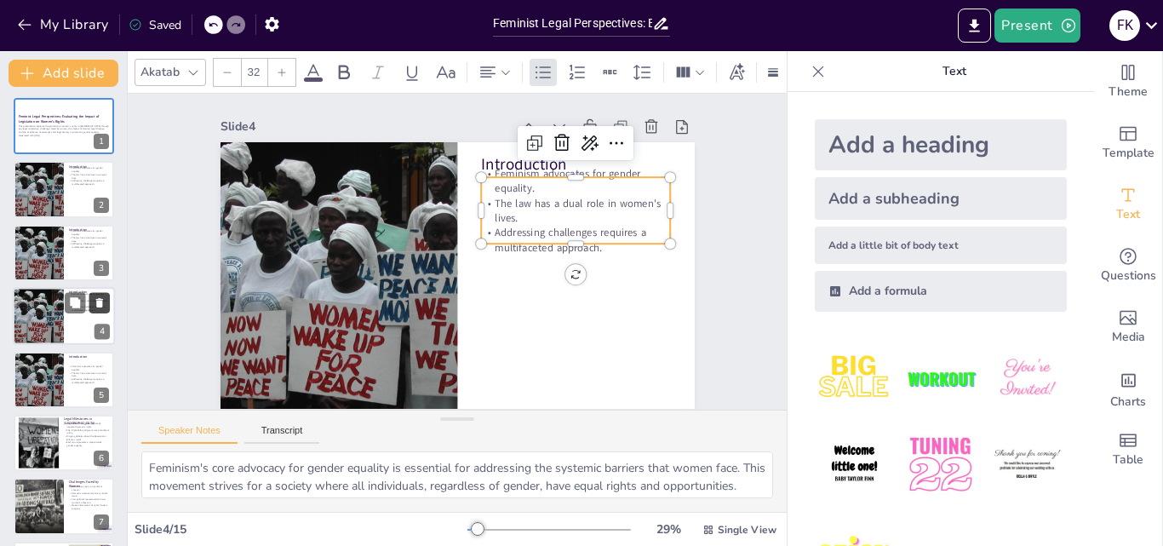
click at [98, 306] on icon at bounding box center [99, 302] width 7 height 9
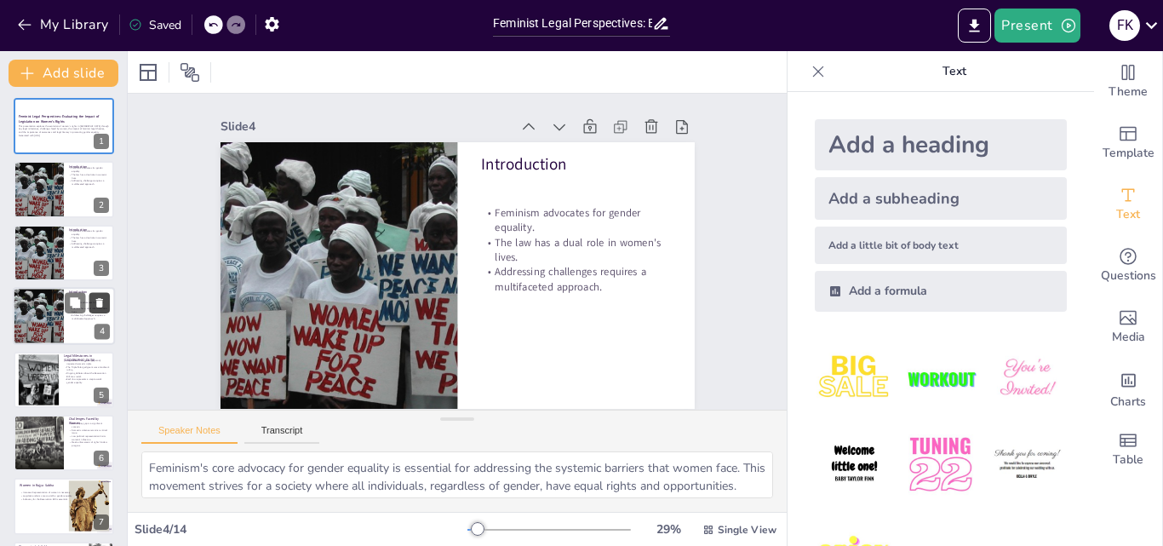
click at [98, 306] on icon at bounding box center [99, 302] width 7 height 9
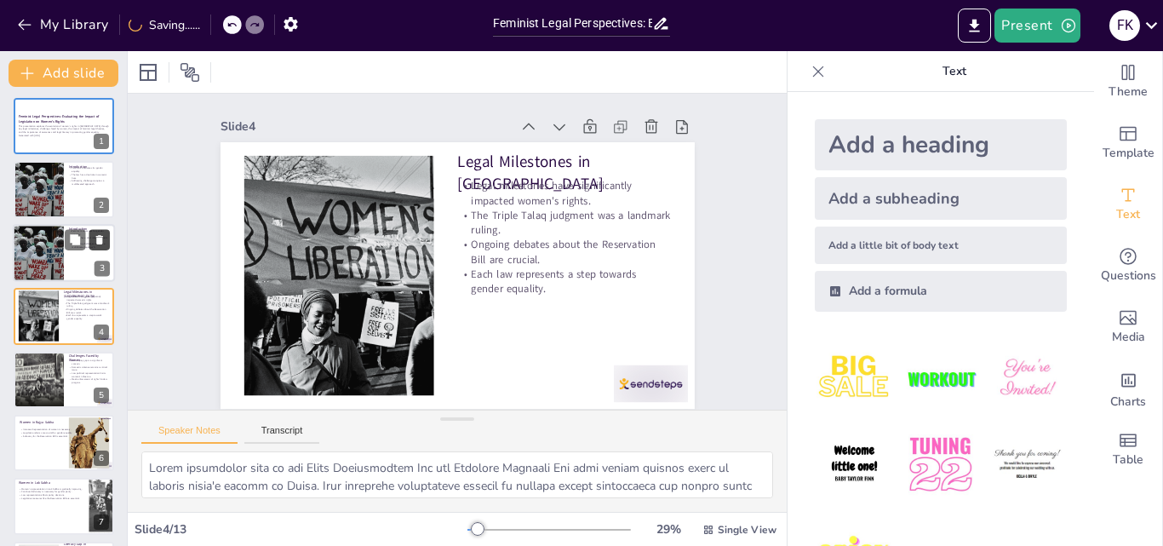
click at [106, 241] on button at bounding box center [99, 239] width 20 height 20
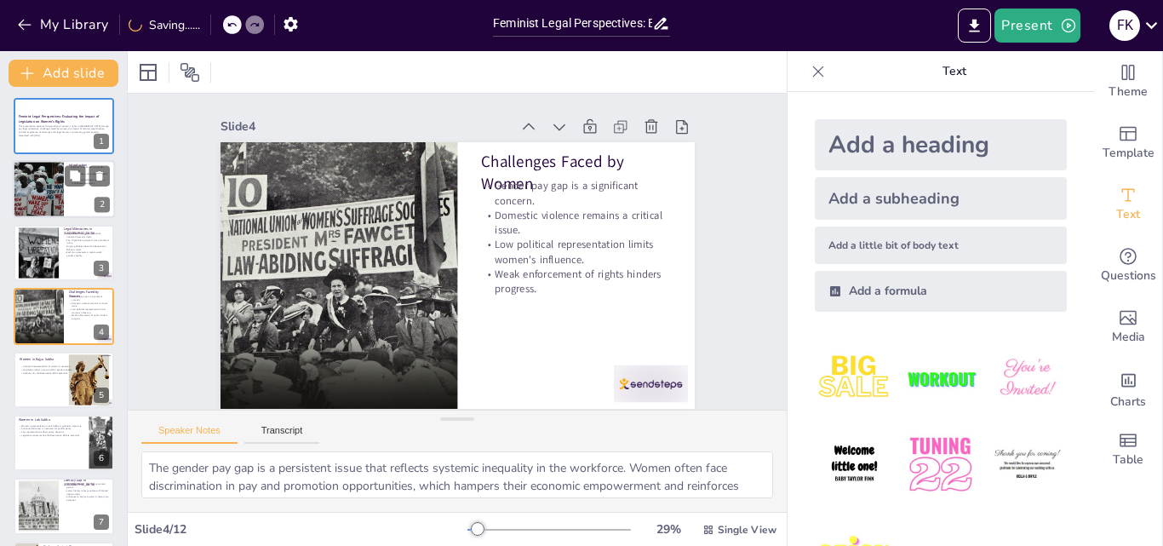
click at [48, 194] on div at bounding box center [38, 190] width 118 height 58
type textarea "Feminism's core advocacy for gender equality is essential for addressing the sy…"
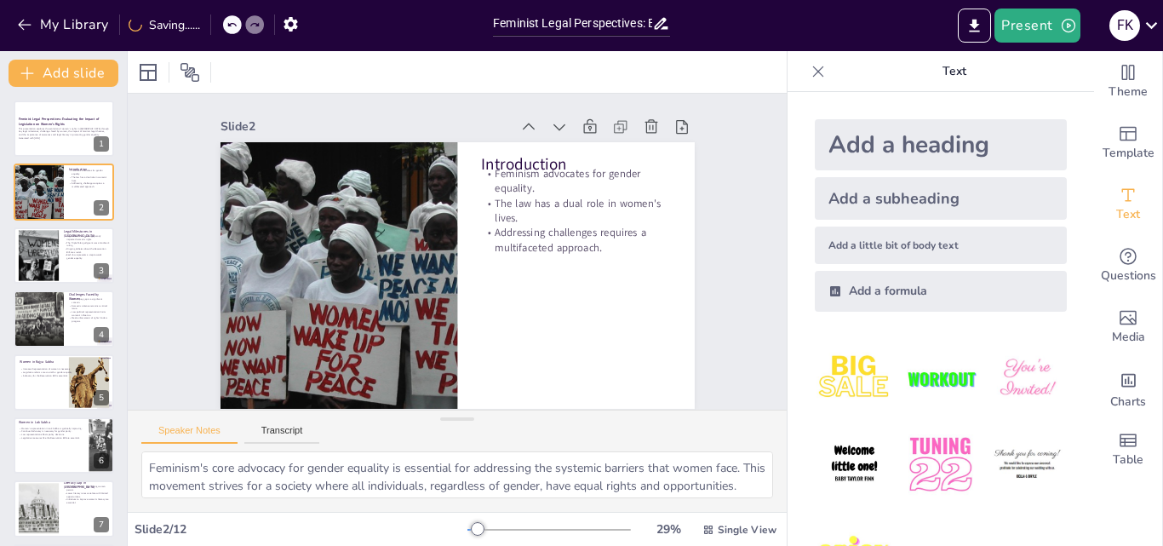
scroll to position [0, 0]
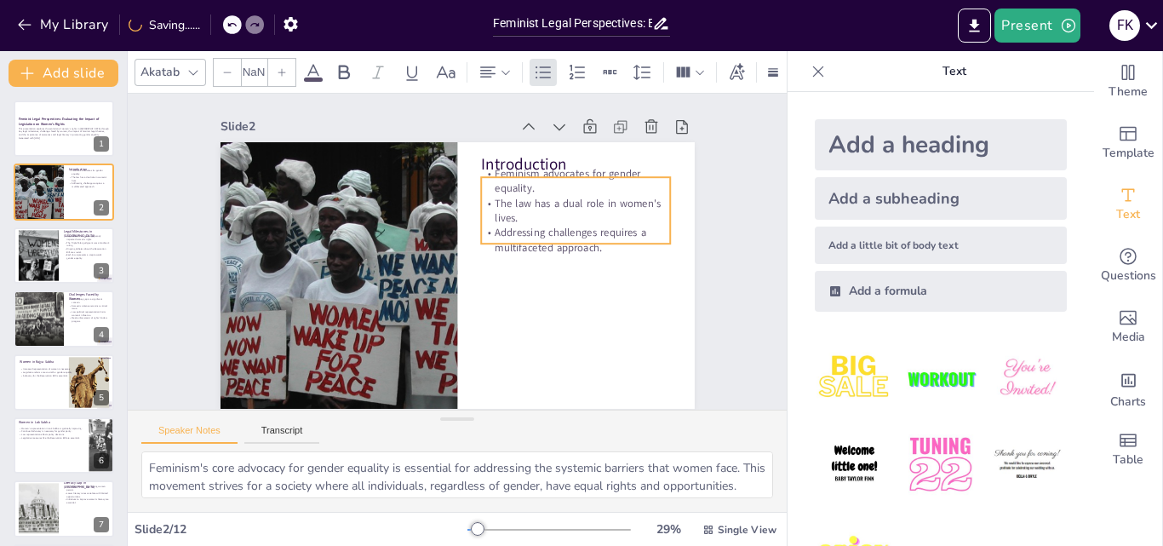
click at [531, 219] on p "The law has a dual role in women's lives." at bounding box center [576, 211] width 190 height 30
type input "32"
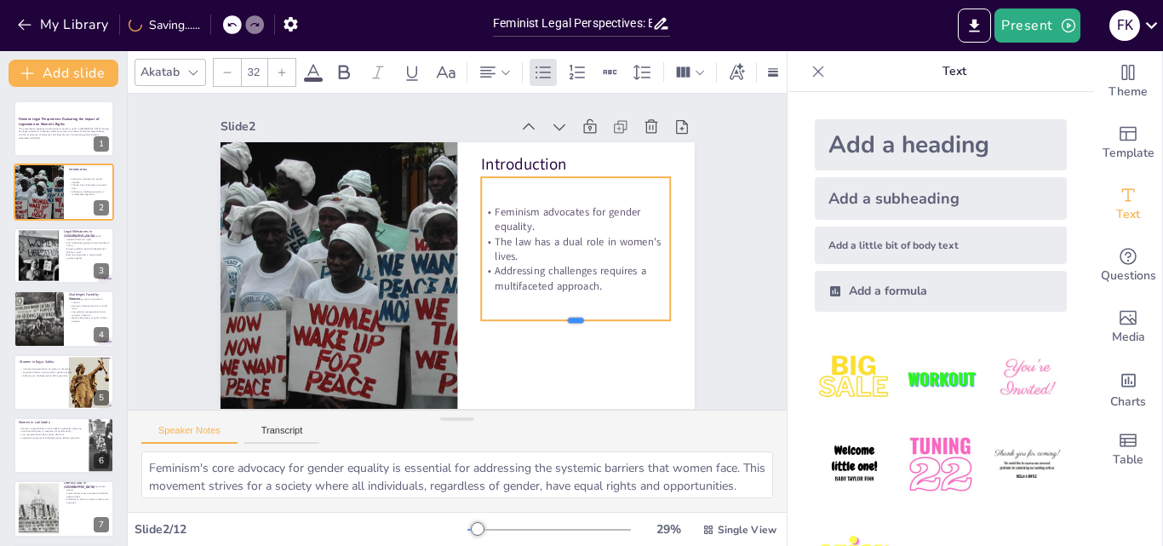
drag, startPoint x: 561, startPoint y: 249, endPoint x: 569, endPoint y: 326, distance: 77.0
click at [569, 326] on div at bounding box center [576, 327] width 190 height 14
click at [59, 259] on div at bounding box center [64, 255] width 102 height 58
type textarea "Legal milestones such as the Equal Remuneration Act and Domestic Violence Act h…"
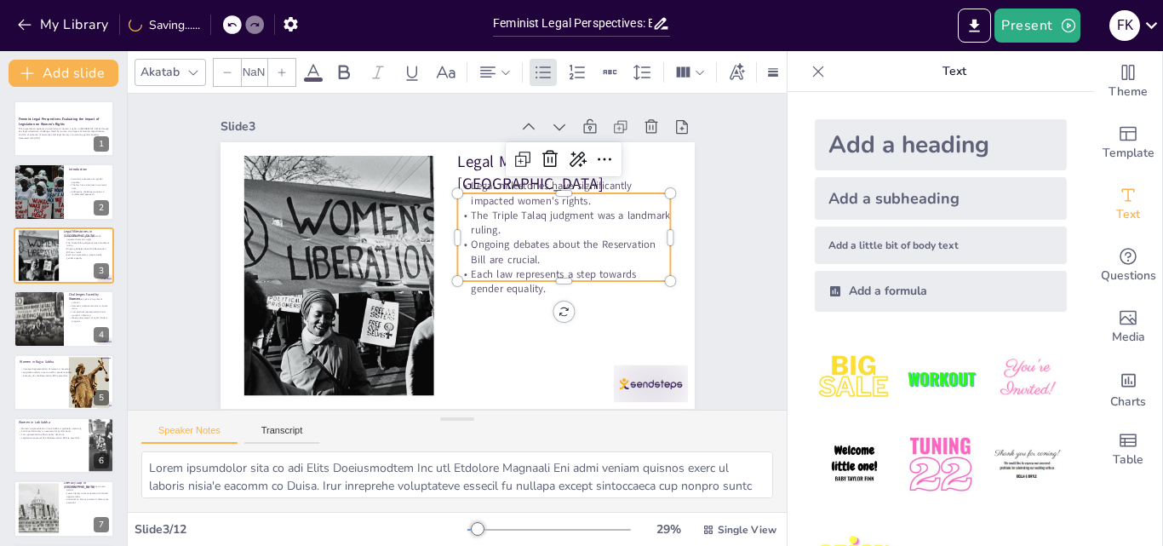
click at [552, 255] on p "Ongoing debates about the Reservation Bill are crucial." at bounding box center [510, 343] width 132 height 199
type input "32"
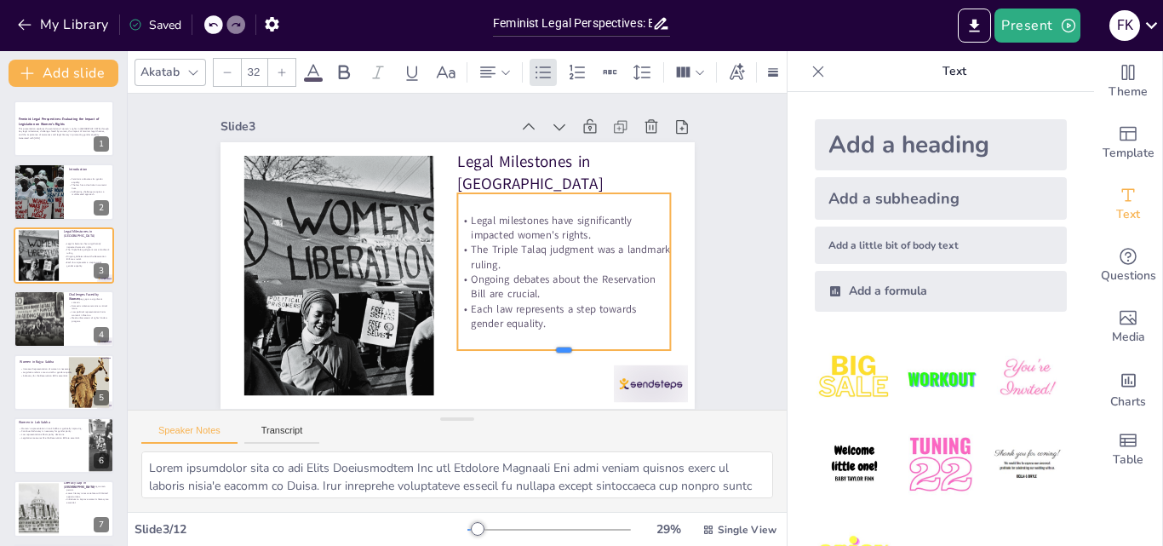
drag, startPoint x: 551, startPoint y: 280, endPoint x: 559, endPoint y: 349, distance: 69.5
click at [559, 350] on div at bounding box center [564, 357] width 214 height 14
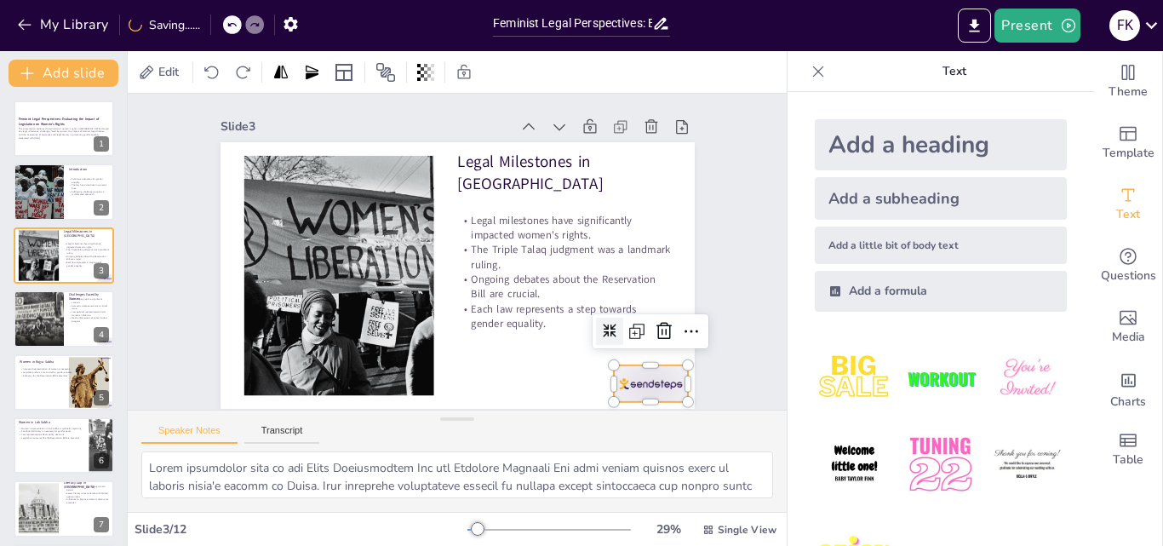
click at [621, 382] on div at bounding box center [651, 383] width 74 height 37
click at [655, 330] on icon at bounding box center [664, 331] width 20 height 20
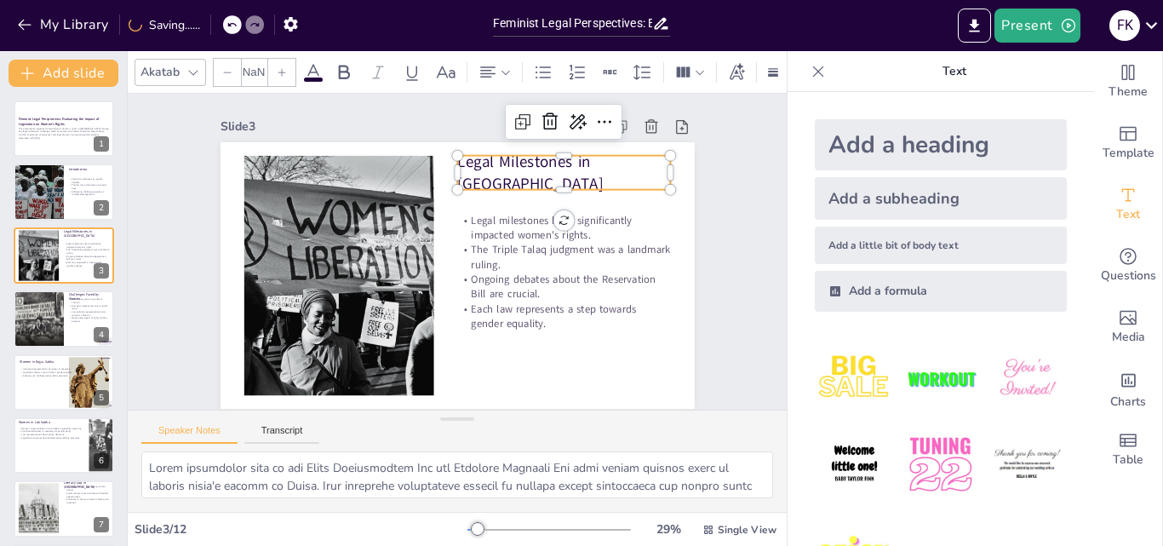
click at [523, 169] on p "Legal Milestones in [GEOGRAPHIC_DATA]" at bounding box center [564, 172] width 214 height 44
type input "48"
drag, startPoint x: 661, startPoint y: 177, endPoint x: 685, endPoint y: 181, distance: 24.2
click at [695, 181] on div at bounding box center [702, 173] width 14 height 34
click at [66, 318] on div at bounding box center [64, 318] width 102 height 58
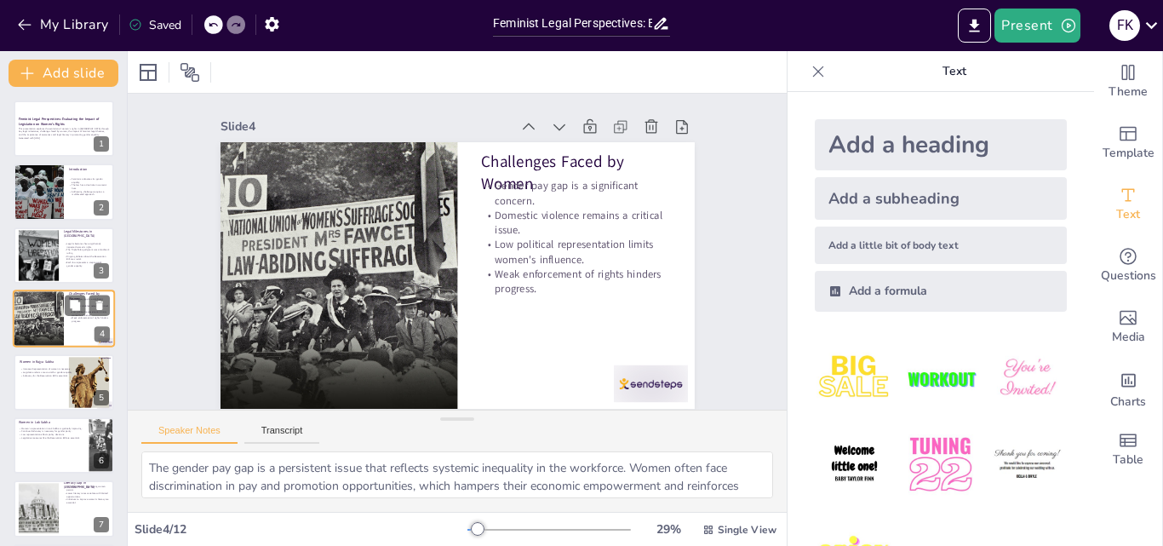
scroll to position [3, 0]
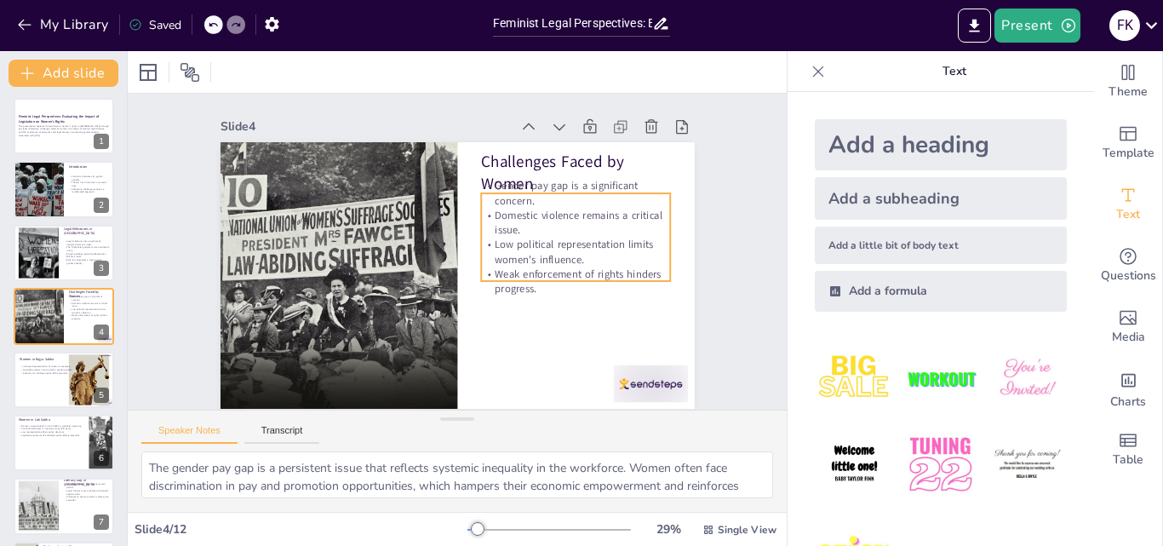
click at [529, 220] on p "Domestic violence remains a critical issue." at bounding box center [576, 223] width 190 height 30
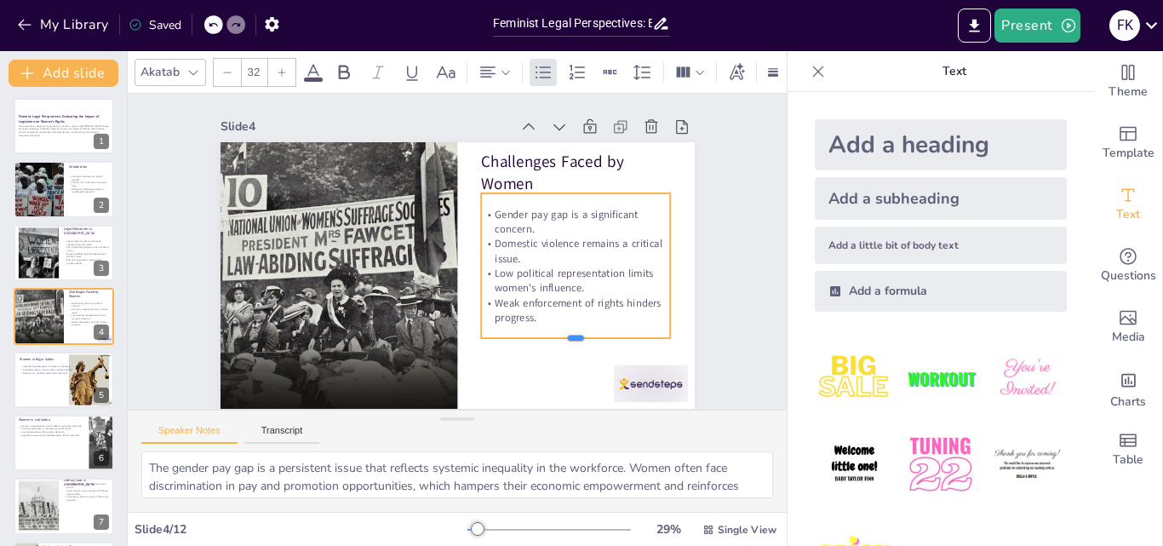
drag, startPoint x: 565, startPoint y: 281, endPoint x: 560, endPoint y: 338, distance: 57.3
click at [560, 338] on div at bounding box center [576, 345] width 190 height 14
click at [53, 386] on div at bounding box center [64, 380] width 102 height 58
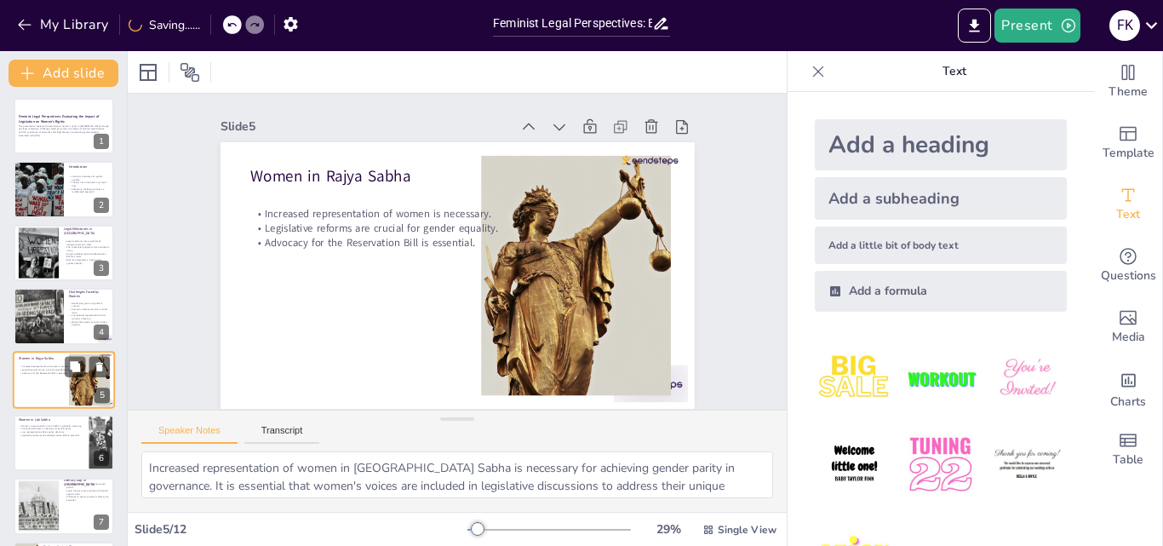
scroll to position [66, 0]
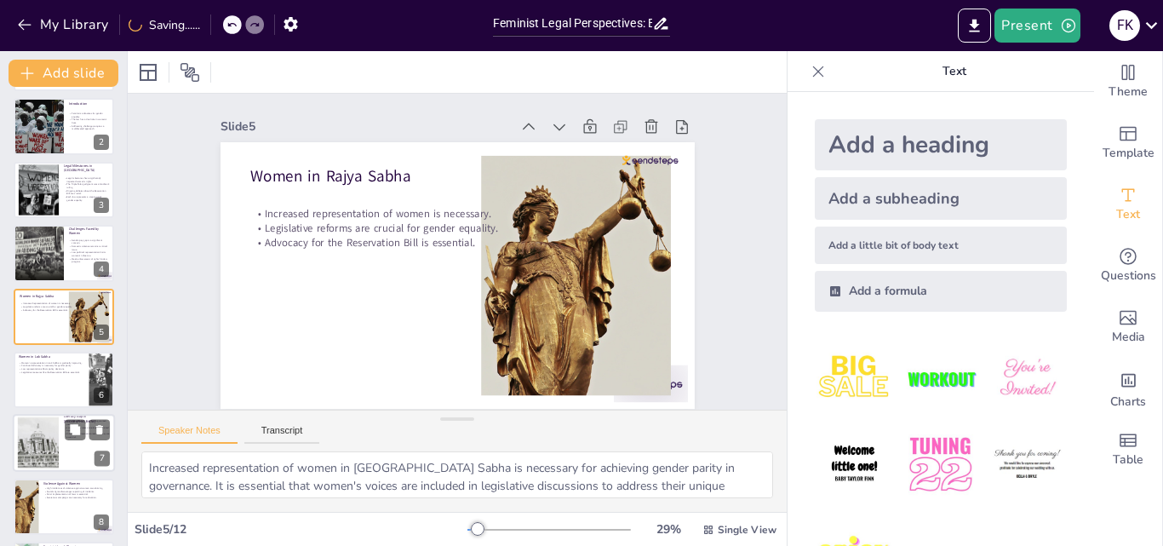
click at [44, 436] on div at bounding box center [38, 443] width 75 height 52
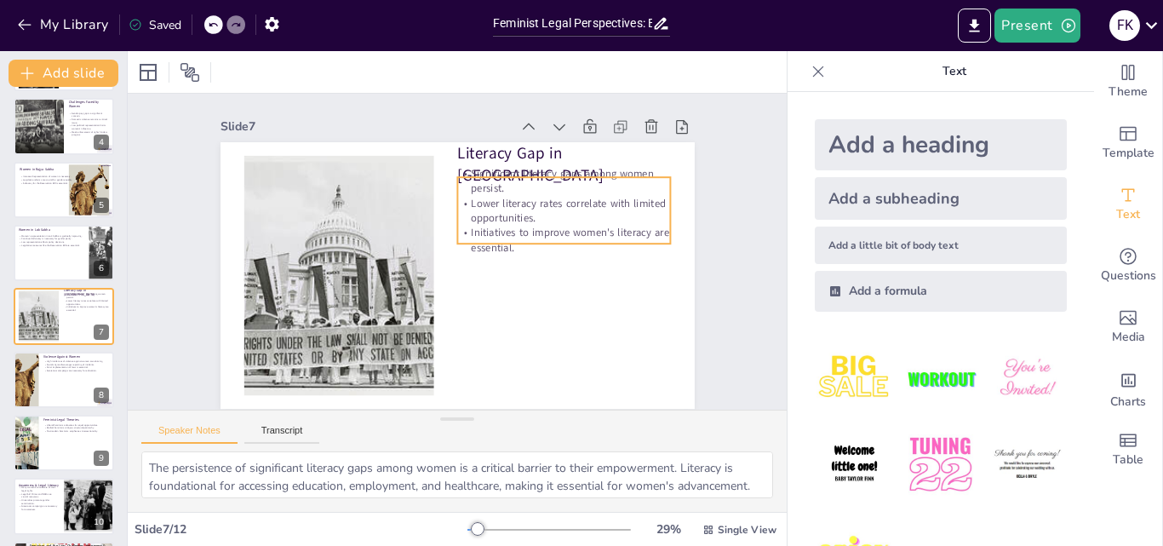
click at [572, 180] on p "Significant literacy gaps among women persist." at bounding box center [564, 181] width 214 height 30
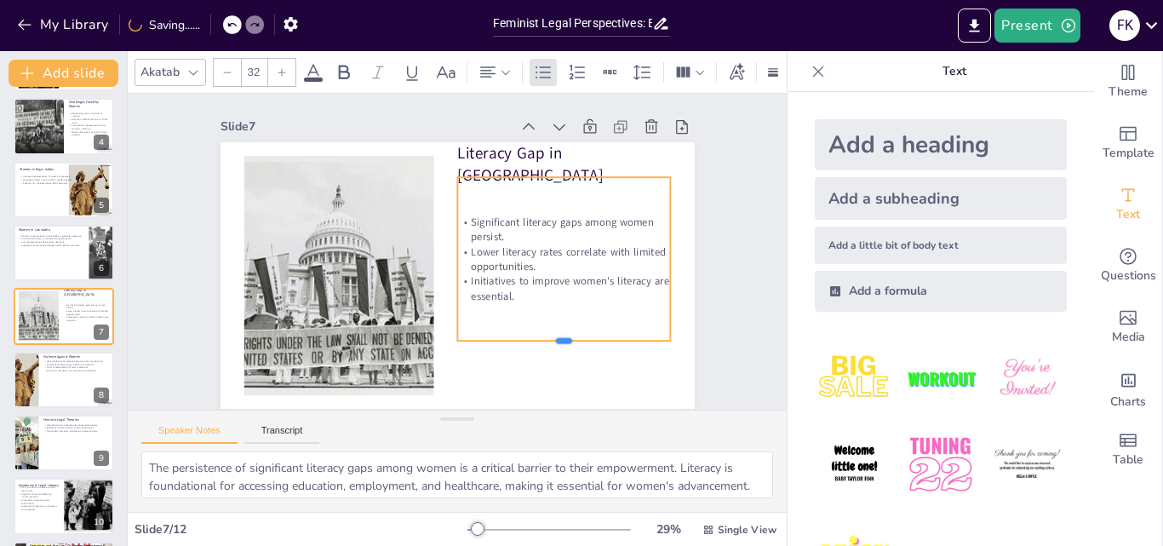
drag, startPoint x: 571, startPoint y: 243, endPoint x: 567, endPoint y: 341, distance: 97.1
click at [567, 341] on div at bounding box center [564, 348] width 214 height 14
click at [55, 436] on div at bounding box center [64, 443] width 102 height 58
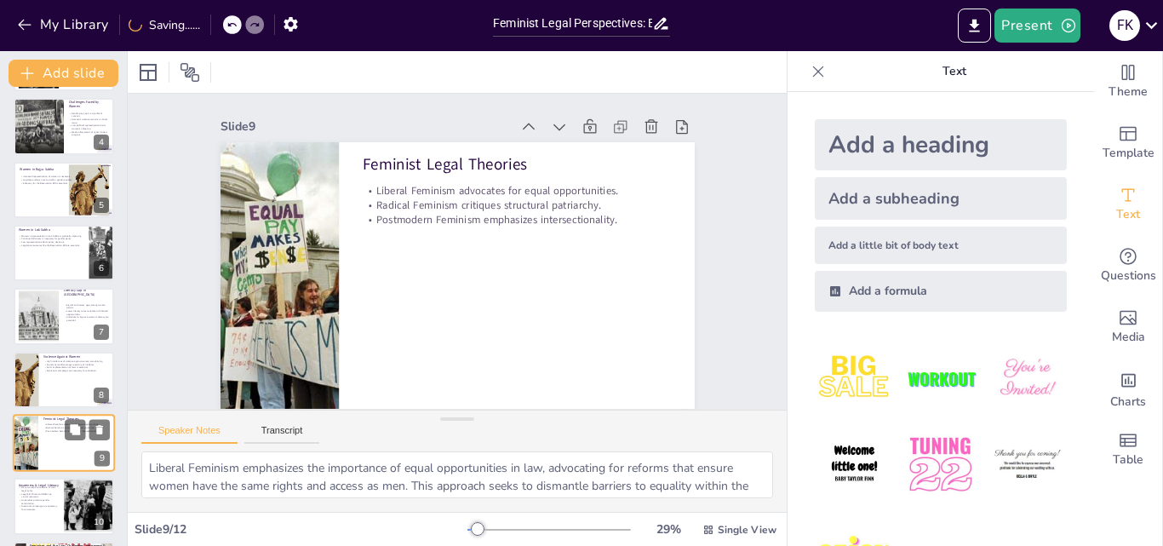
scroll to position [319, 0]
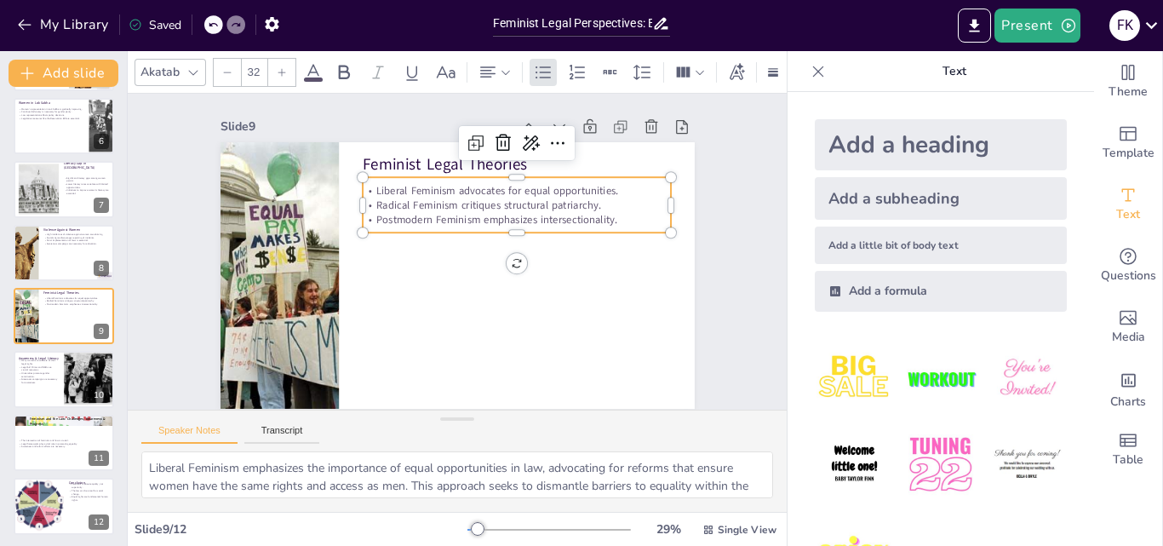
click at [529, 193] on p "Liberal Feminism advocates for equal opportunities." at bounding box center [517, 190] width 308 height 14
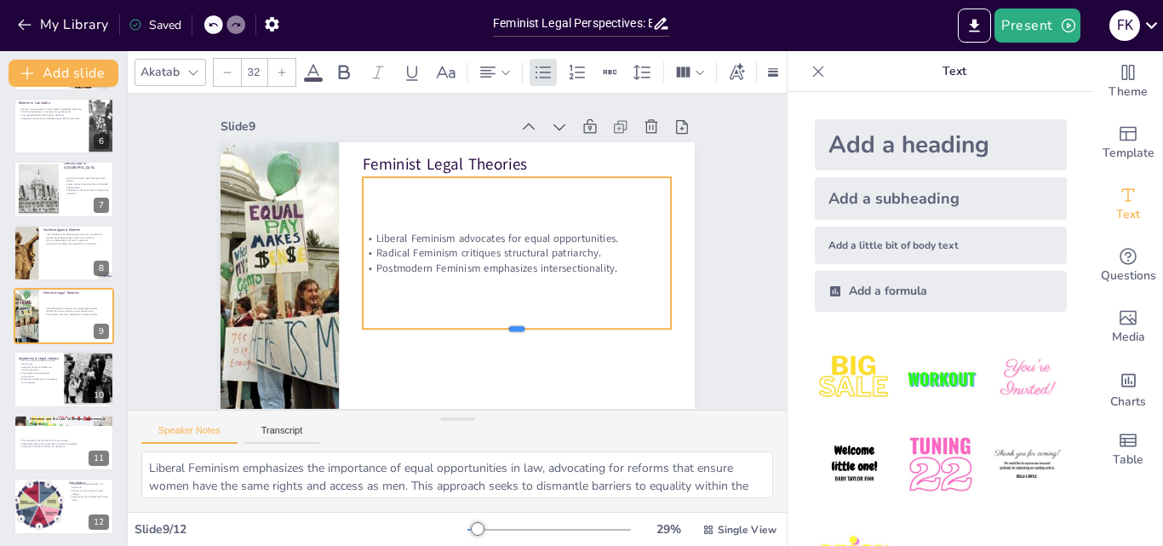
drag, startPoint x: 510, startPoint y: 236, endPoint x: 508, endPoint y: 332, distance: 96.2
click at [508, 332] on div at bounding box center [517, 336] width 308 height 14
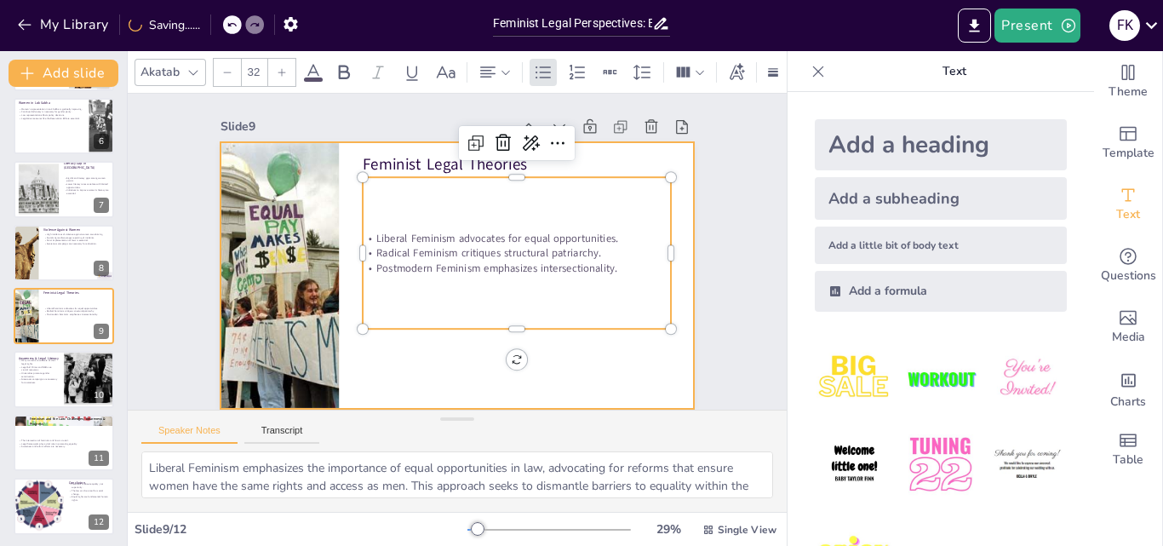
click at [436, 375] on div at bounding box center [455, 274] width 500 height 315
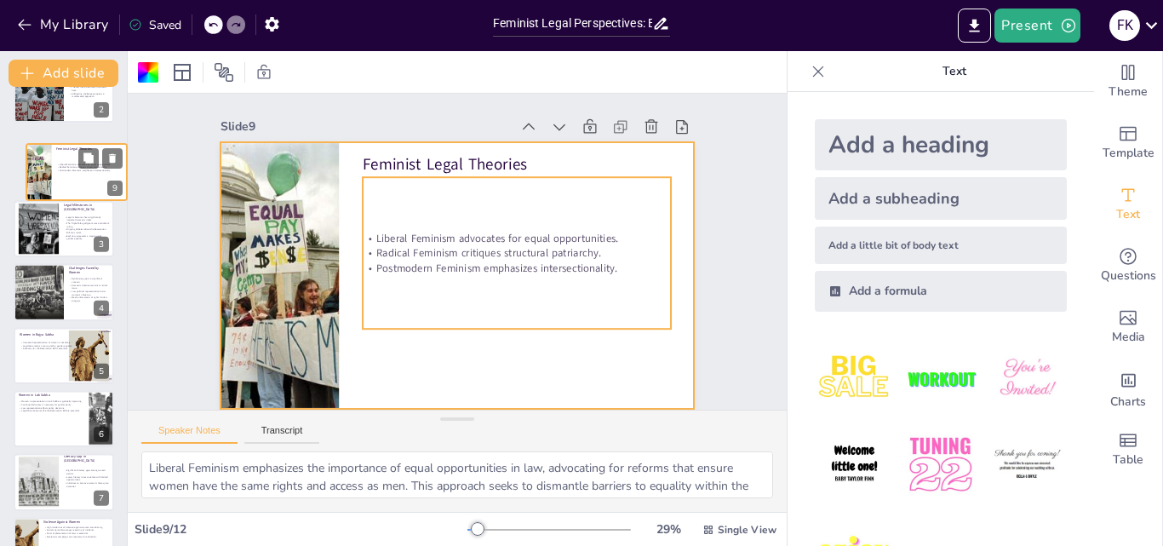
scroll to position [90, 0]
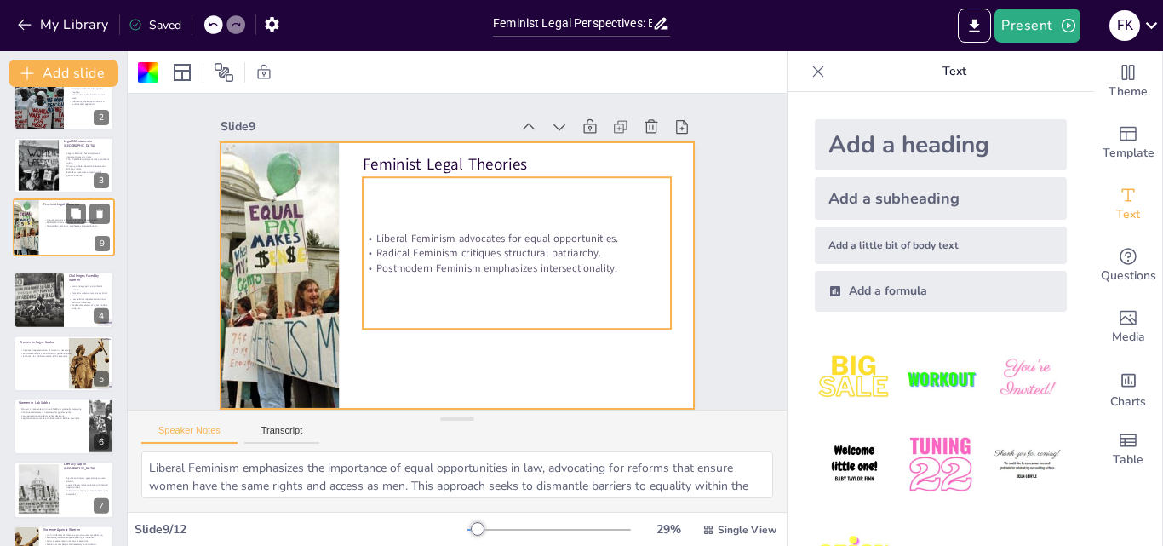
drag, startPoint x: 62, startPoint y: 321, endPoint x: 59, endPoint y: 226, distance: 94.6
click at [59, 226] on div "Liberal Feminism advocates for equal opportunities. Radical Feminism critiques …" at bounding box center [76, 223] width 66 height 32
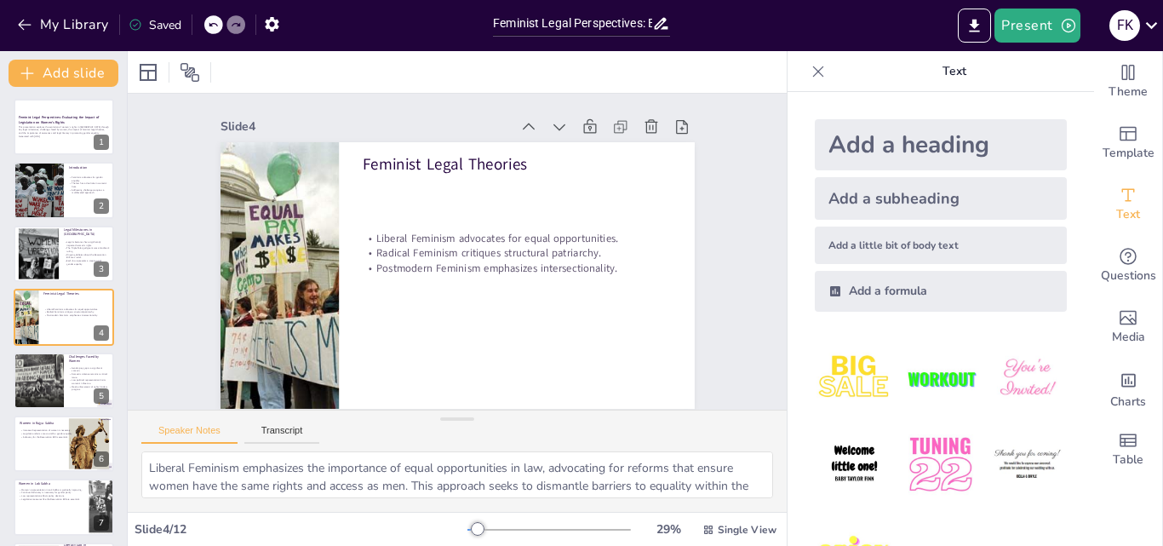
scroll to position [74, 0]
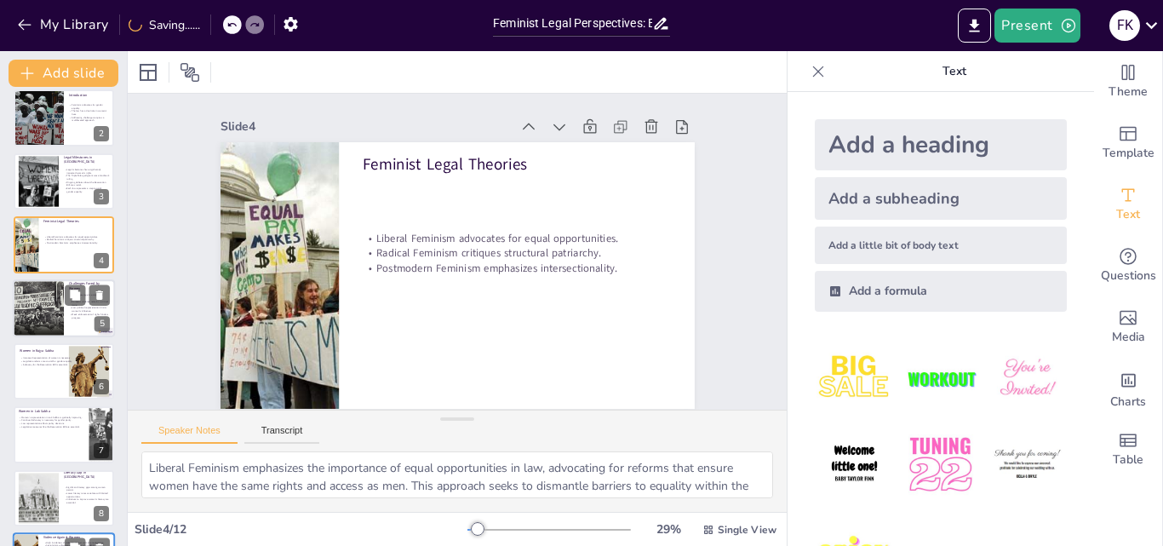
click at [38, 319] on div at bounding box center [38, 308] width 68 height 58
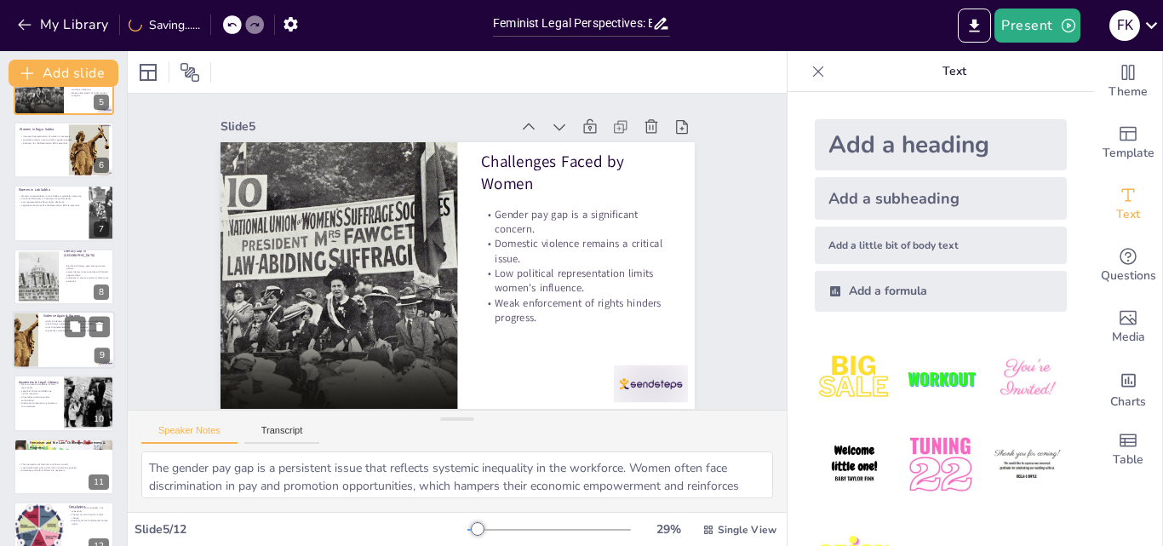
scroll to position [297, 0]
click at [37, 344] on div at bounding box center [25, 338] width 54 height 58
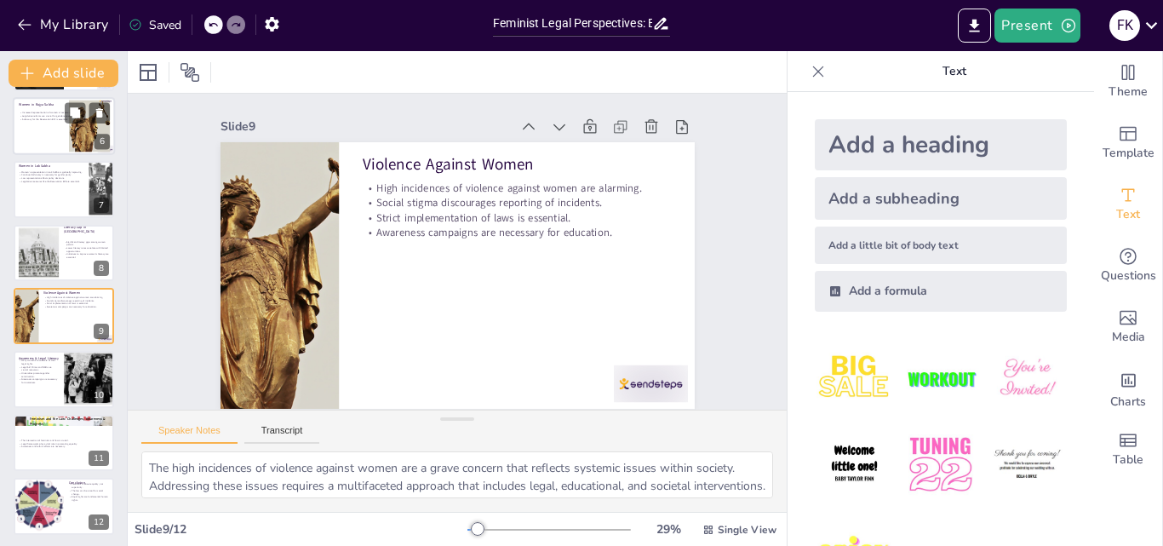
click at [50, 138] on div at bounding box center [64, 126] width 102 height 58
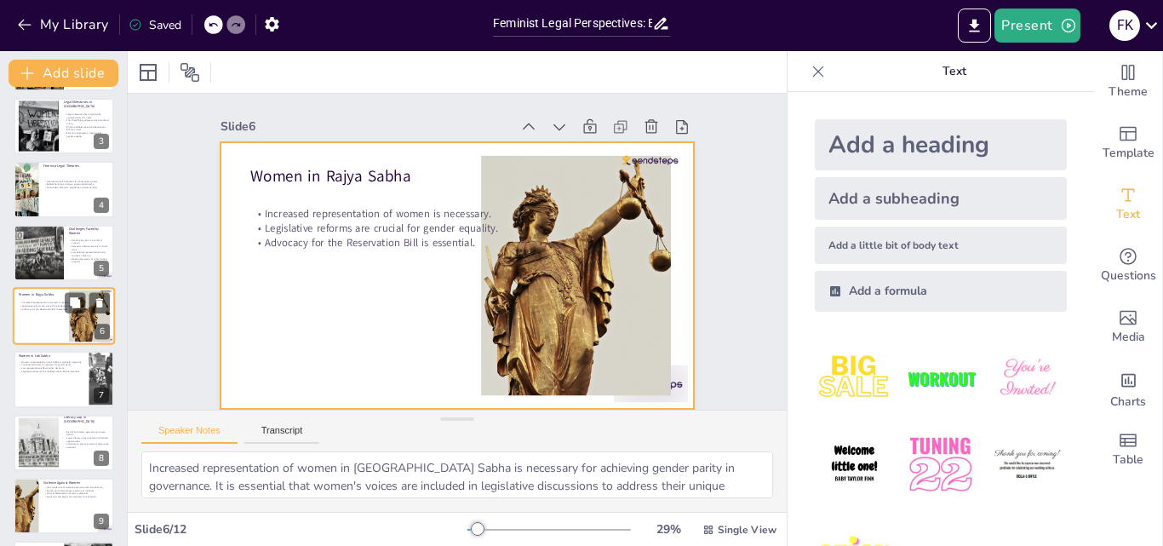
click at [33, 314] on div at bounding box center [64, 316] width 102 height 58
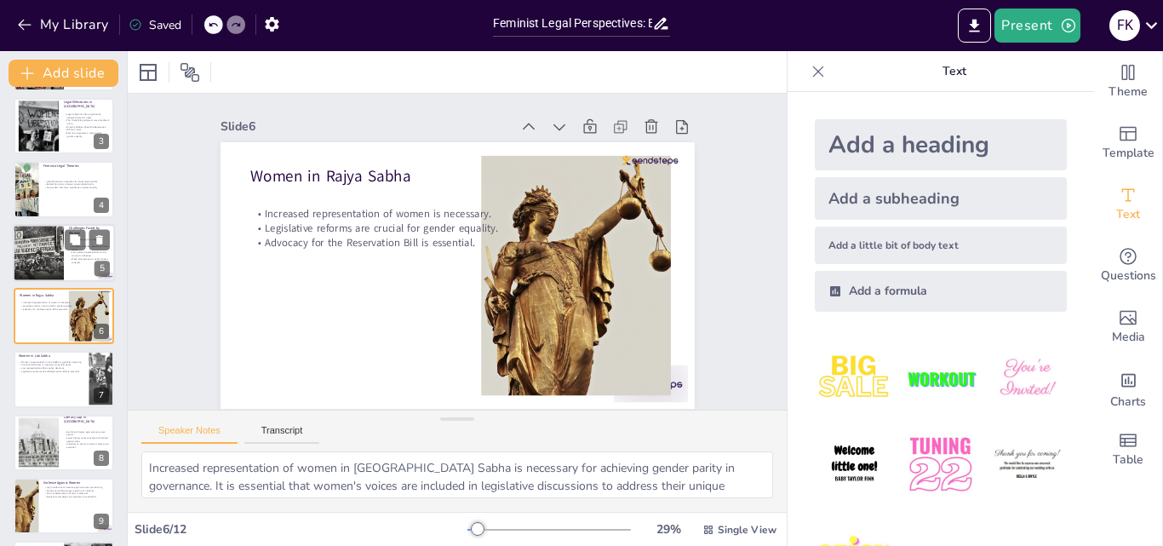
click at [54, 258] on div at bounding box center [38, 253] width 68 height 58
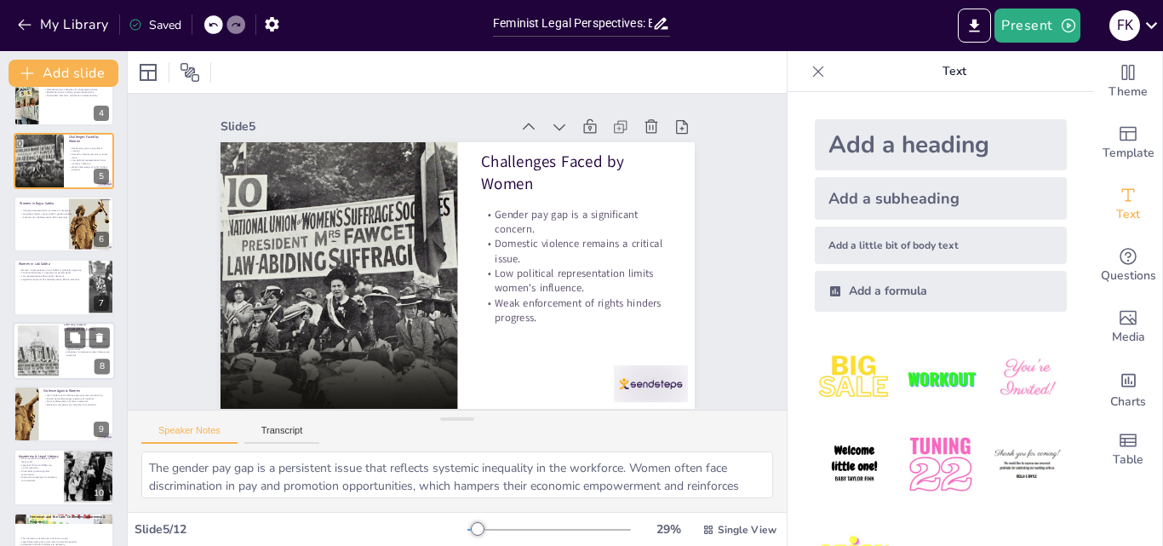
click at [23, 355] on div at bounding box center [38, 350] width 75 height 52
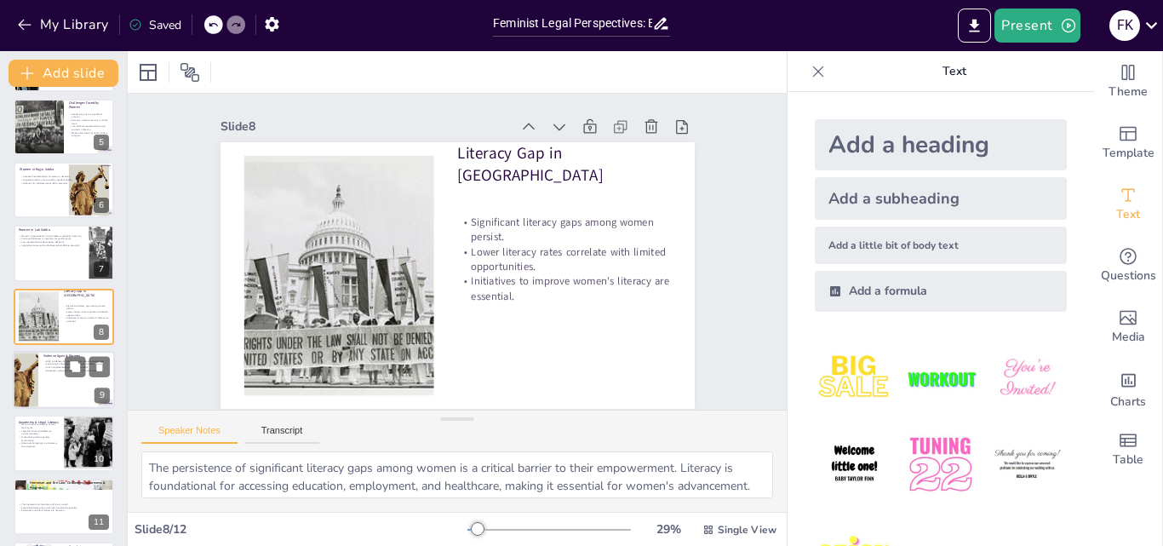
click at [37, 386] on div at bounding box center [25, 380] width 54 height 58
type textarea "The high incidences of violence against women are a grave concern that reflects…"
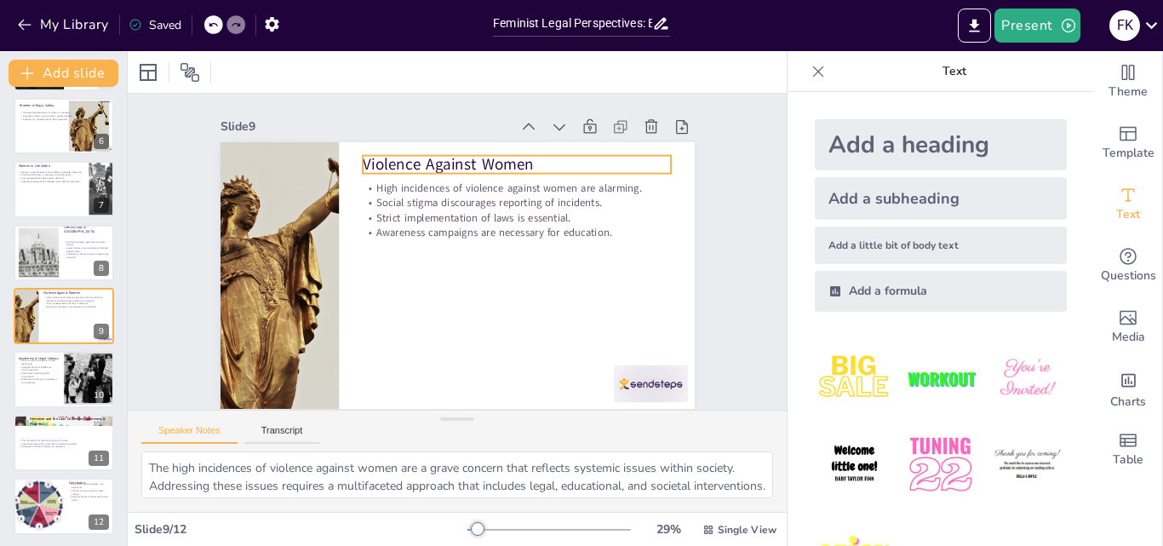
click at [517, 168] on p "Violence Against Women" at bounding box center [517, 164] width 308 height 22
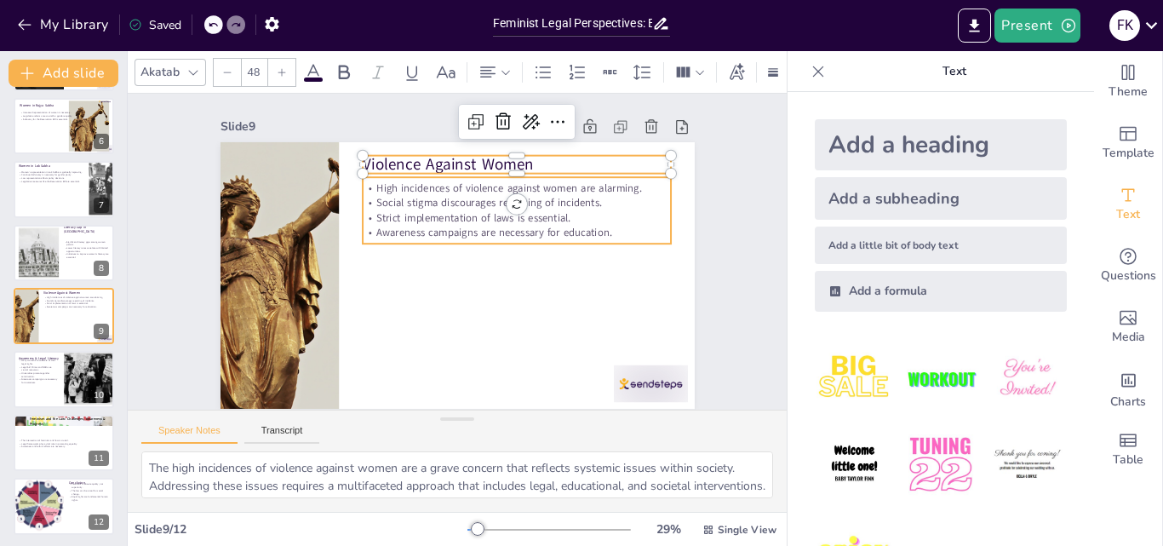
click at [512, 218] on p "Strict implementation of laws is essential." at bounding box center [520, 224] width 308 height 47
type input "32"
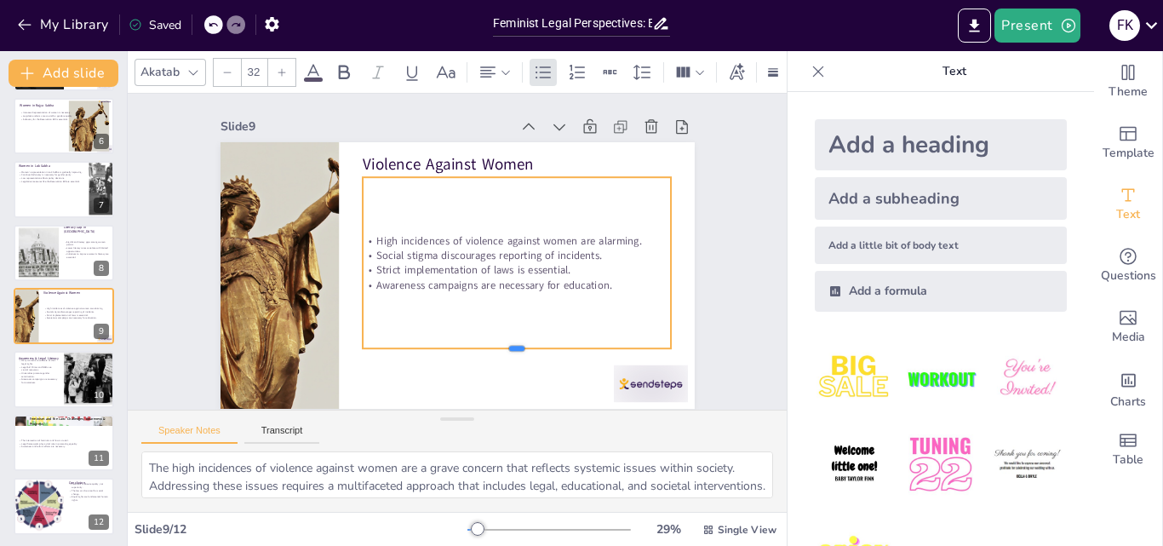
drag, startPoint x: 507, startPoint y: 243, endPoint x: 503, endPoint y: 348, distance: 104.8
click at [503, 348] on div at bounding box center [517, 355] width 308 height 14
click at [35, 378] on p "Grassroots campaigns are necessary for awareness." at bounding box center [38, 380] width 41 height 6
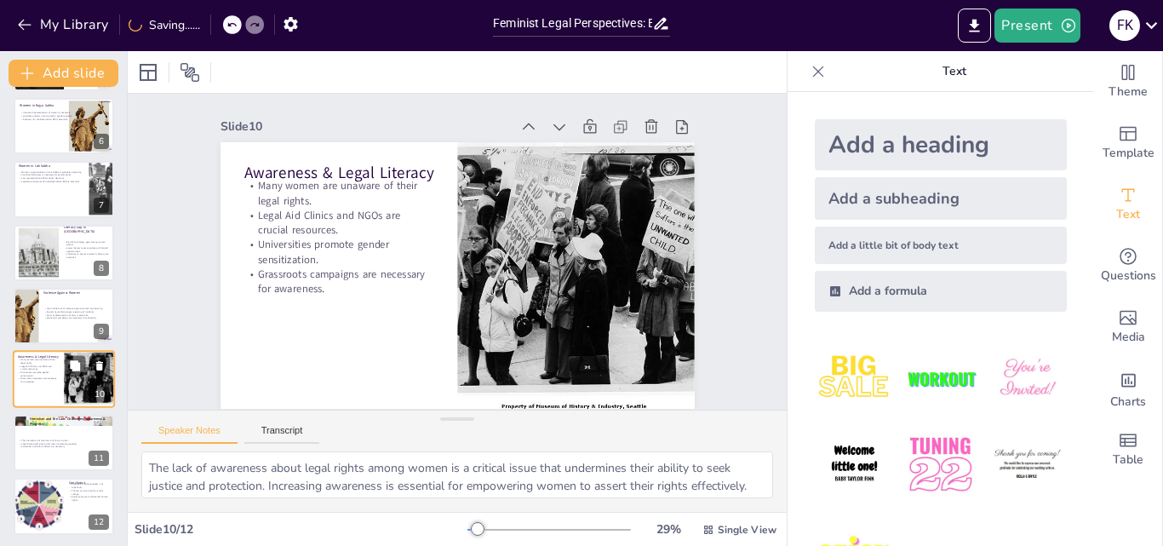
scroll to position [322, 0]
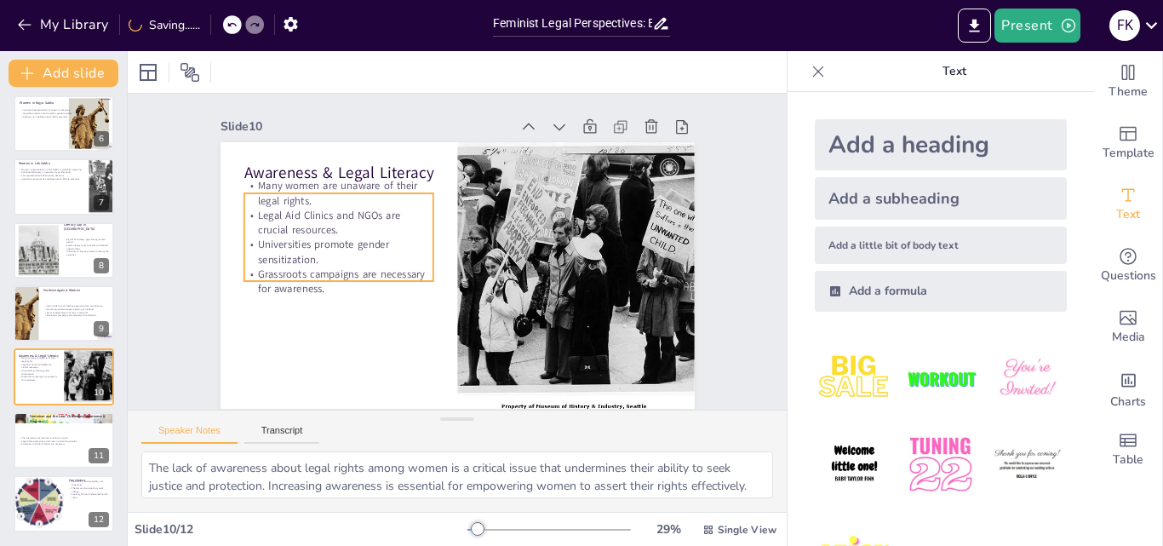
click at [318, 185] on p "Many women are unaware of their legal rights." at bounding box center [338, 193] width 190 height 30
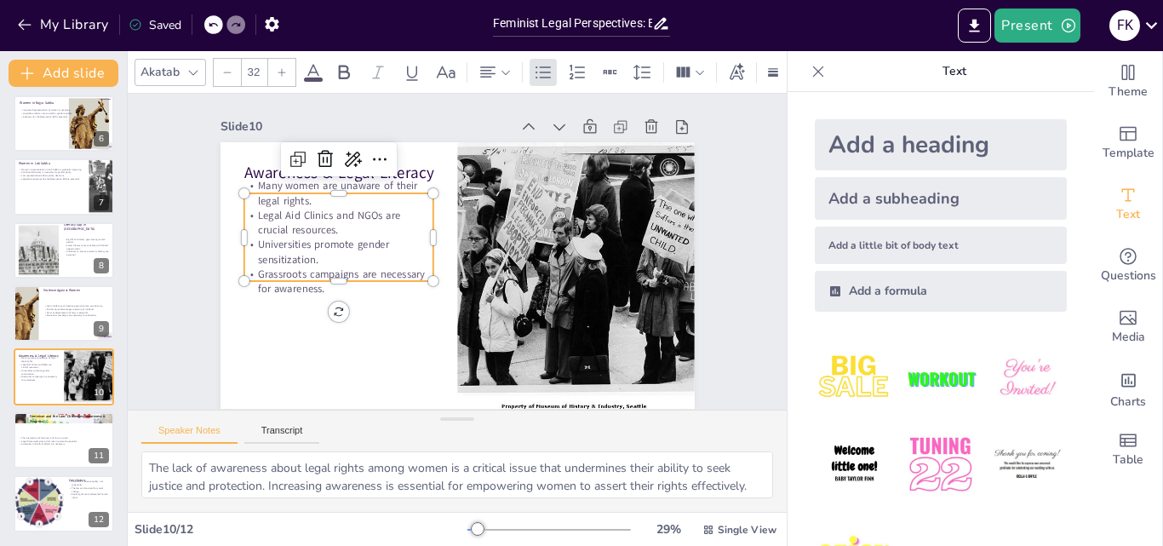
click at [325, 279] on p "Grassroots campaigns are necessary for awareness." at bounding box center [338, 281] width 190 height 30
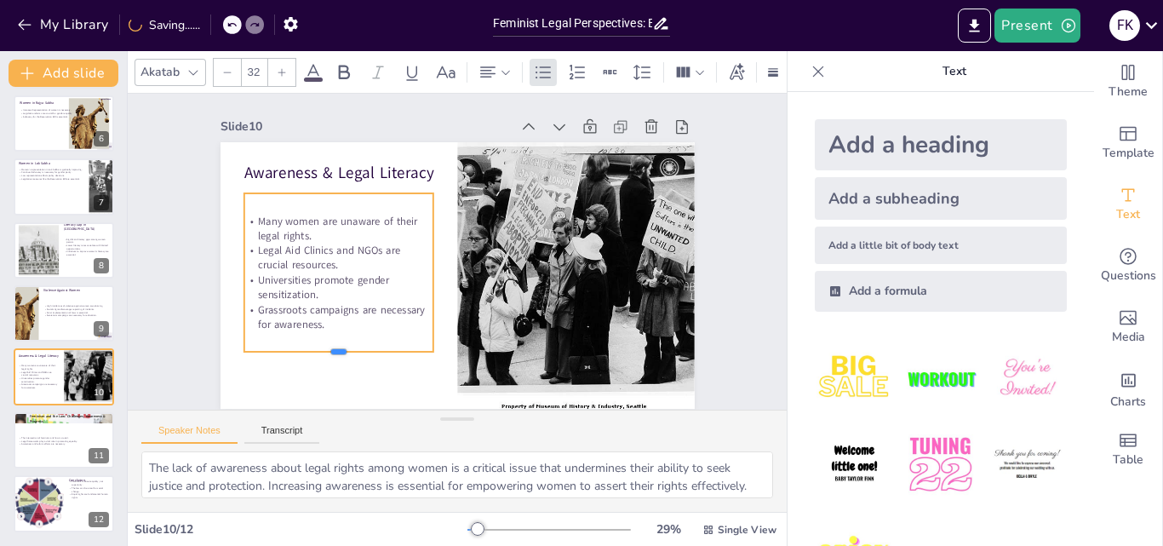
drag, startPoint x: 325, startPoint y: 280, endPoint x: 325, endPoint y: 351, distance: 70.7
click at [325, 352] on div at bounding box center [338, 359] width 190 height 14
click at [186, 312] on div "Slide 1 Feminist Legal Perspectives: Evaluating the Impact of Legislation on Wo…" at bounding box center [457, 251] width 569 height 314
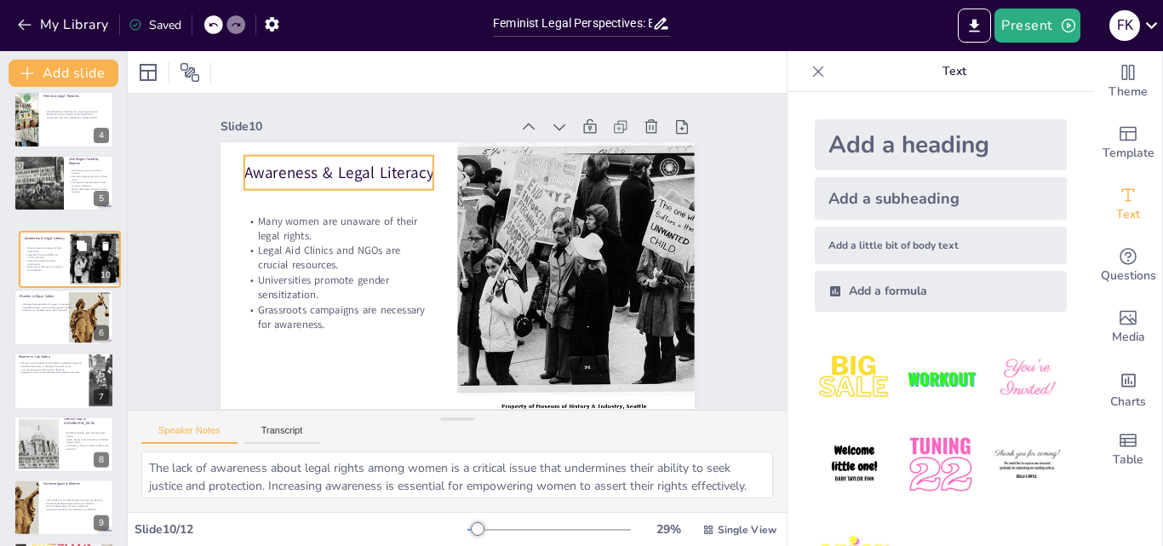
drag, startPoint x: 39, startPoint y: 366, endPoint x: 45, endPoint y: 236, distance: 130.4
click at [45, 231] on div "Awareness & Legal Literacy Many women are unaware of their legal rights. Legal …" at bounding box center [70, 231] width 100 height 0
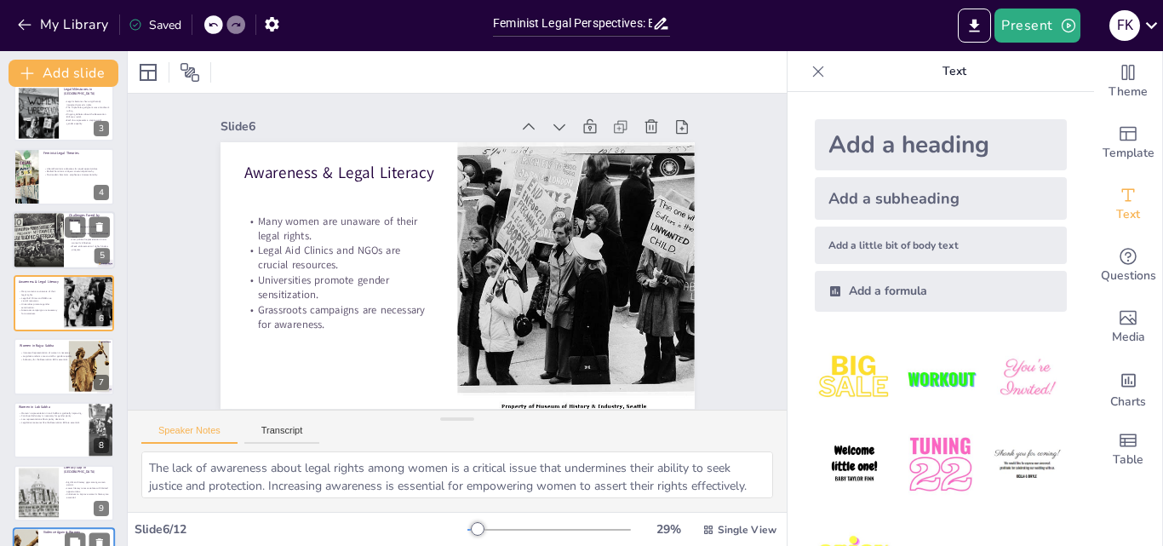
scroll to position [0, 0]
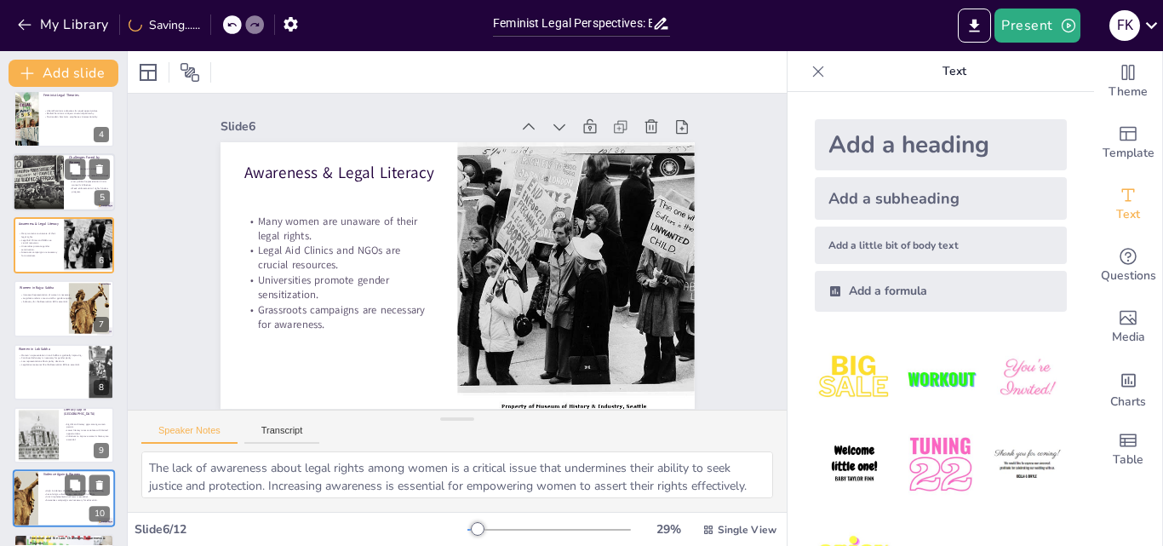
click at [28, 190] on div at bounding box center [38, 182] width 68 height 58
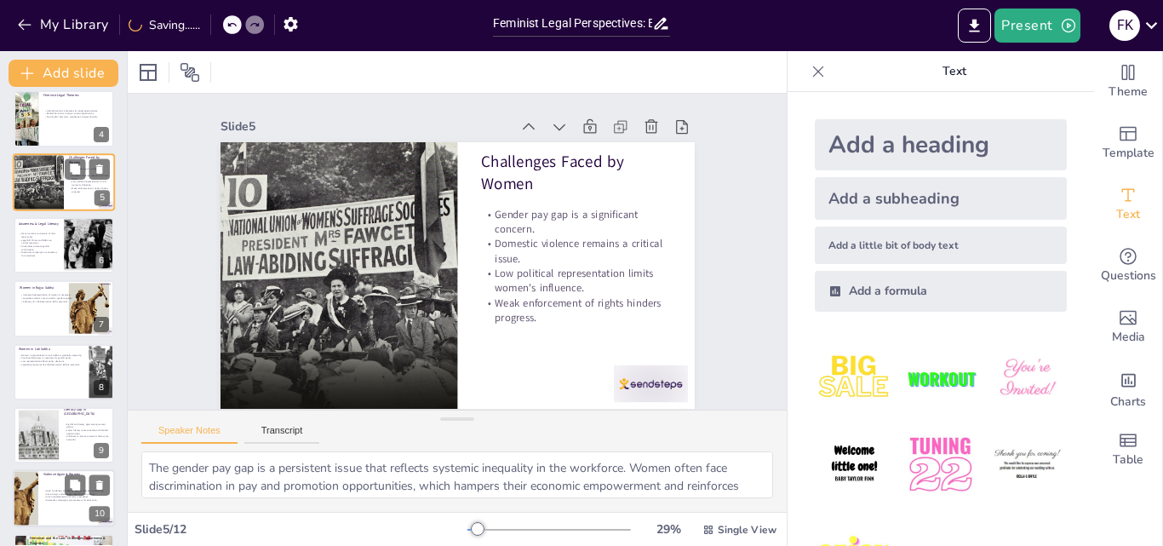
scroll to position [66, 0]
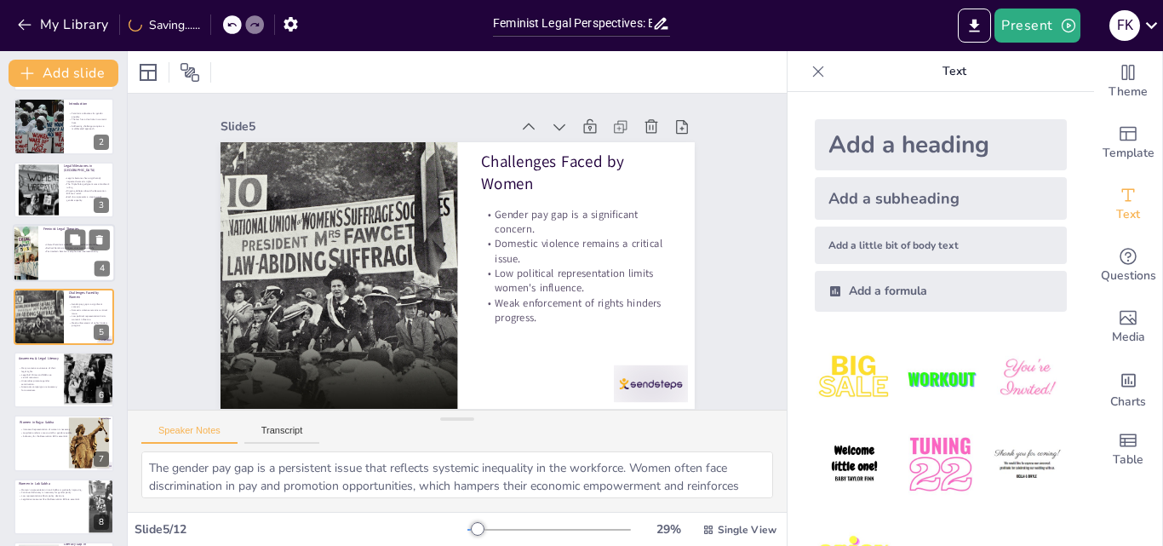
click at [35, 238] on div at bounding box center [26, 253] width 80 height 58
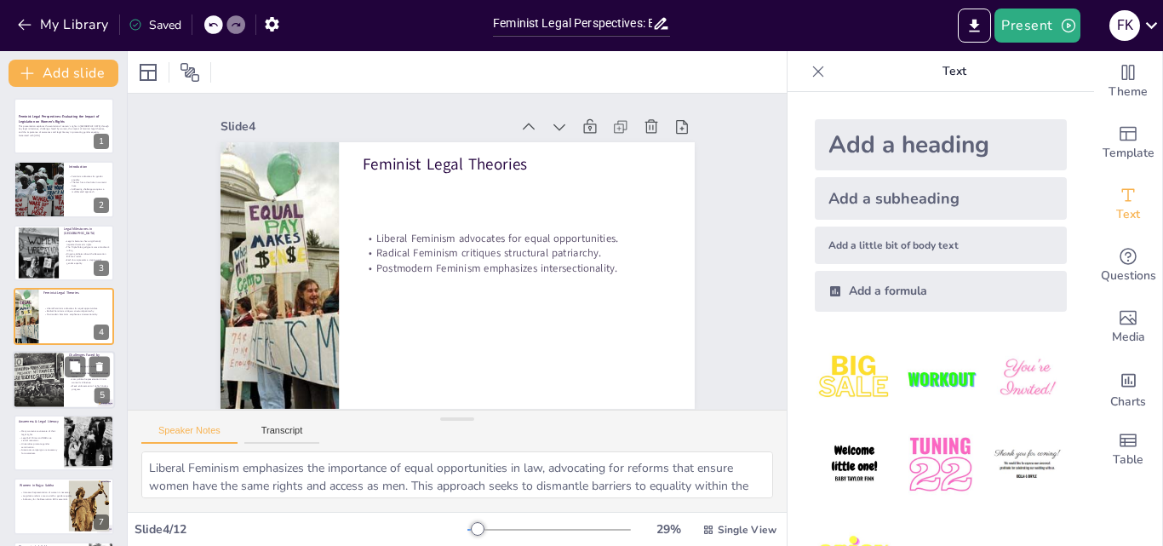
click at [42, 369] on div at bounding box center [38, 380] width 68 height 58
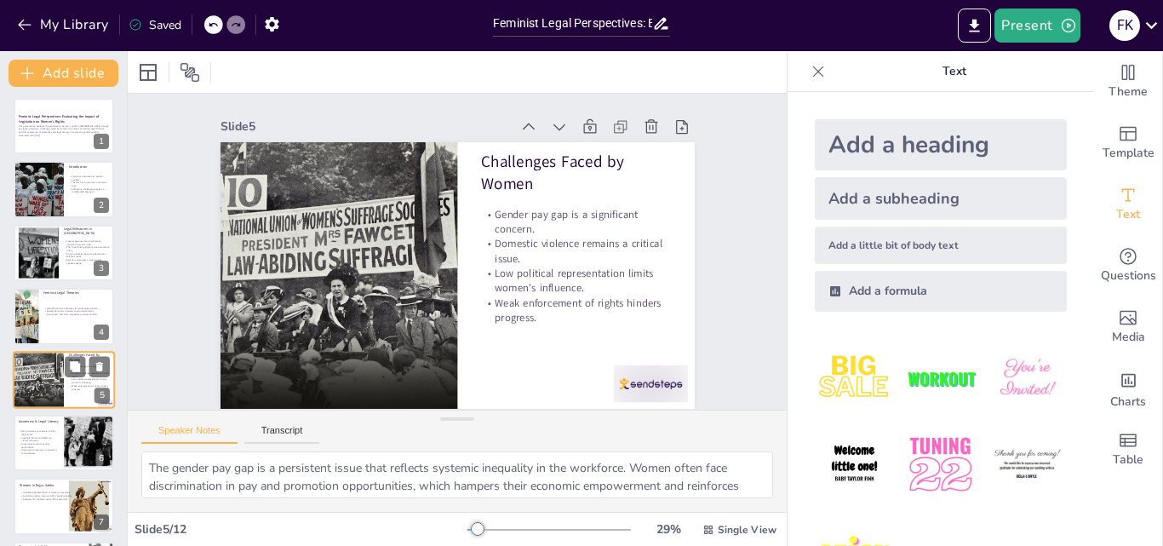
scroll to position [66, 0]
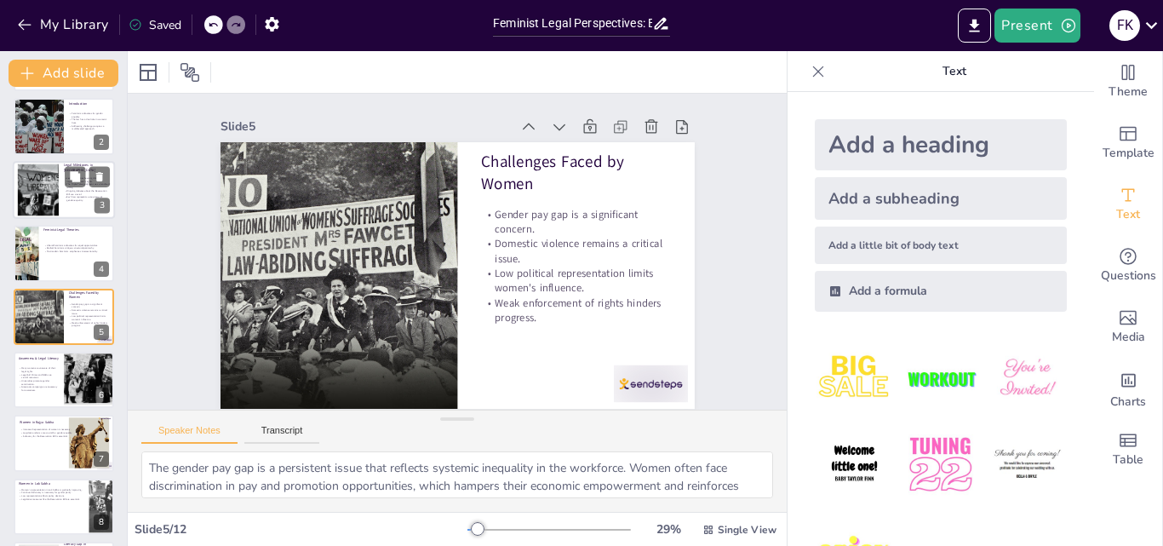
click at [46, 187] on div at bounding box center [37, 189] width 77 height 52
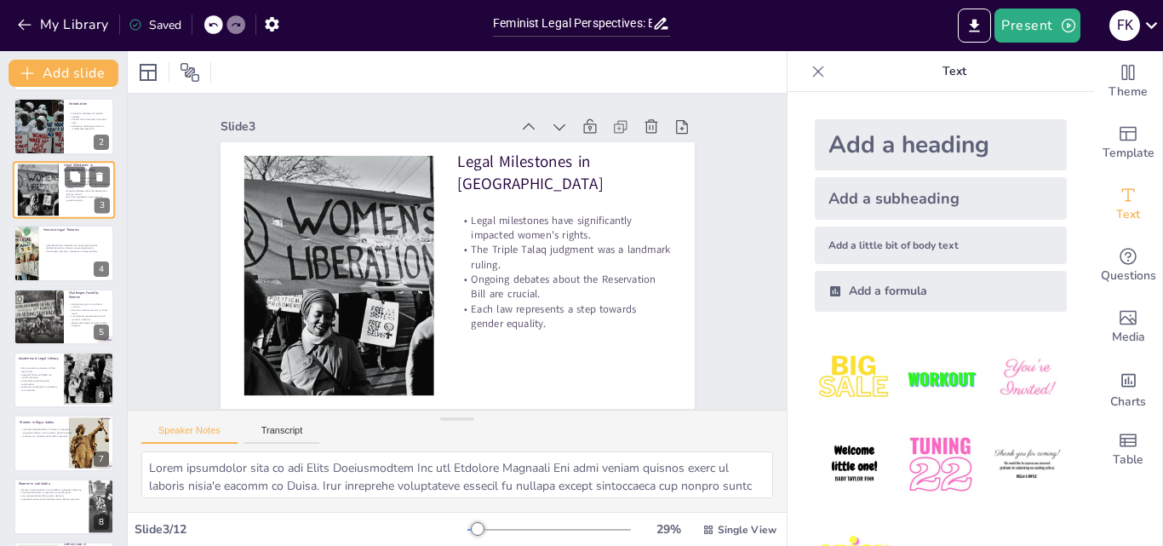
scroll to position [0, 0]
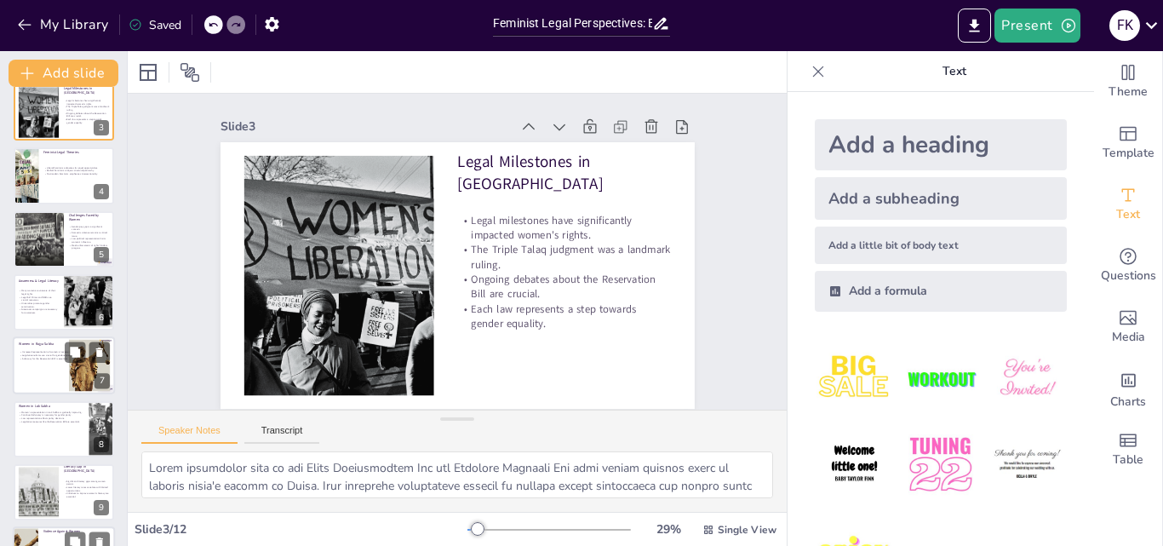
click at [19, 346] on p "Women in Rajya Sabha" at bounding box center [63, 343] width 88 height 5
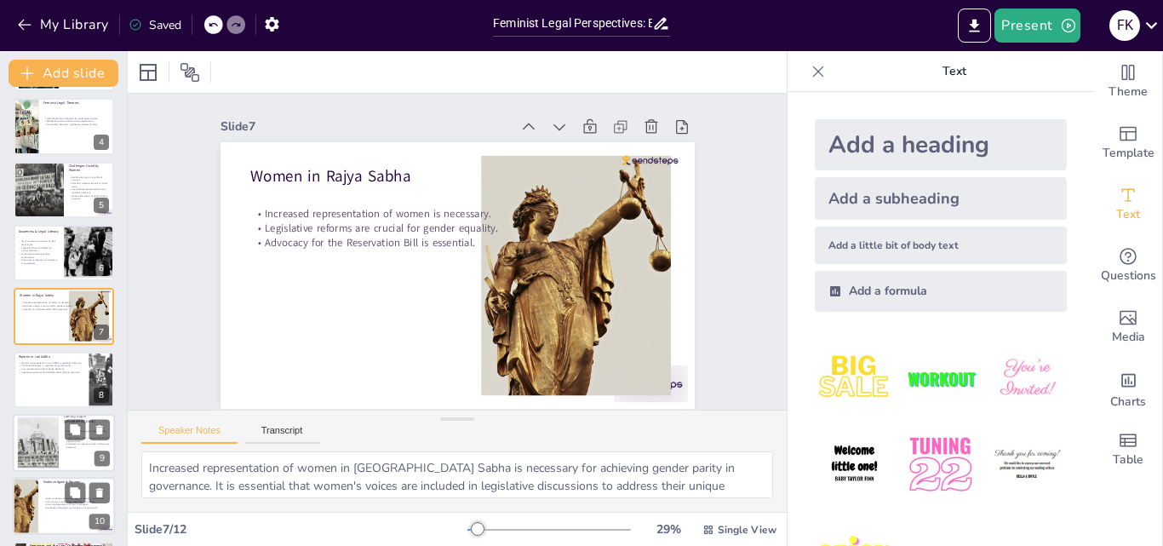
click at [52, 426] on div at bounding box center [38, 443] width 75 height 52
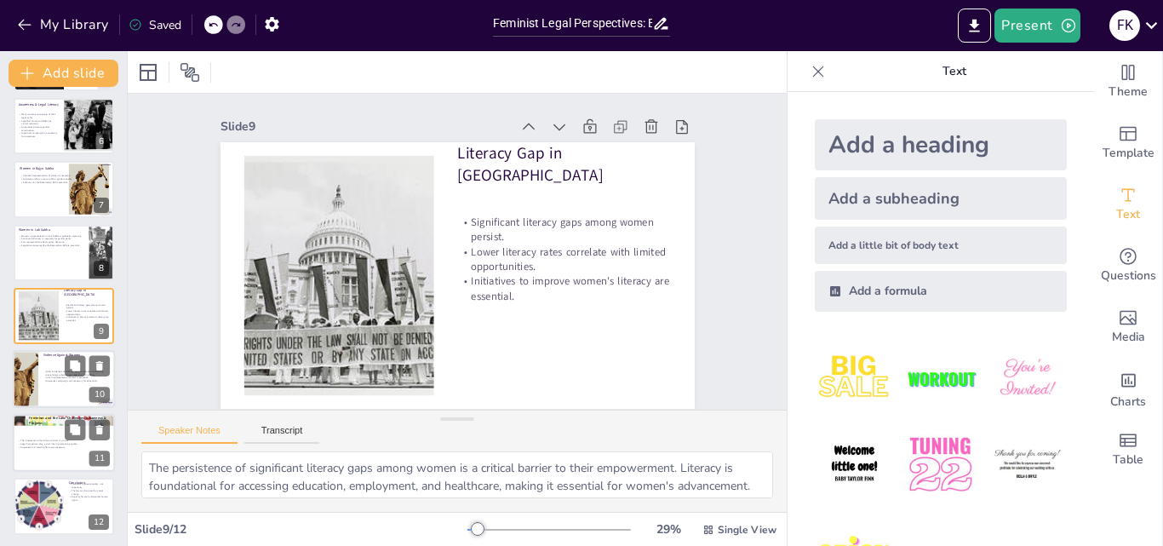
click at [50, 455] on div "The intersection of feminism and law is crucial. Legal frameworks play a vital …" at bounding box center [64, 443] width 92 height 37
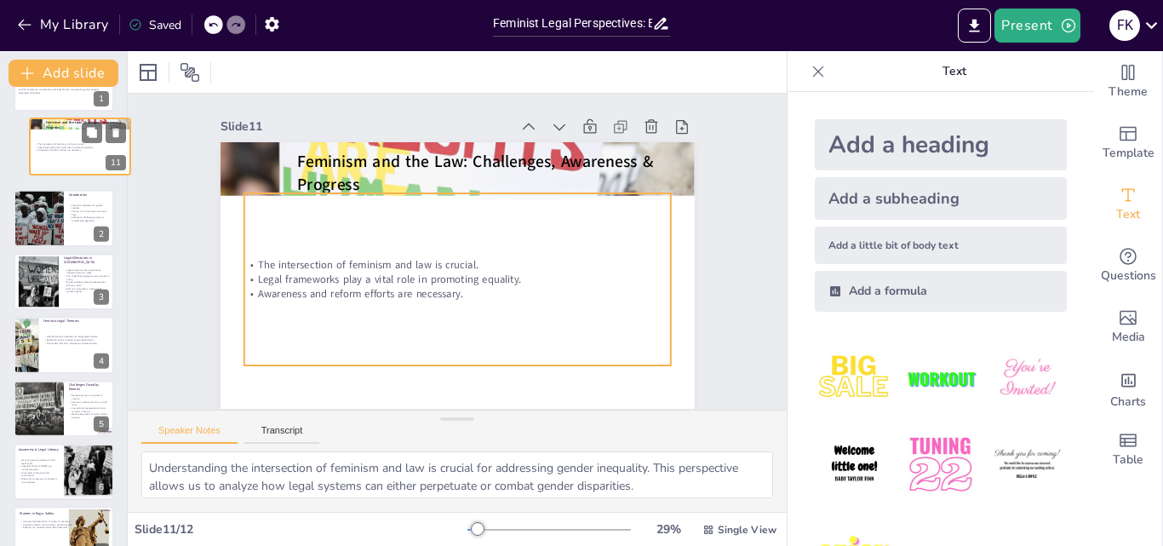
scroll to position [0, 0]
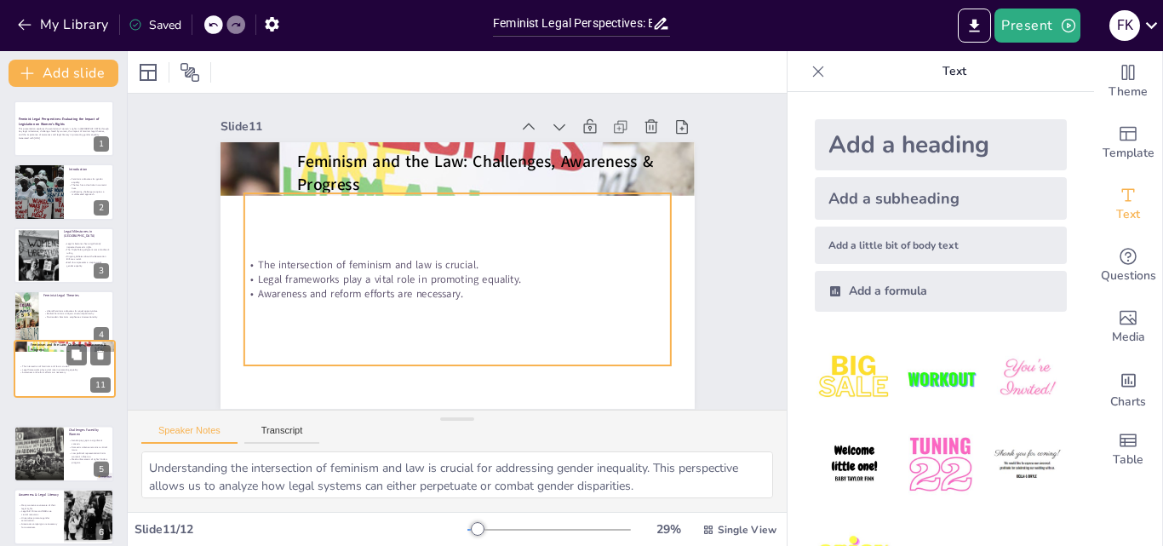
drag, startPoint x: 46, startPoint y: 455, endPoint x: 47, endPoint y: 375, distance: 79.2
click at [47, 375] on div "The intersection of feminism and law is crucial. Legal frameworks play a vital …" at bounding box center [65, 369] width 90 height 37
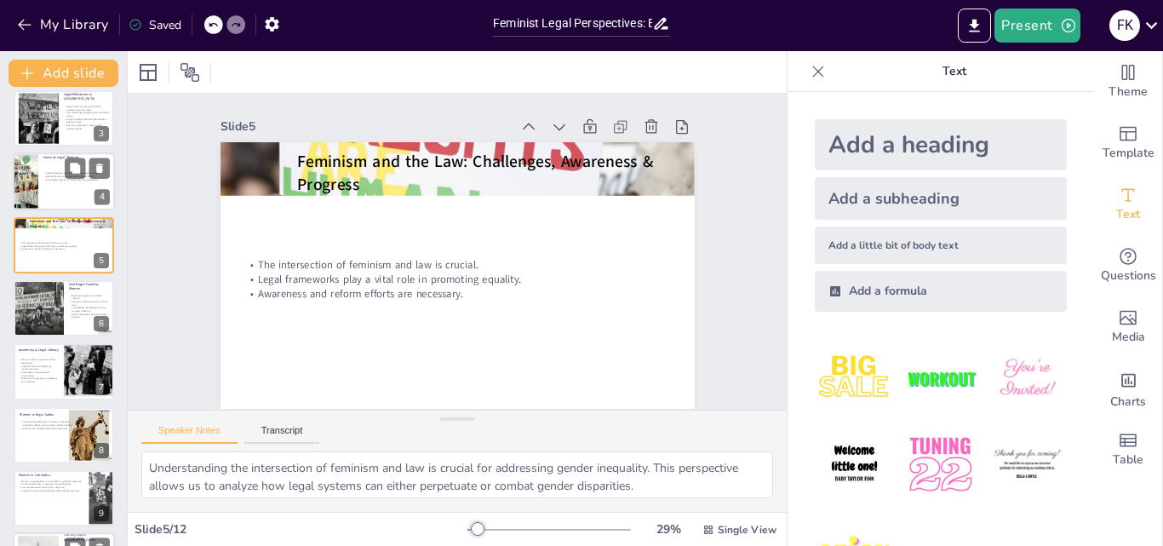
click at [58, 203] on div at bounding box center [64, 181] width 102 height 58
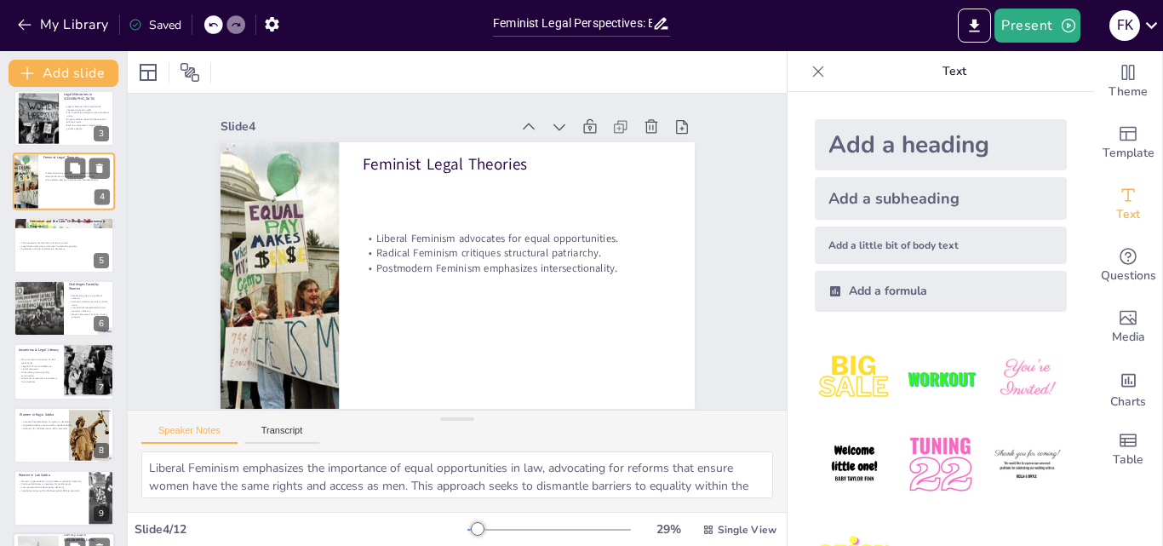
scroll to position [3, 0]
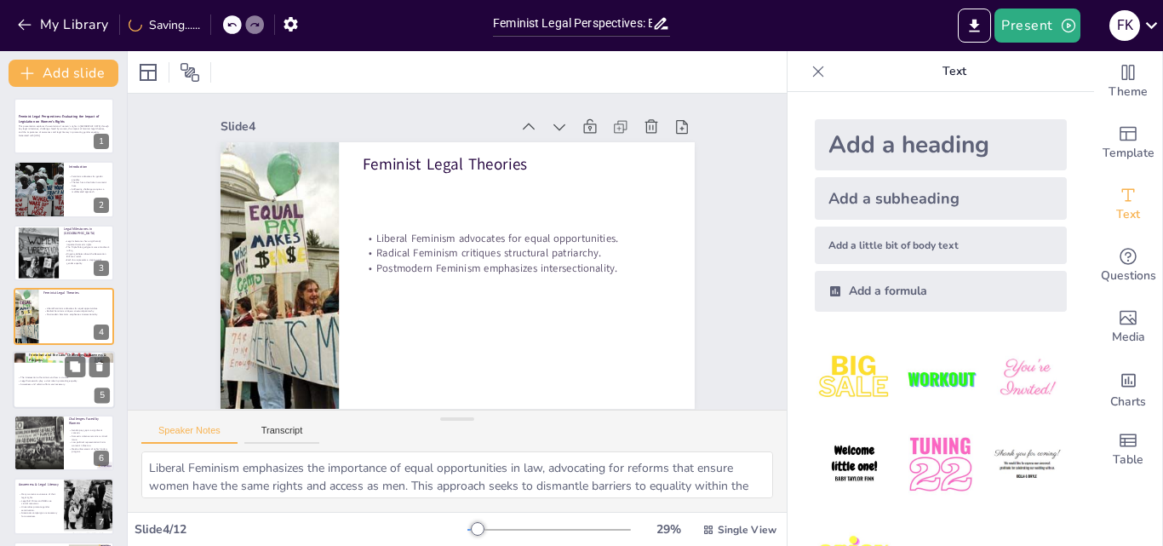
click at [49, 403] on div at bounding box center [64, 380] width 102 height 58
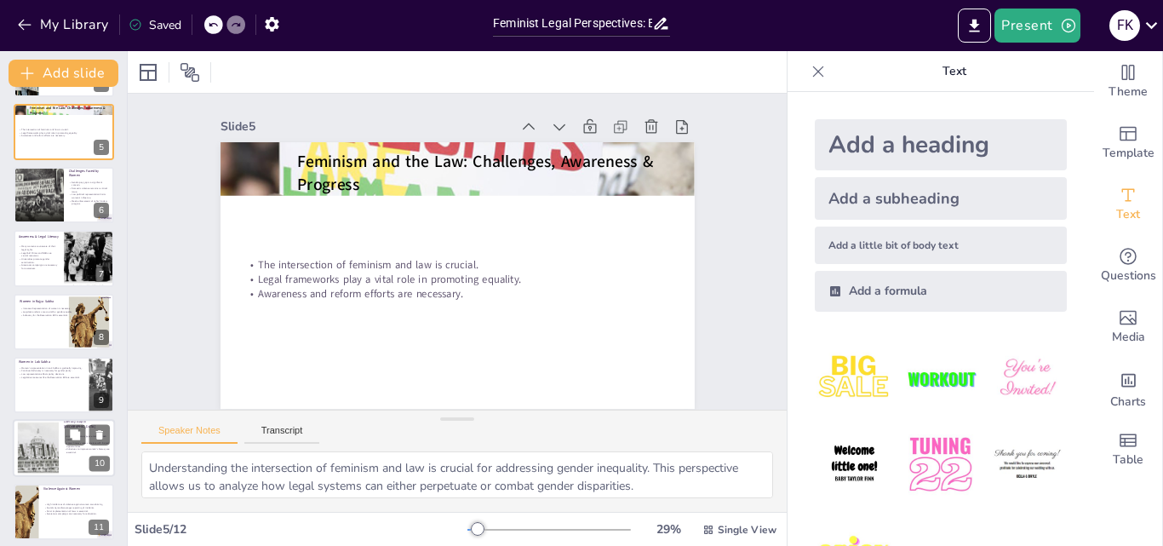
scroll to position [322, 0]
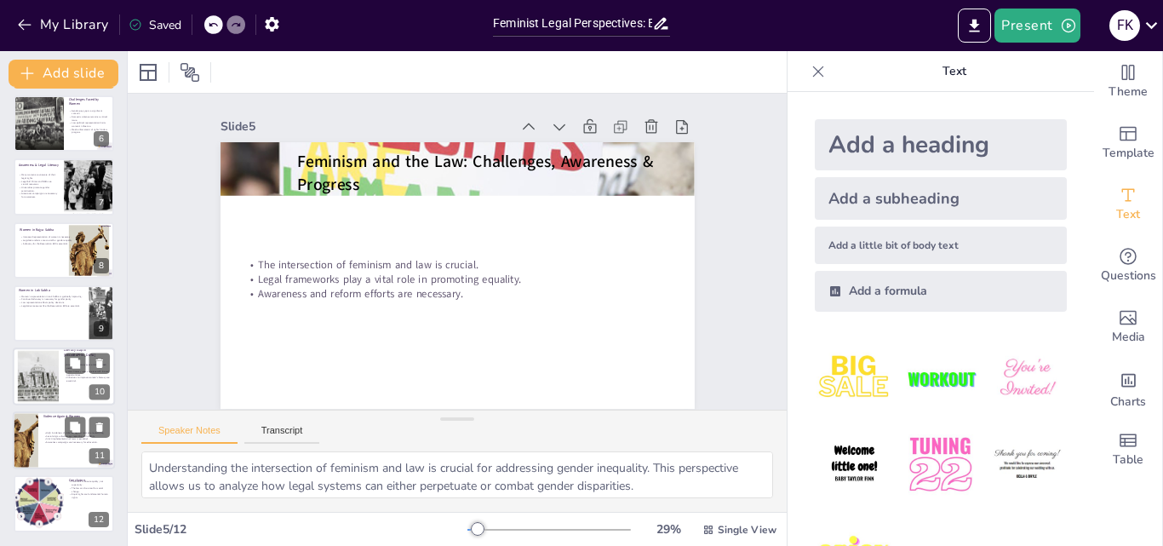
click at [25, 455] on div at bounding box center [25, 440] width 54 height 58
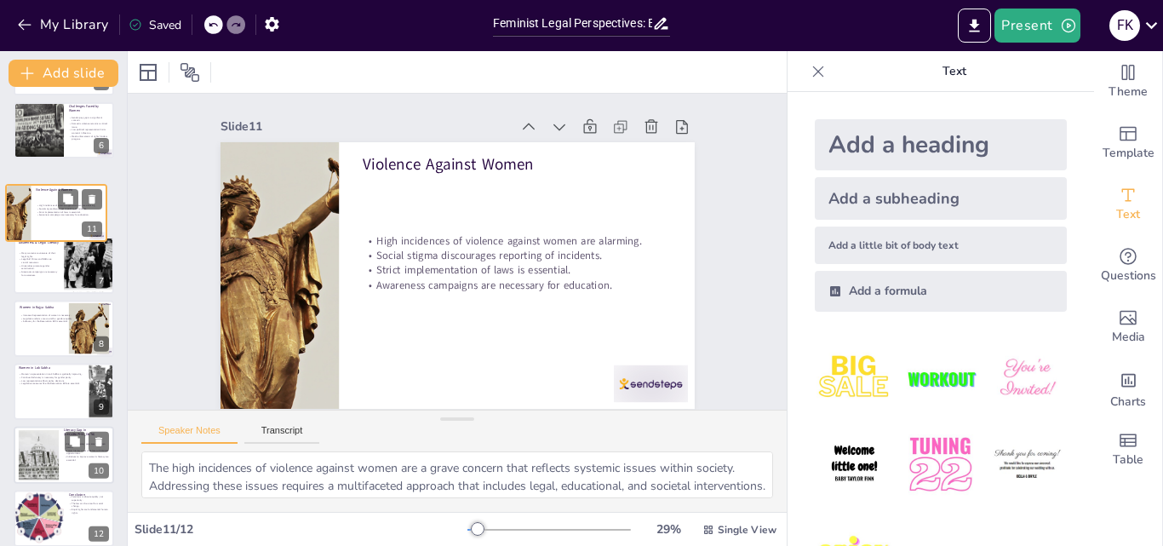
drag, startPoint x: 25, startPoint y: 455, endPoint x: 17, endPoint y: 182, distance: 273.4
click at [17, 189] on div at bounding box center [18, 213] width 54 height 56
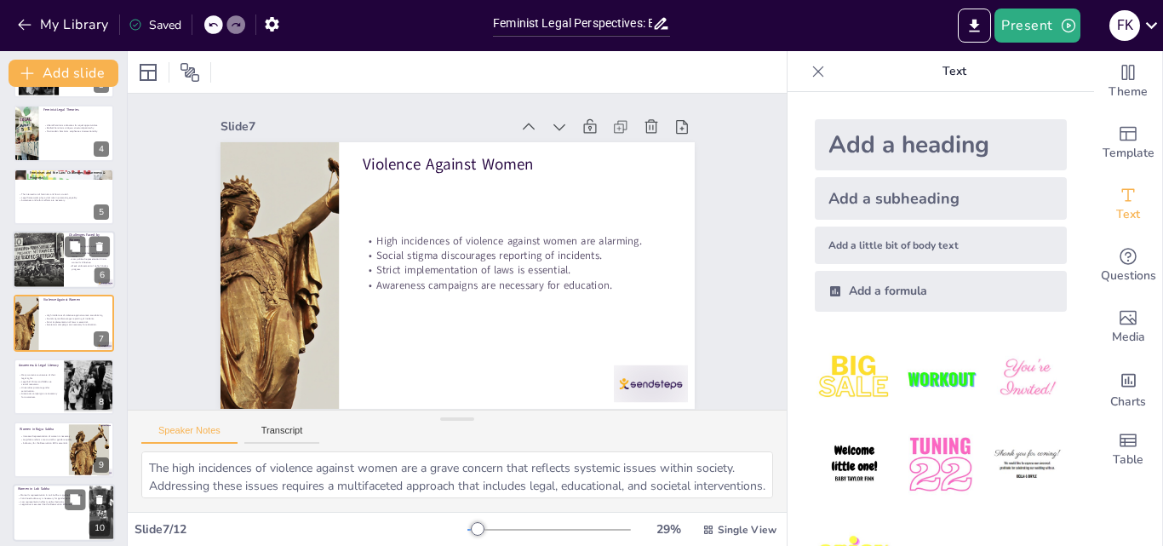
scroll to position [0, 0]
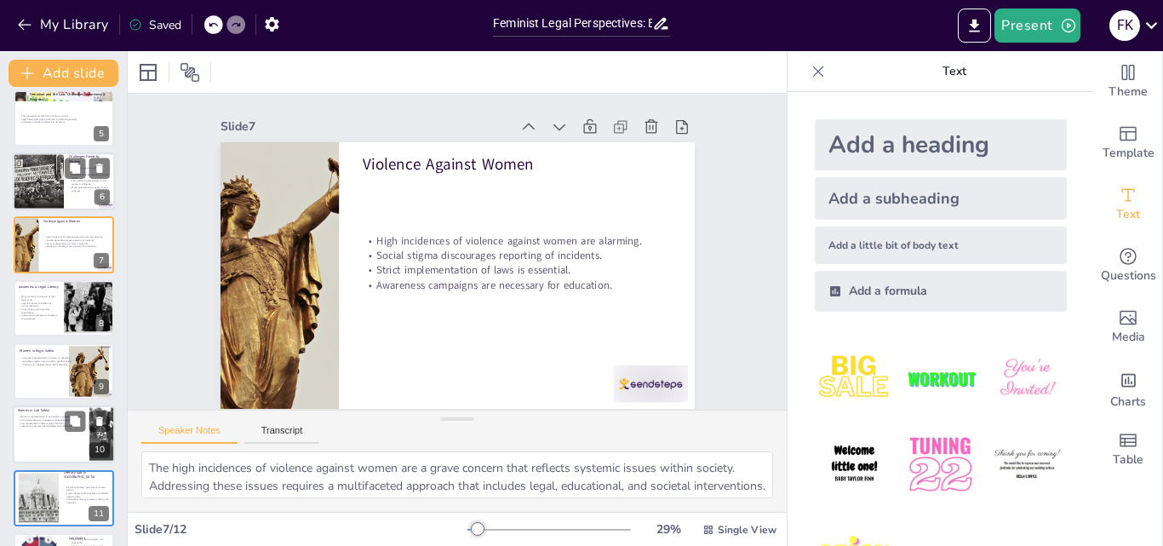
click at [25, 171] on div at bounding box center [38, 181] width 68 height 58
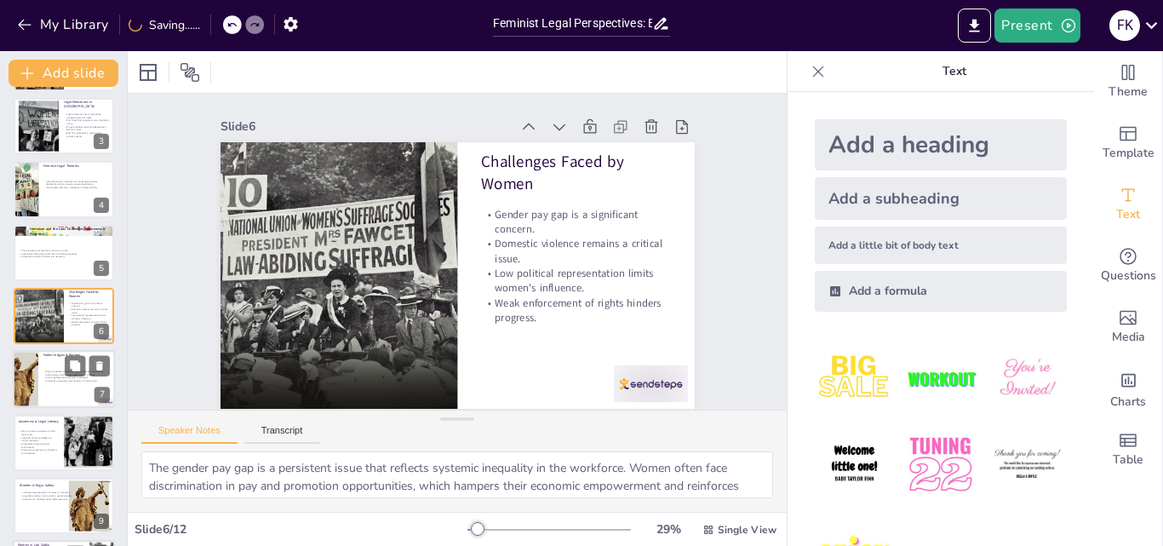
click at [38, 380] on div at bounding box center [64, 380] width 102 height 58
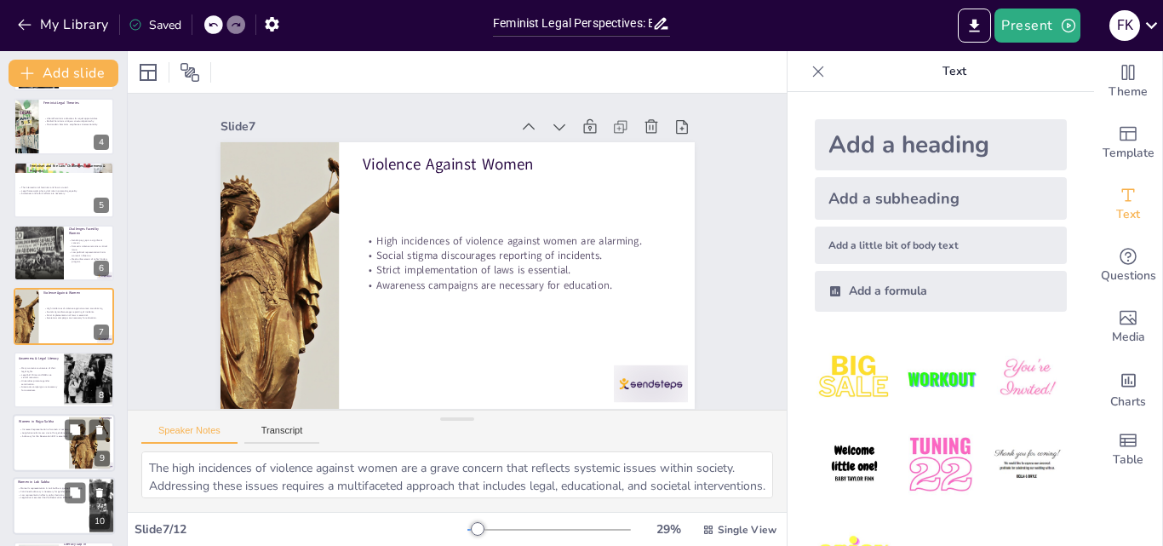
click at [25, 466] on div at bounding box center [64, 443] width 102 height 58
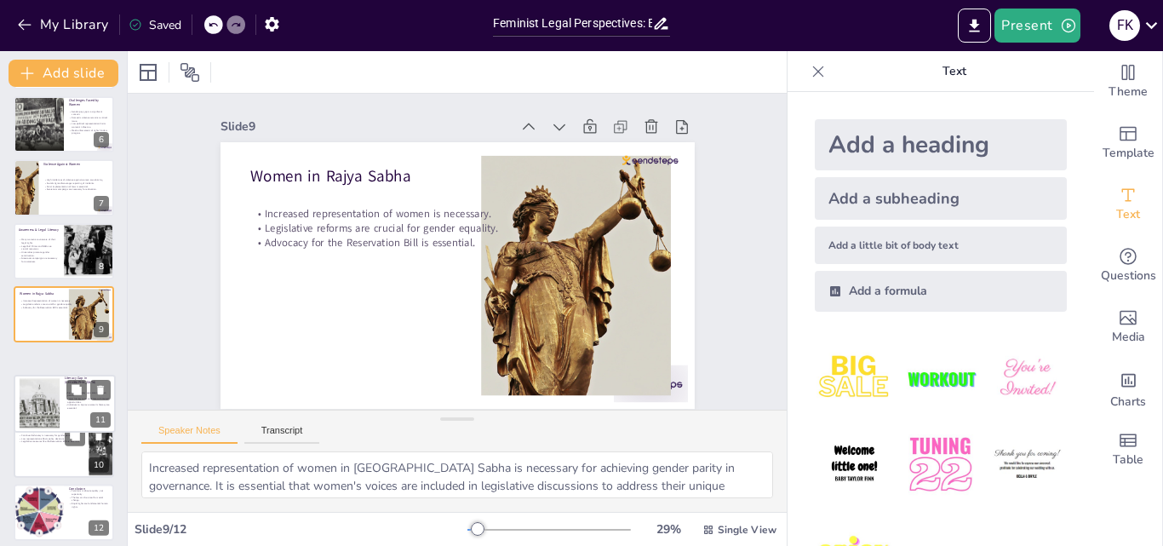
drag, startPoint x: 25, startPoint y: 466, endPoint x: 26, endPoint y: 421, distance: 44.3
click at [26, 421] on div at bounding box center [40, 403] width 74 height 51
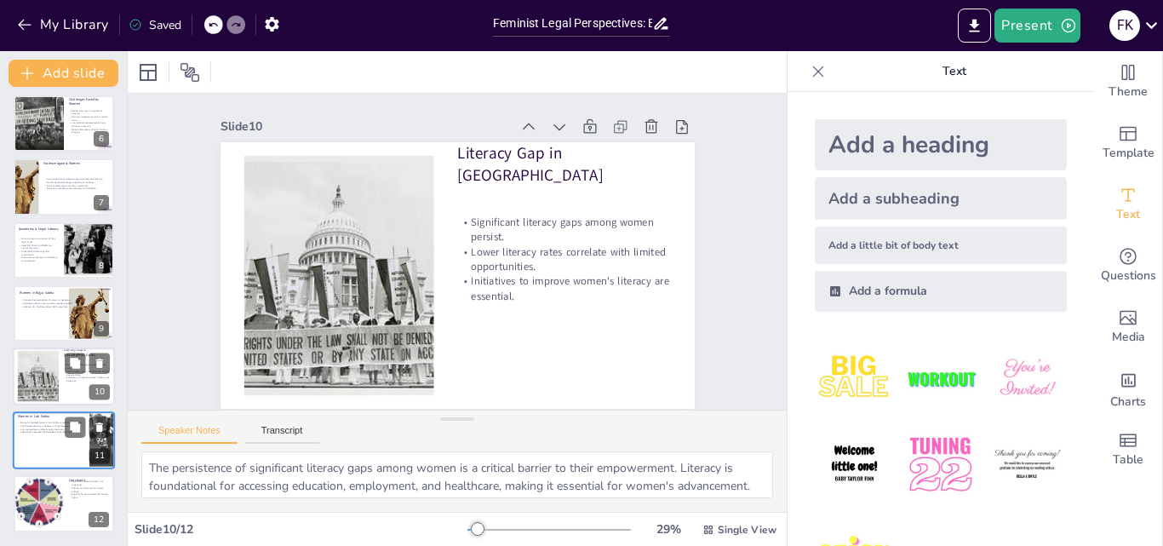
scroll to position [322, 0]
click at [28, 444] on div at bounding box center [64, 440] width 102 height 58
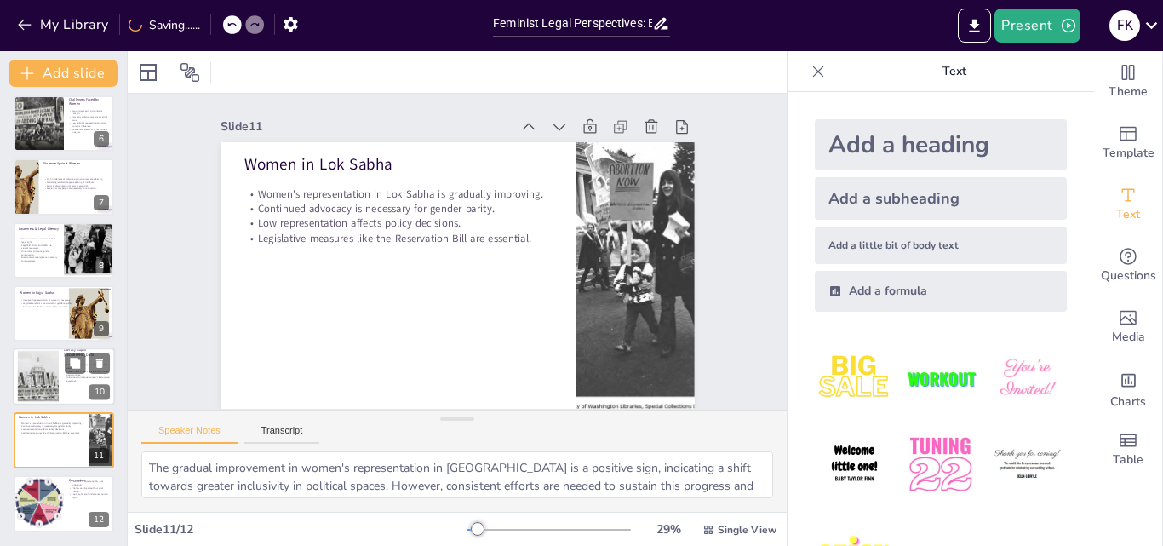
click at [30, 386] on div at bounding box center [38, 377] width 75 height 52
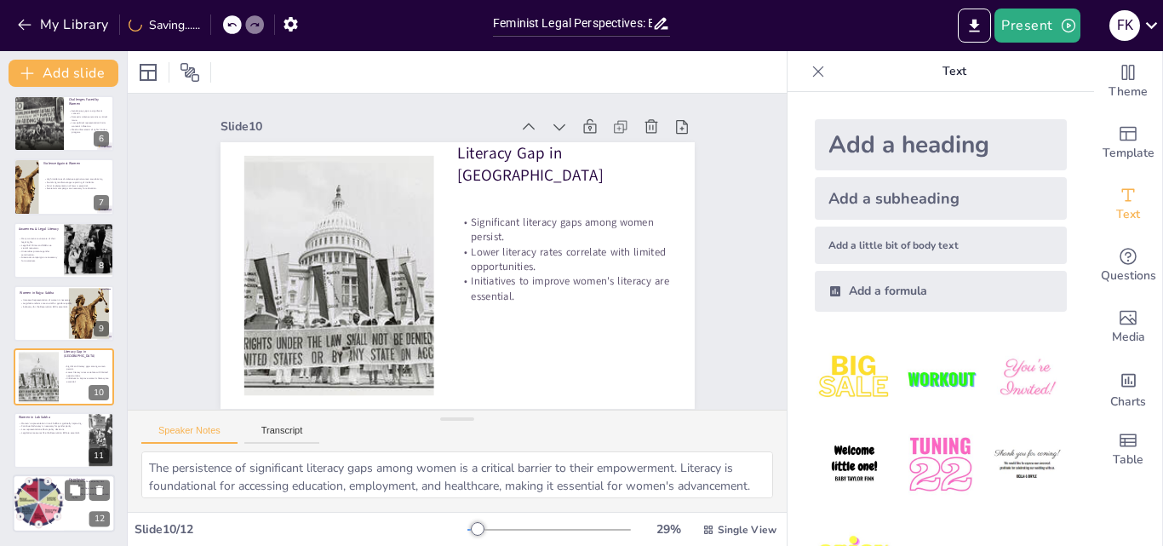
click at [37, 497] on div at bounding box center [37, 503] width 69 height 58
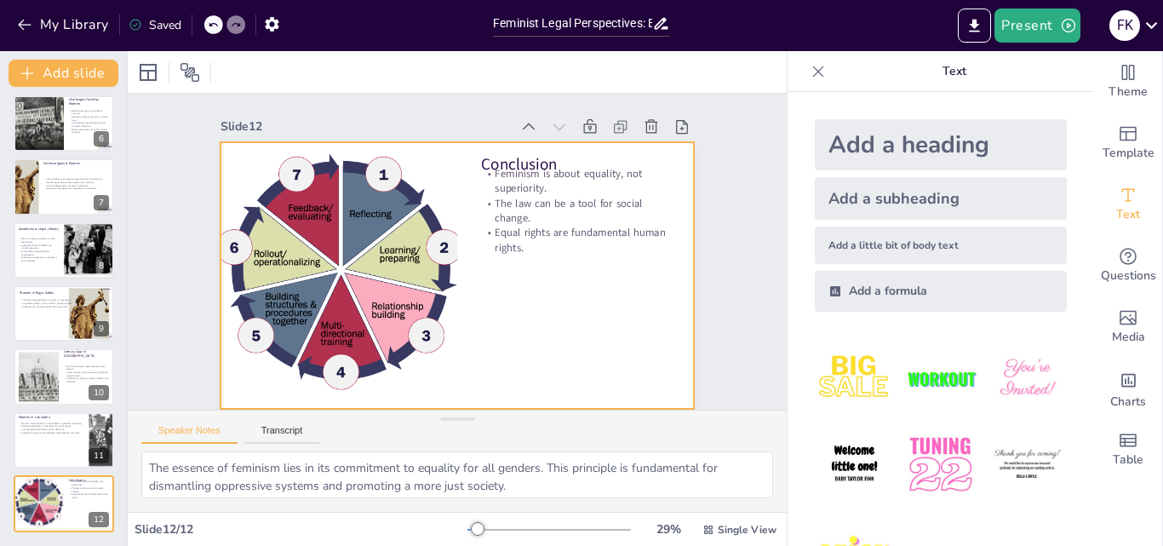
scroll to position [0, 0]
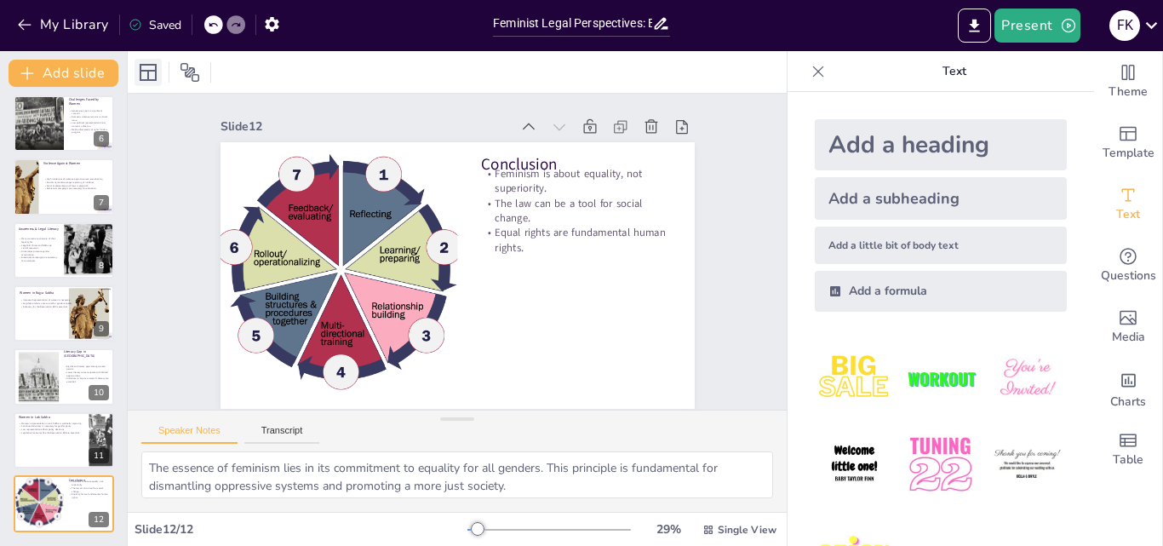
click at [148, 80] on icon at bounding box center [148, 72] width 17 height 17
click at [145, 75] on icon at bounding box center [148, 72] width 20 height 20
click at [163, 35] on div "Saved" at bounding box center [150, 24] width 61 height 31
click at [973, 33] on icon "Export to PowerPoint" at bounding box center [974, 26] width 18 height 18
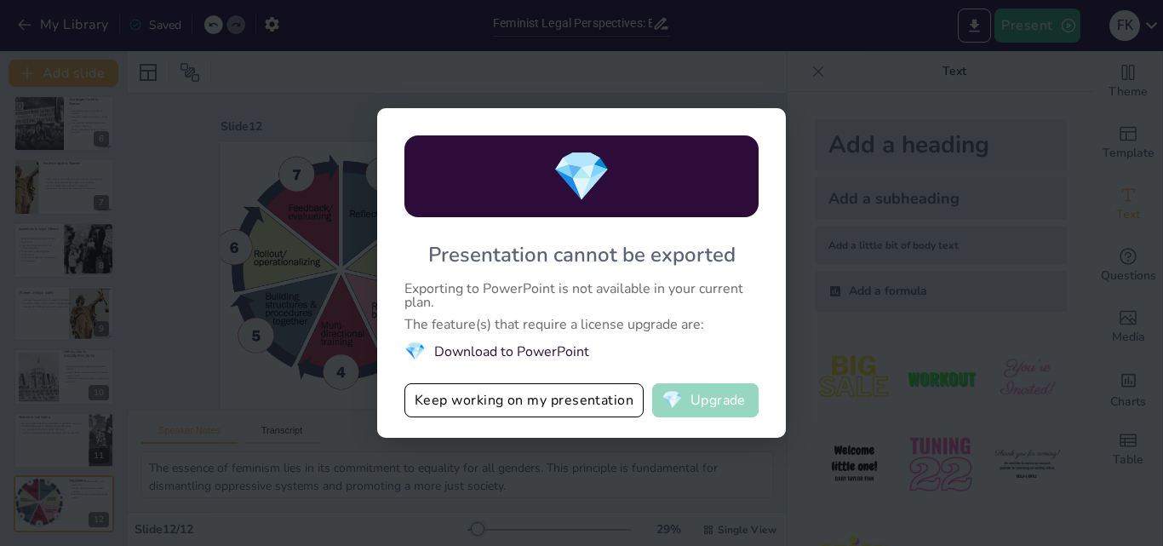
click at [694, 396] on button "💎 Upgrade" at bounding box center [705, 400] width 106 height 34
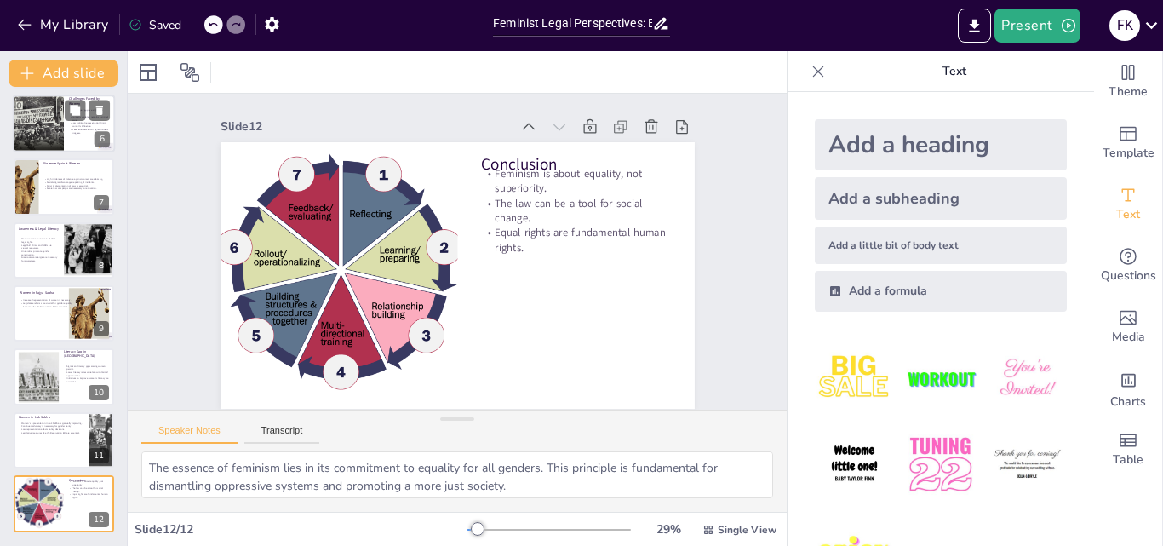
click at [46, 143] on div at bounding box center [38, 123] width 68 height 58
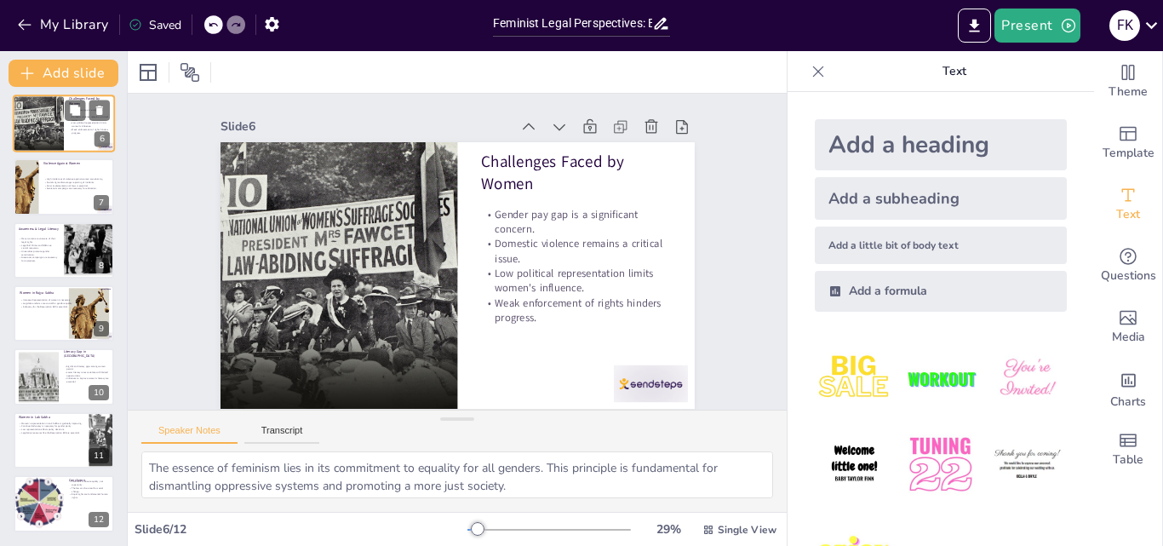
type textarea "The gender pay gap is a persistent issue that reflects systemic inequality in t…"
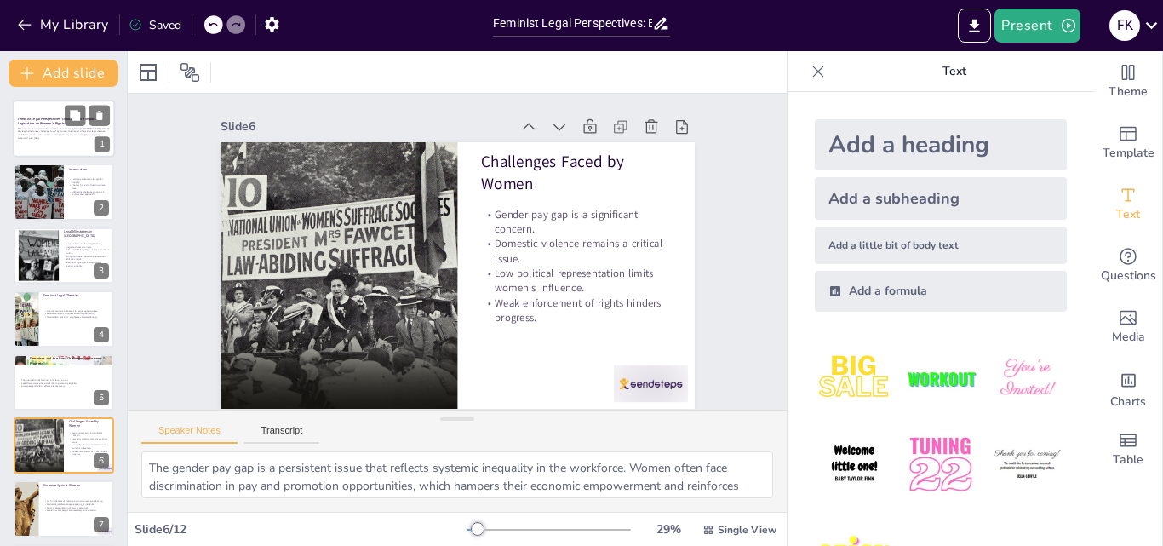
click at [41, 121] on strong "Feminist Legal Perspectives: Evaluating the Impact of Legislation on Women's Ri…" at bounding box center [59, 121] width 82 height 9
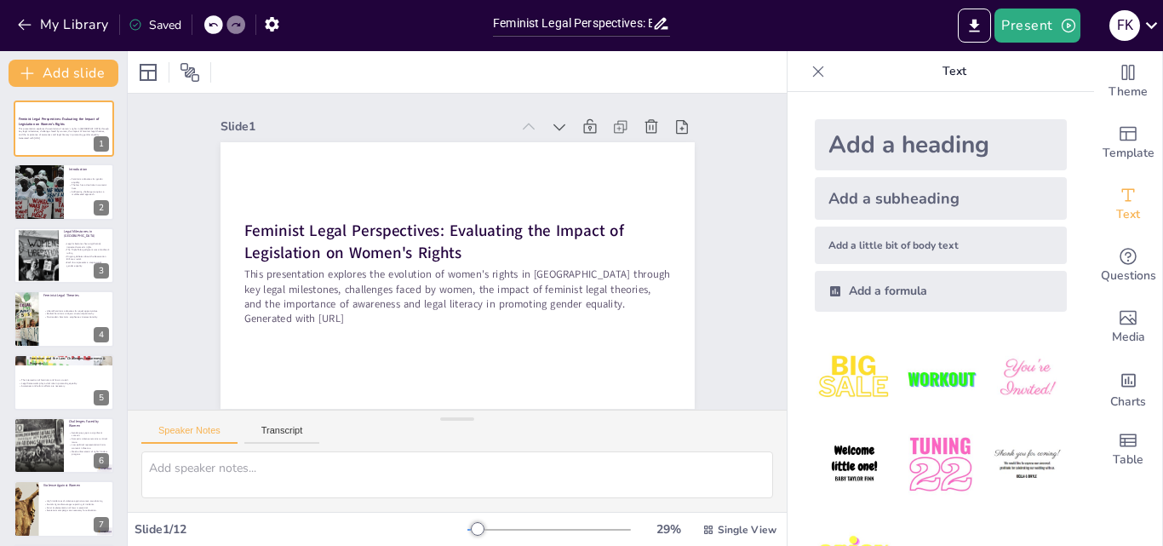
scroll to position [11, 0]
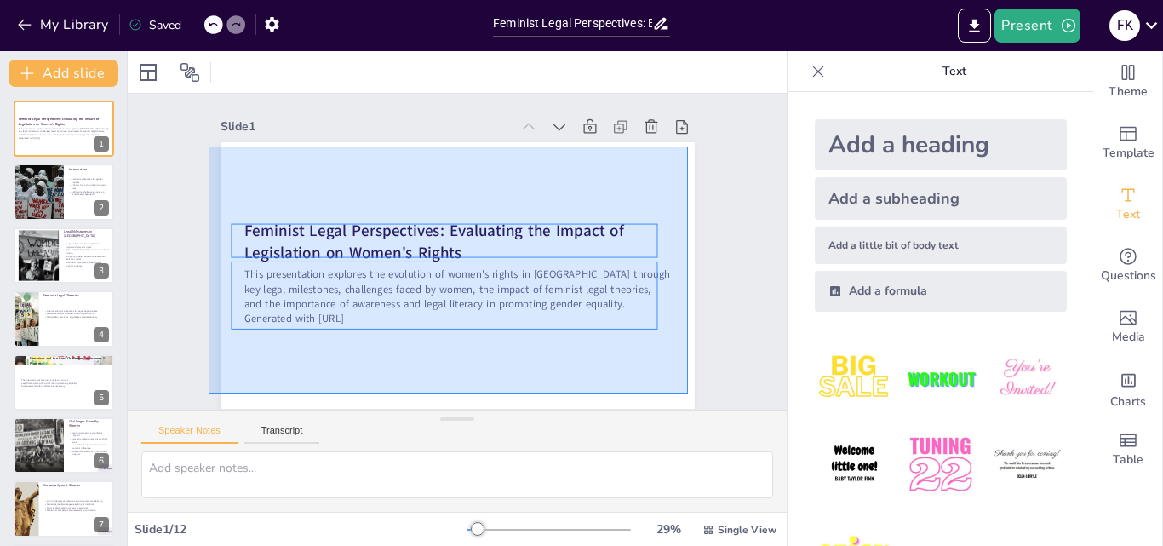
drag, startPoint x: 209, startPoint y: 135, endPoint x: 688, endPoint y: 382, distance: 539.1
click at [688, 382] on div "Slide 1 Feminist Legal Perspectives: Evaluating the Impact of Legislation on Wo…" at bounding box center [457, 251] width 569 height 314
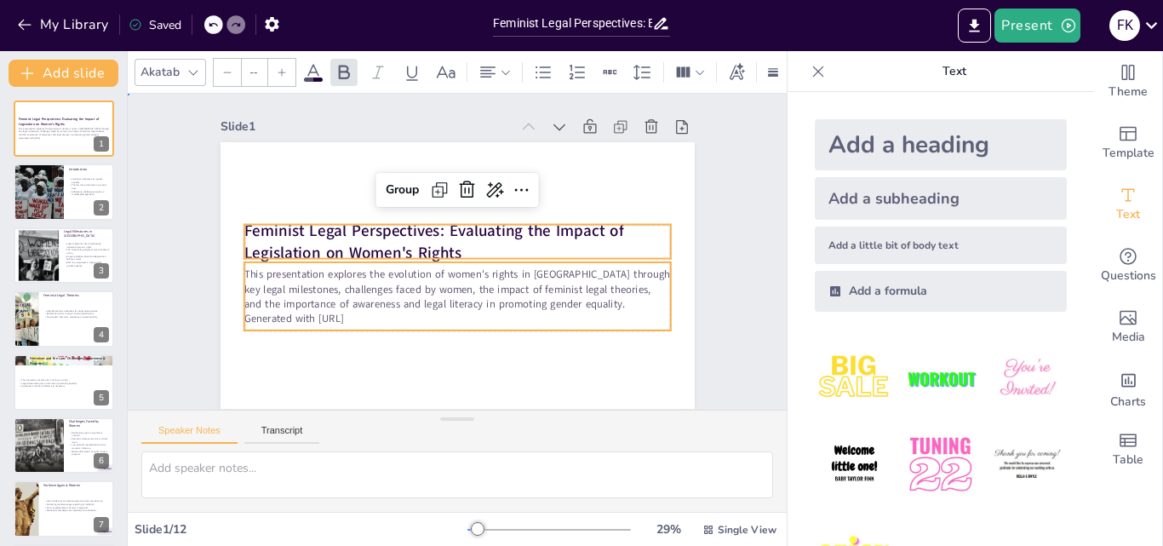
click at [718, 340] on div "Slide 1 Feminist Legal Perspectives: Evaluating the Impact of Legislation on Wo…" at bounding box center [457, 251] width 569 height 314
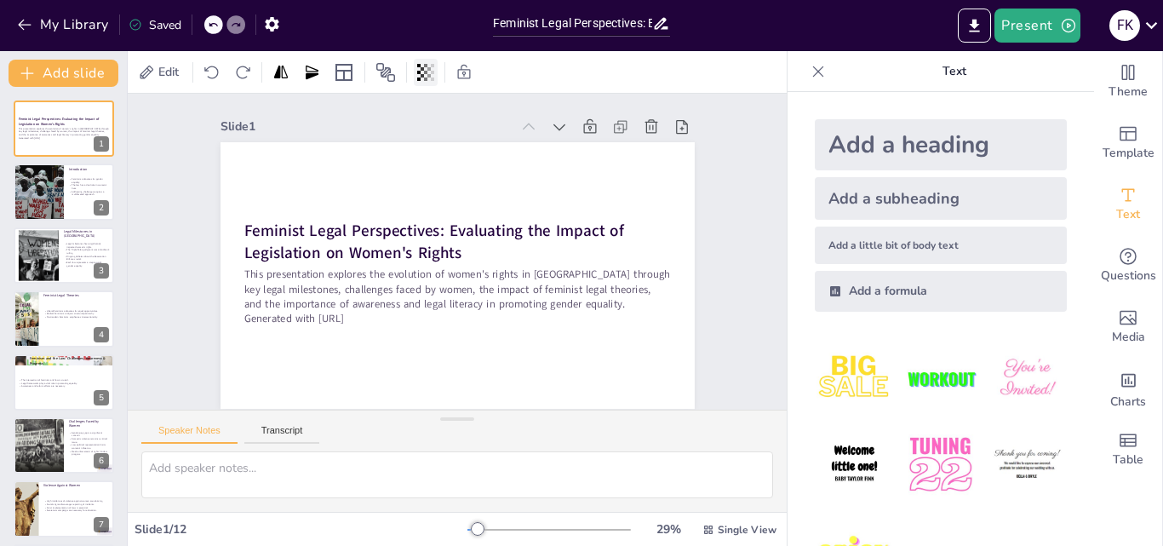
click at [425, 65] on icon at bounding box center [425, 72] width 3 height 17
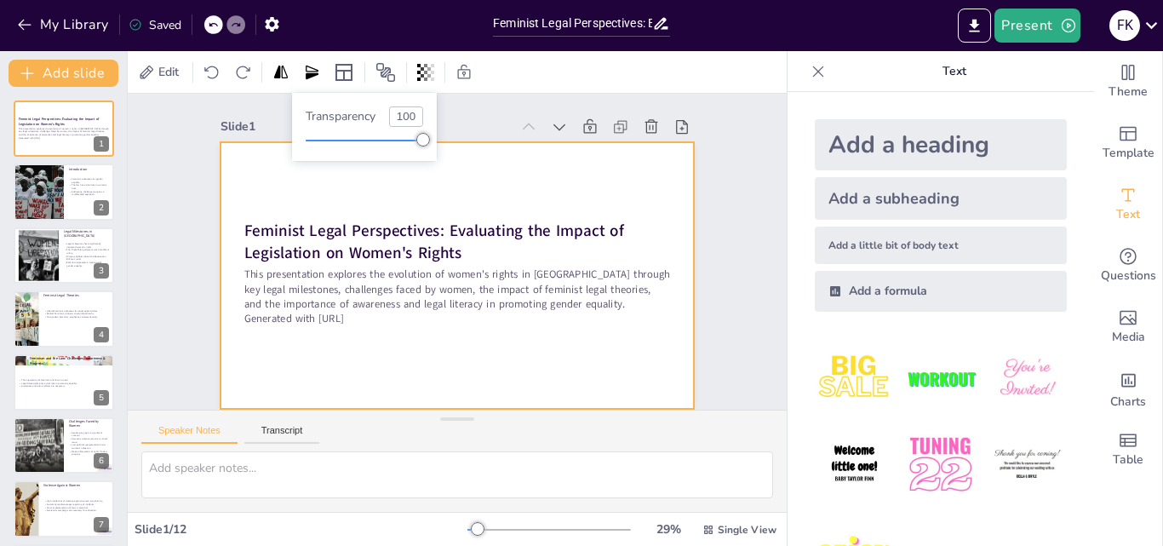
click at [529, 161] on div at bounding box center [457, 275] width 474 height 266
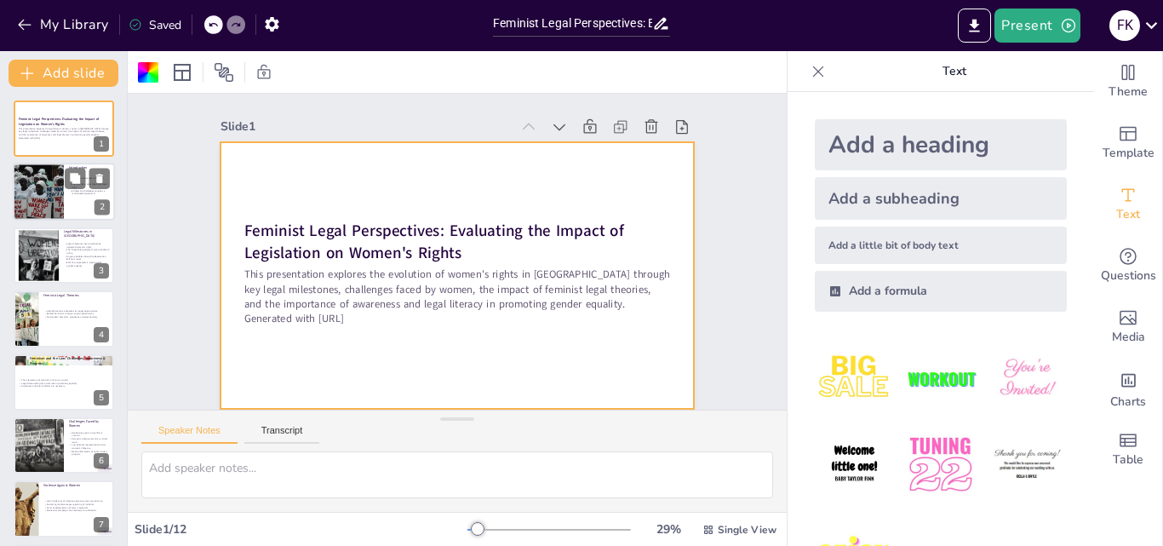
click at [42, 203] on div at bounding box center [38, 192] width 118 height 58
type textarea "Feminism's core advocacy for gender equality is essential for addressing the sy…"
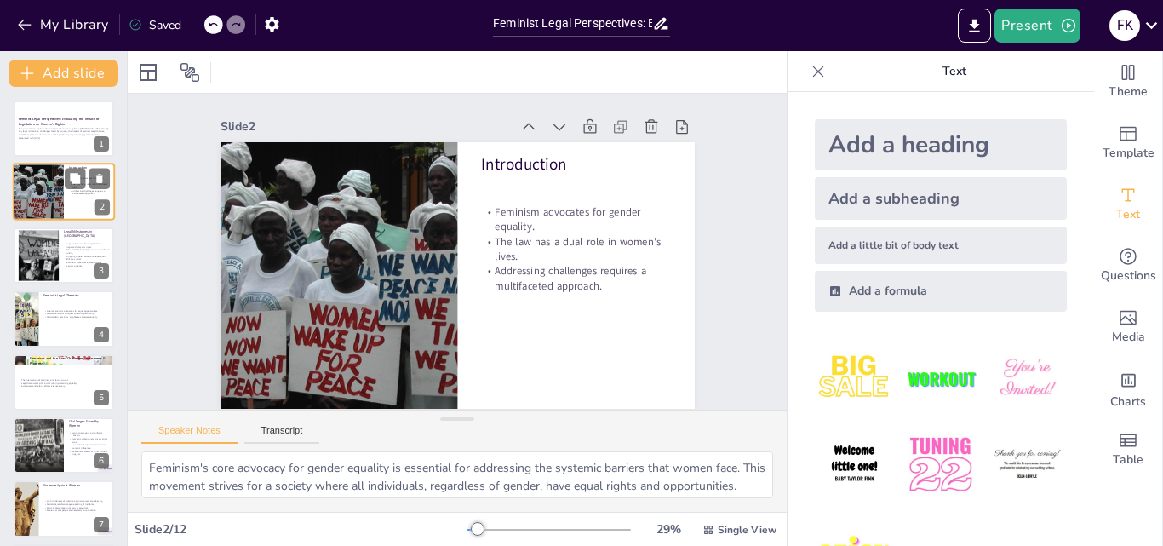
scroll to position [0, 0]
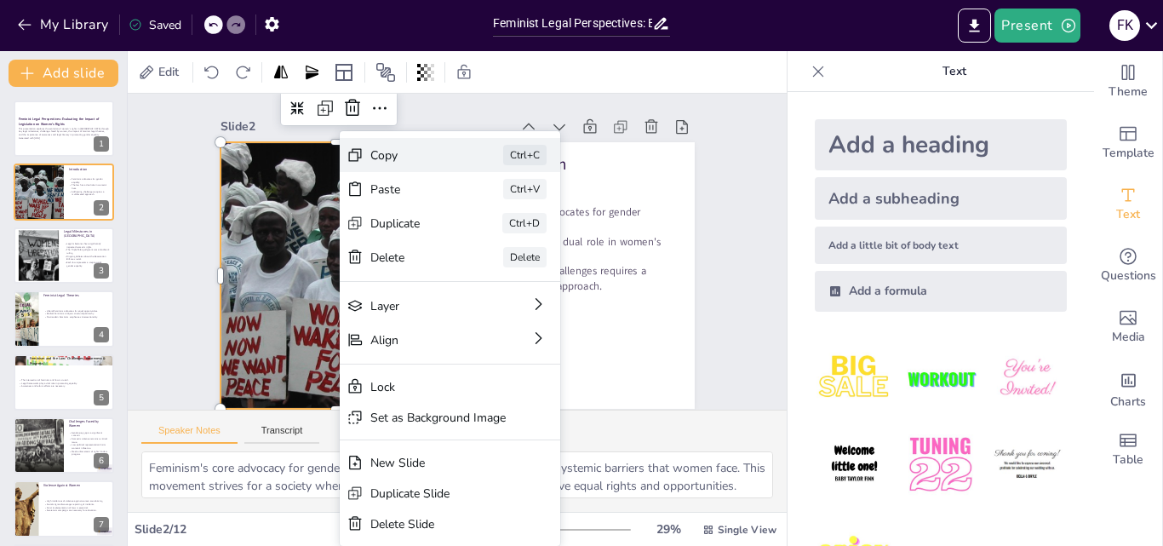
click at [498, 241] on div "Copy" at bounding box center [540, 249] width 85 height 16
